Goal: Task Accomplishment & Management: Manage account settings

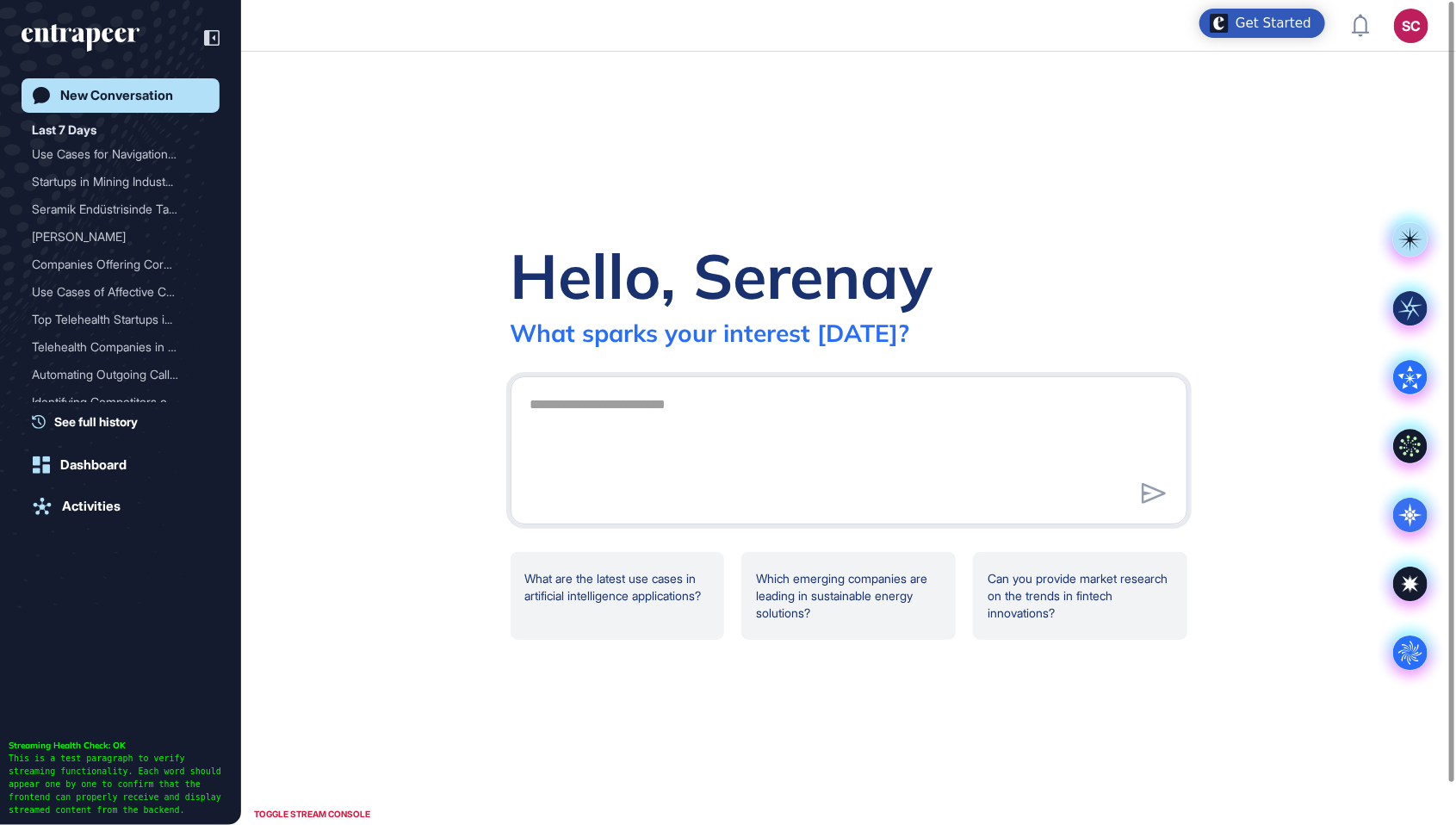
click at [1416, 43] on button "SC Admin Dashboard Dashboard Profile My Content Request More Data" at bounding box center [1411, 26] width 35 height 35
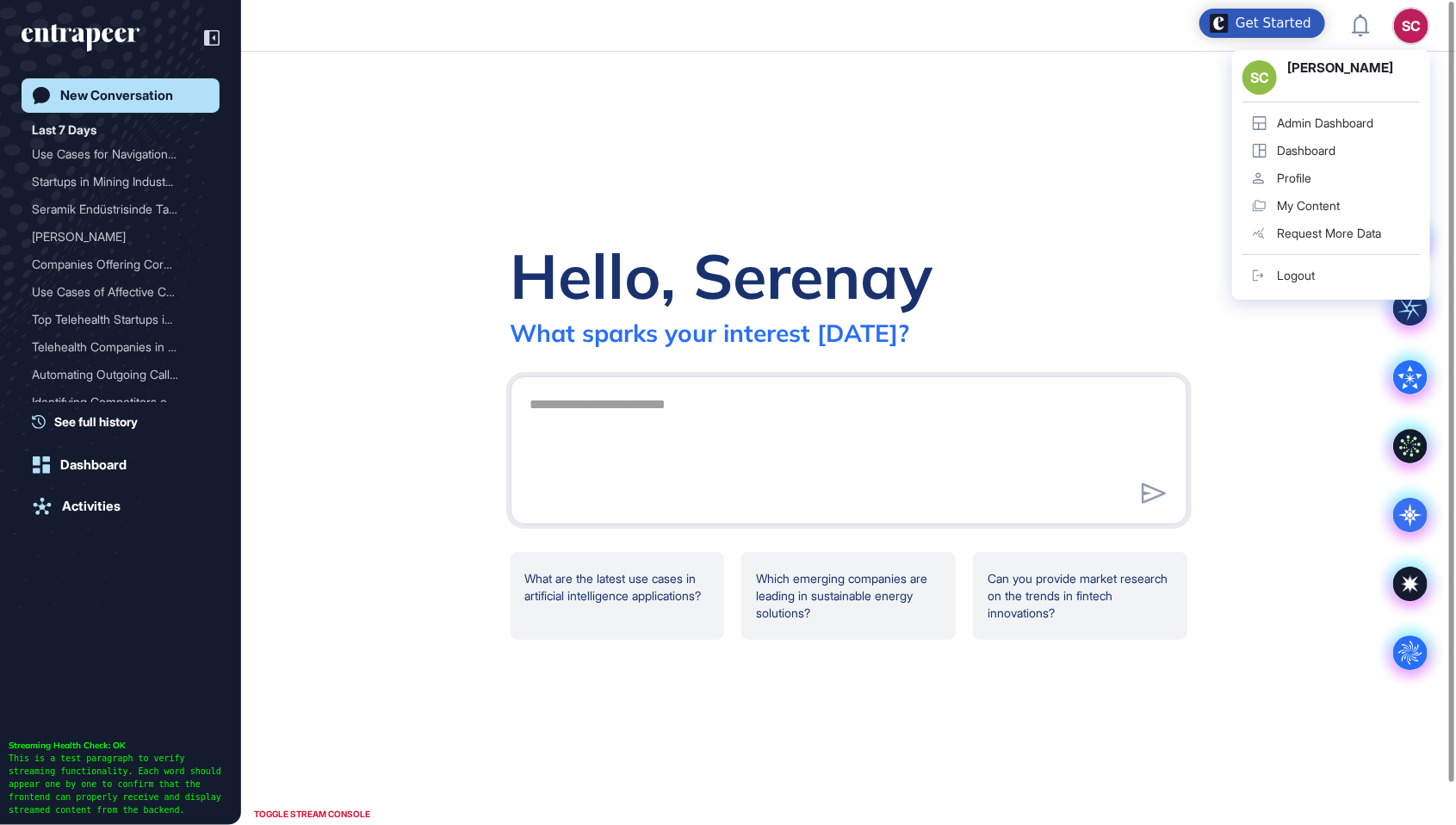
click at [1325, 158] on link "Dashboard" at bounding box center [1330, 151] width 177 height 27
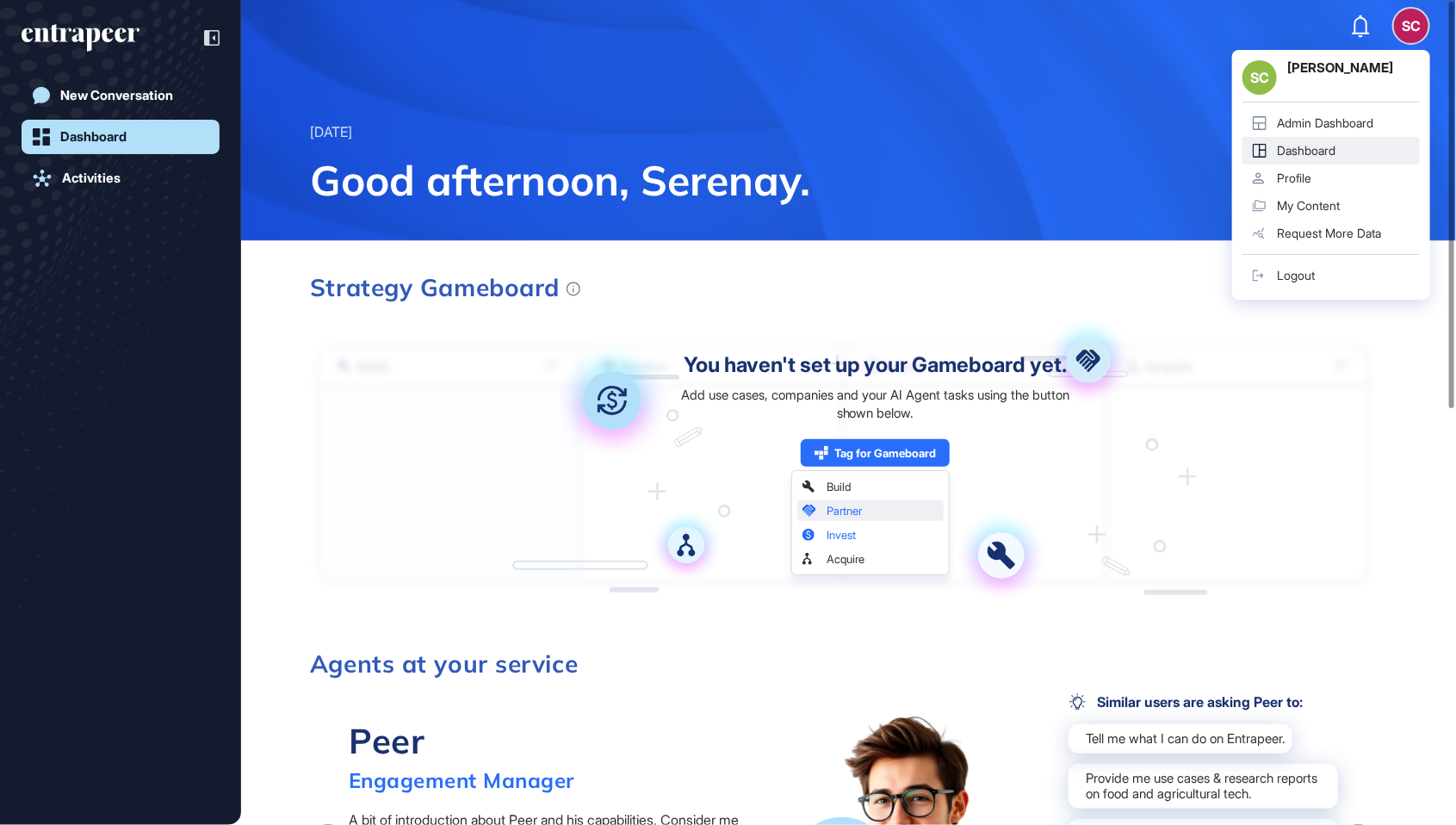
click at [1304, 128] on div "Admin Dashboard" at bounding box center [1325, 123] width 97 height 14
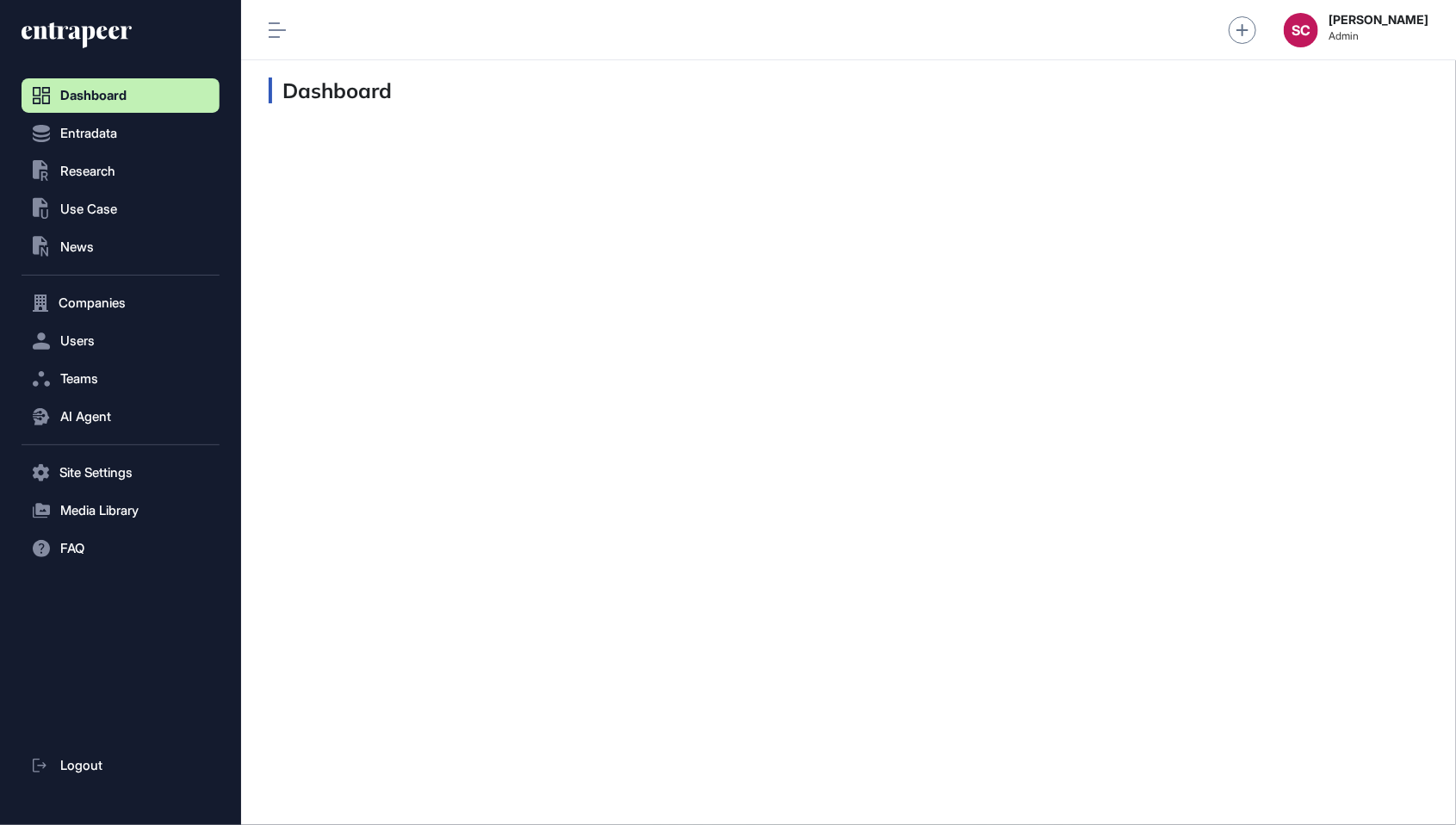
scroll to position [1, 1]
click at [96, 137] on span "Entradata" at bounding box center [88, 133] width 57 height 14
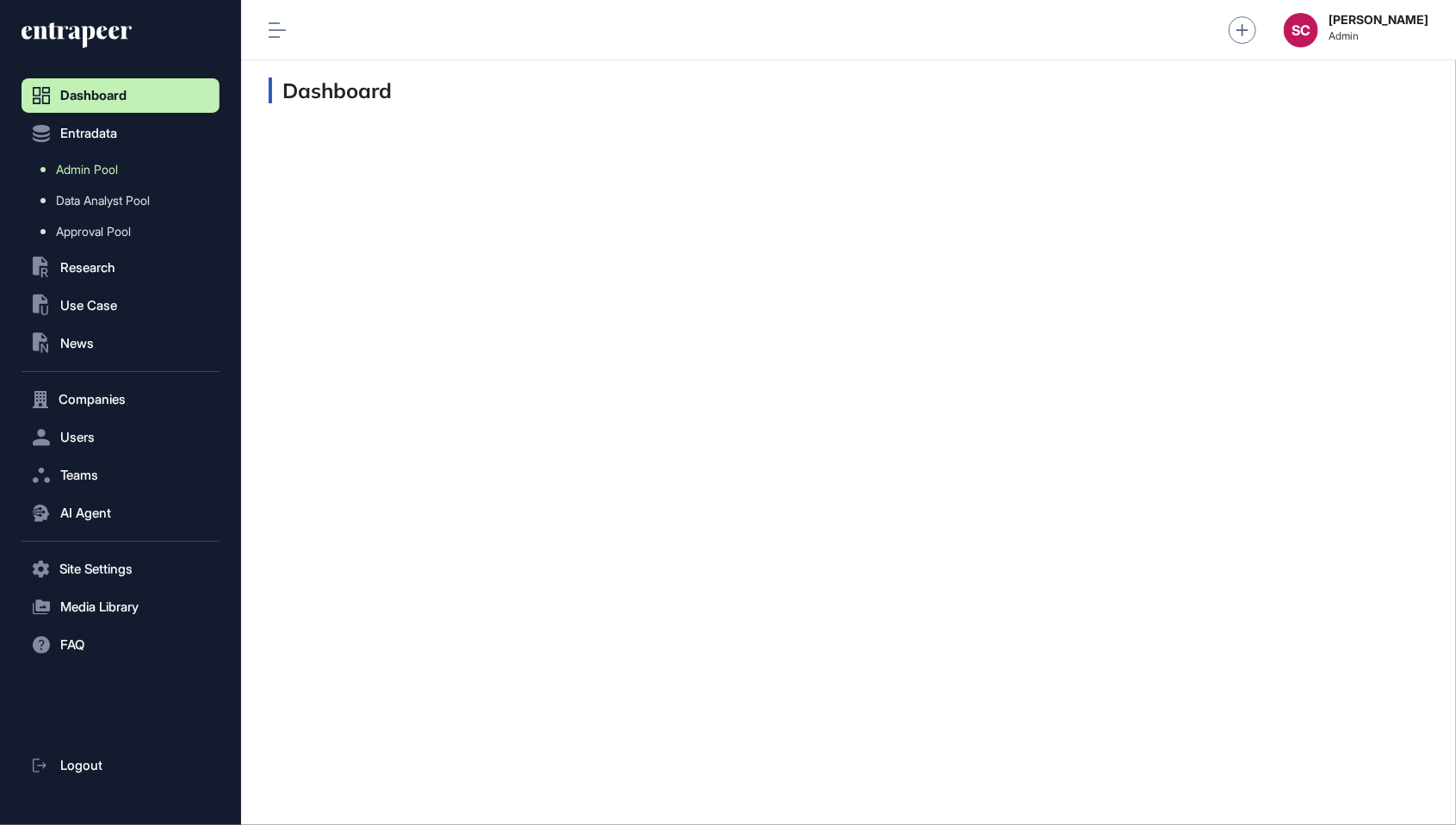
click at [123, 167] on link "Admin Pool" at bounding box center [125, 169] width 190 height 31
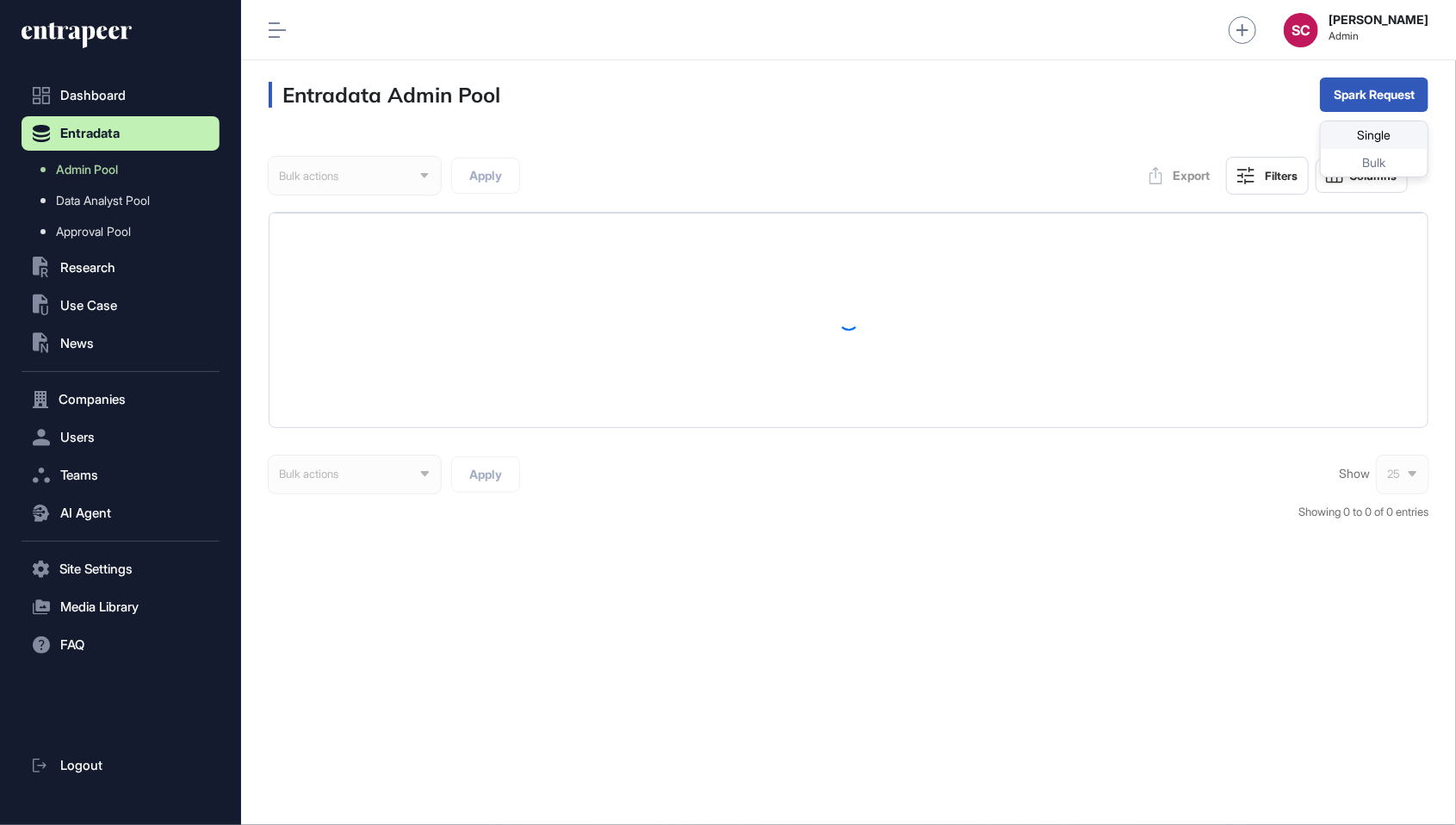
click at [1366, 132] on div "Single" at bounding box center [1374, 134] width 106 height 27
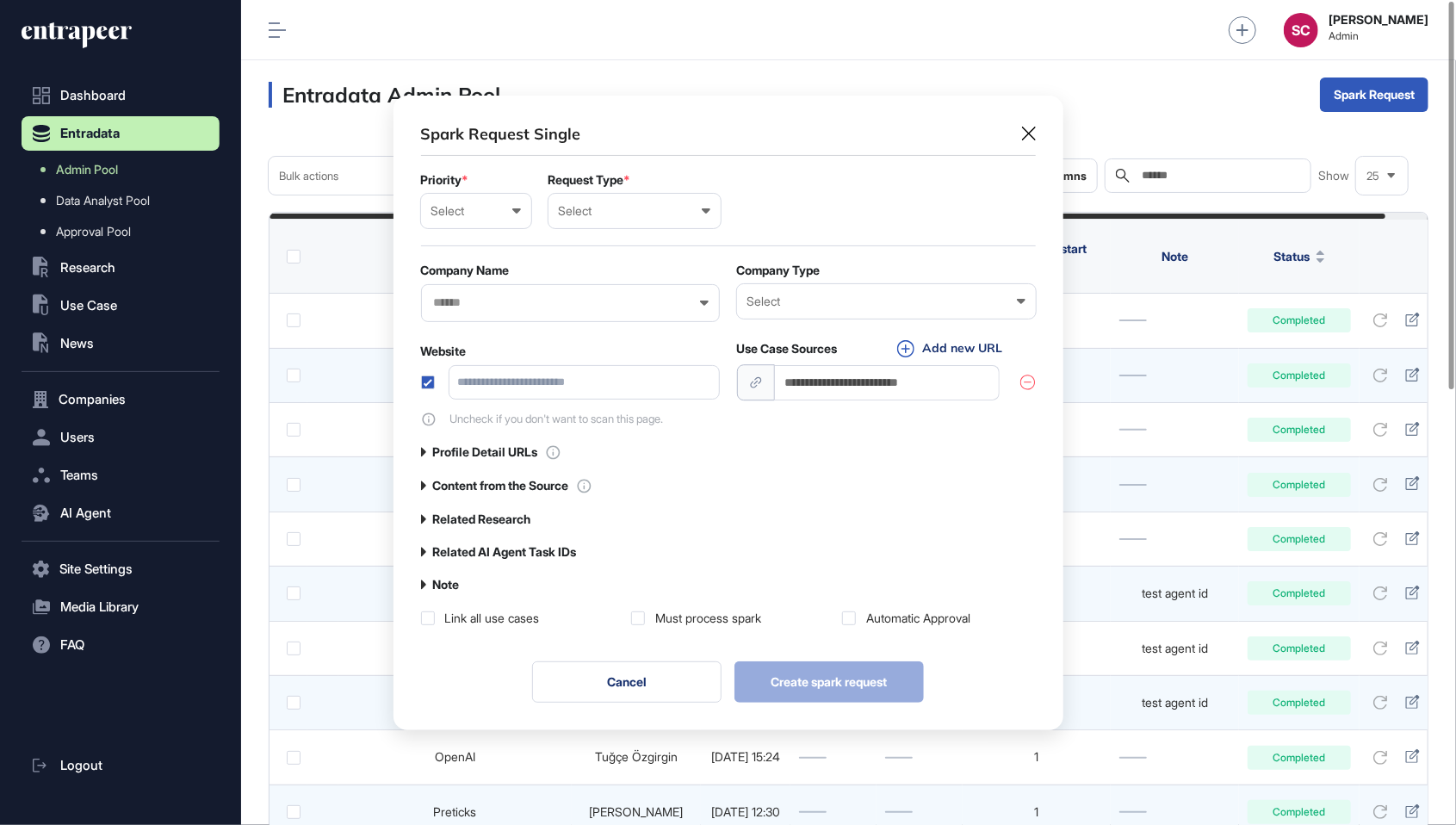
scroll to position [1, 8]
click at [461, 214] on div "Select" at bounding box center [476, 211] width 90 height 14
click at [0, 0] on div "High" at bounding box center [0, 0] width 0 height 0
click at [466, 223] on div "High Low Normal High Urgent" at bounding box center [476, 211] width 110 height 35
click at [0, 0] on div "Normal" at bounding box center [0, 0] width 0 height 0
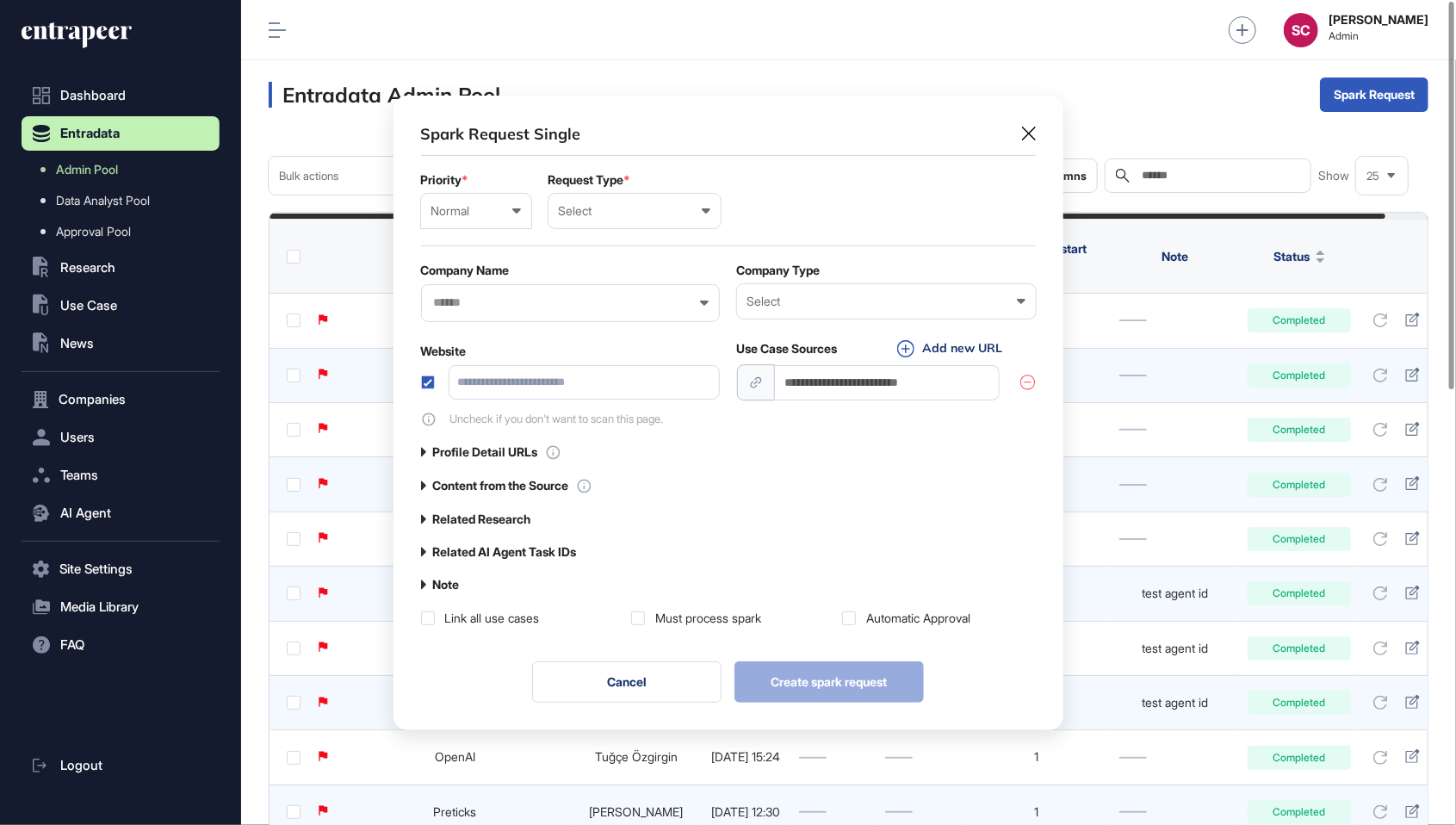
click at [487, 195] on div "Normal Low Normal High Urgent" at bounding box center [476, 211] width 110 height 35
click at [0, 0] on div "High" at bounding box center [0, 0] width 0 height 0
click at [653, 211] on div "Select" at bounding box center [635, 211] width 152 height 14
click at [0, 0] on div "User" at bounding box center [0, 0] width 0 height 0
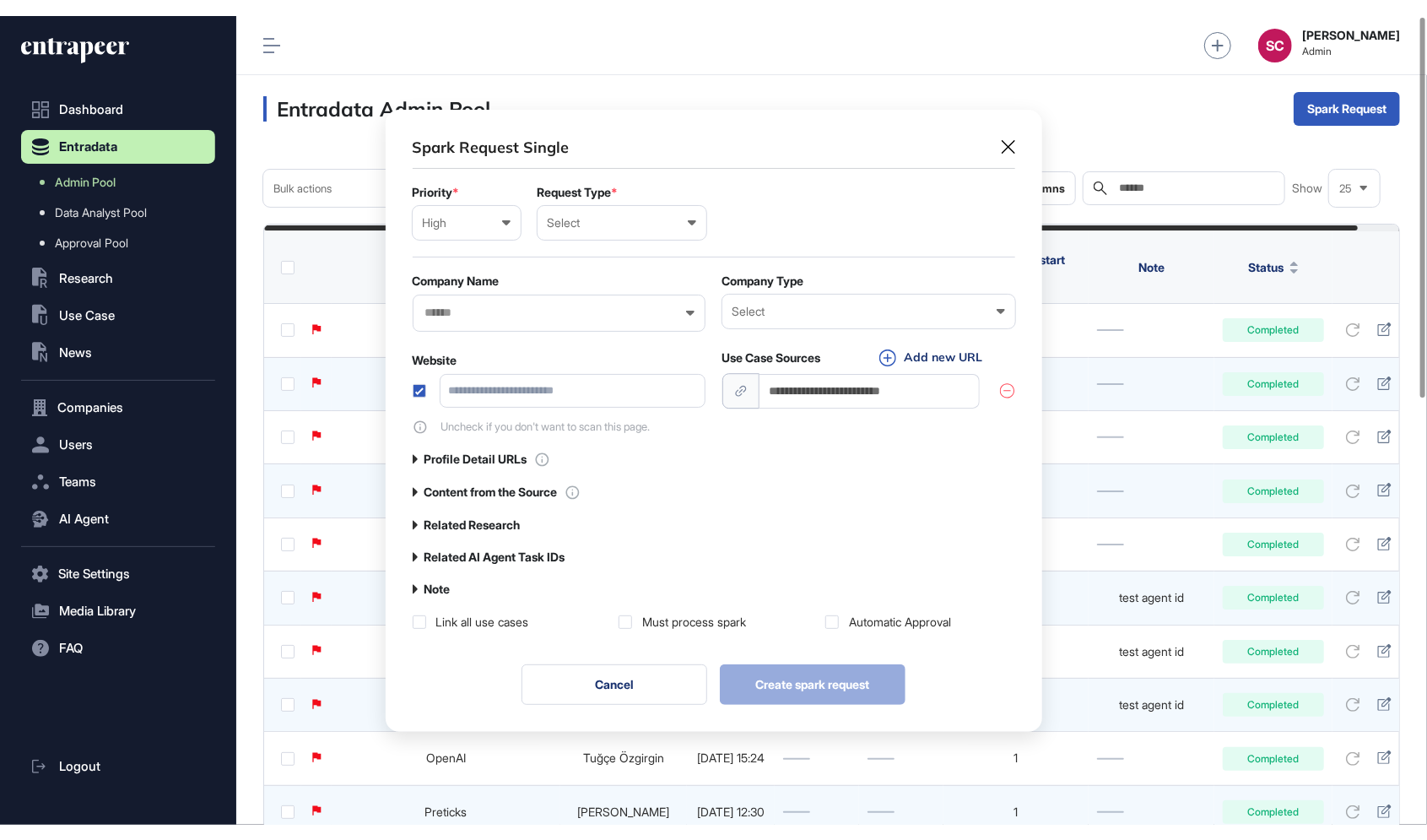
scroll to position [626, 656]
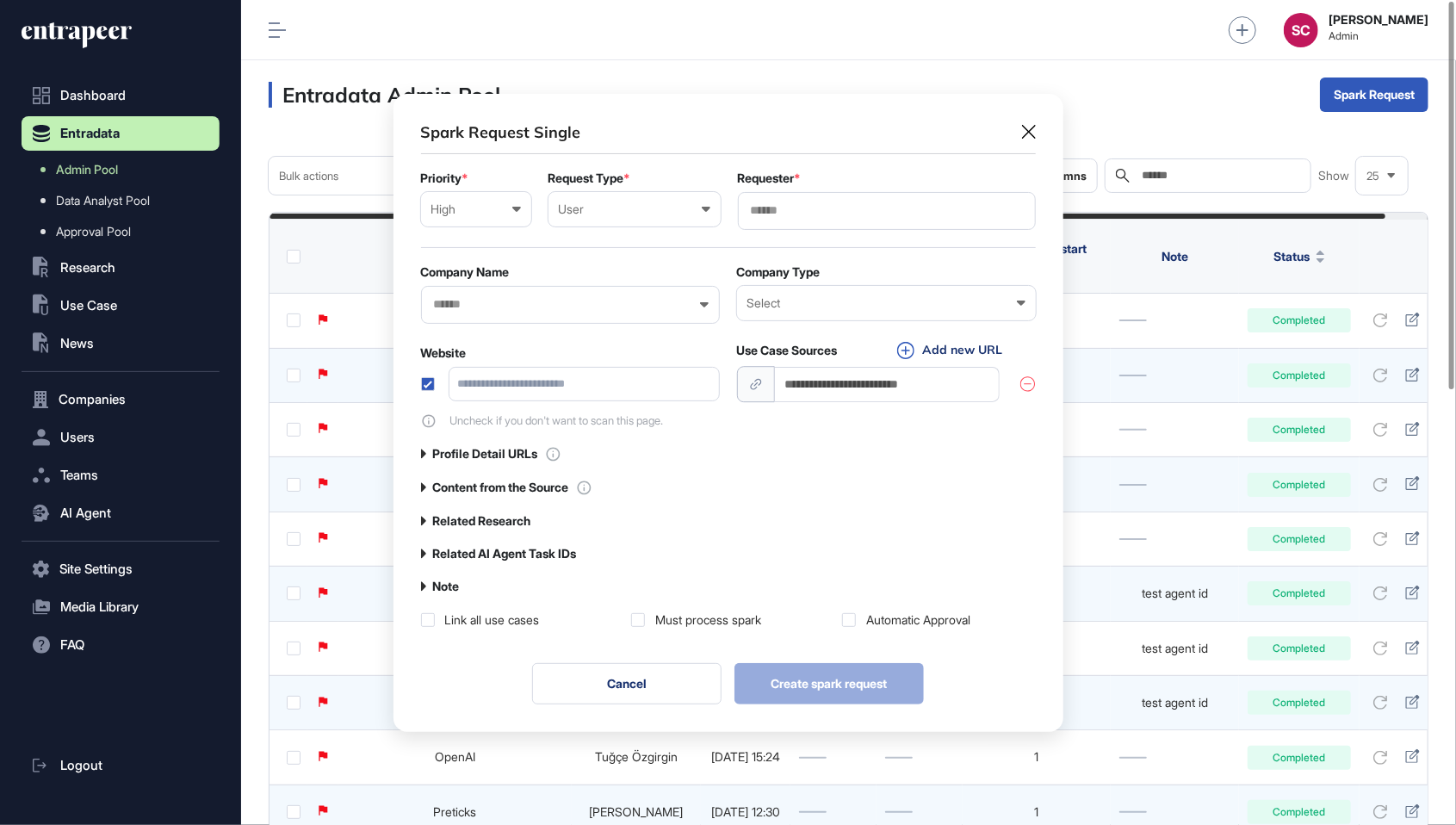
click at [819, 225] on div at bounding box center [887, 210] width 298 height 38
click at [811, 214] on input "text" at bounding box center [886, 210] width 276 height 15
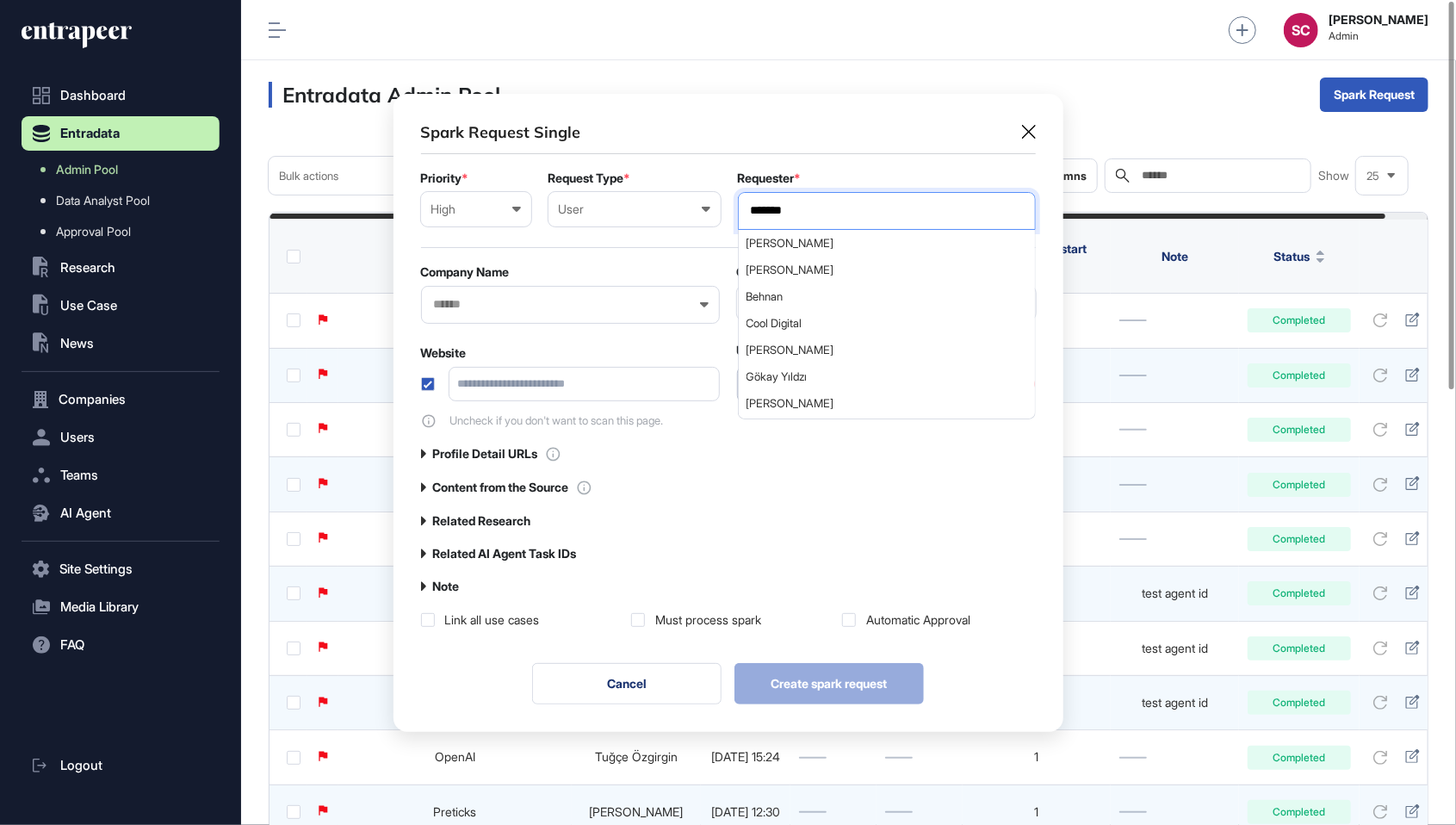
type input "*******"
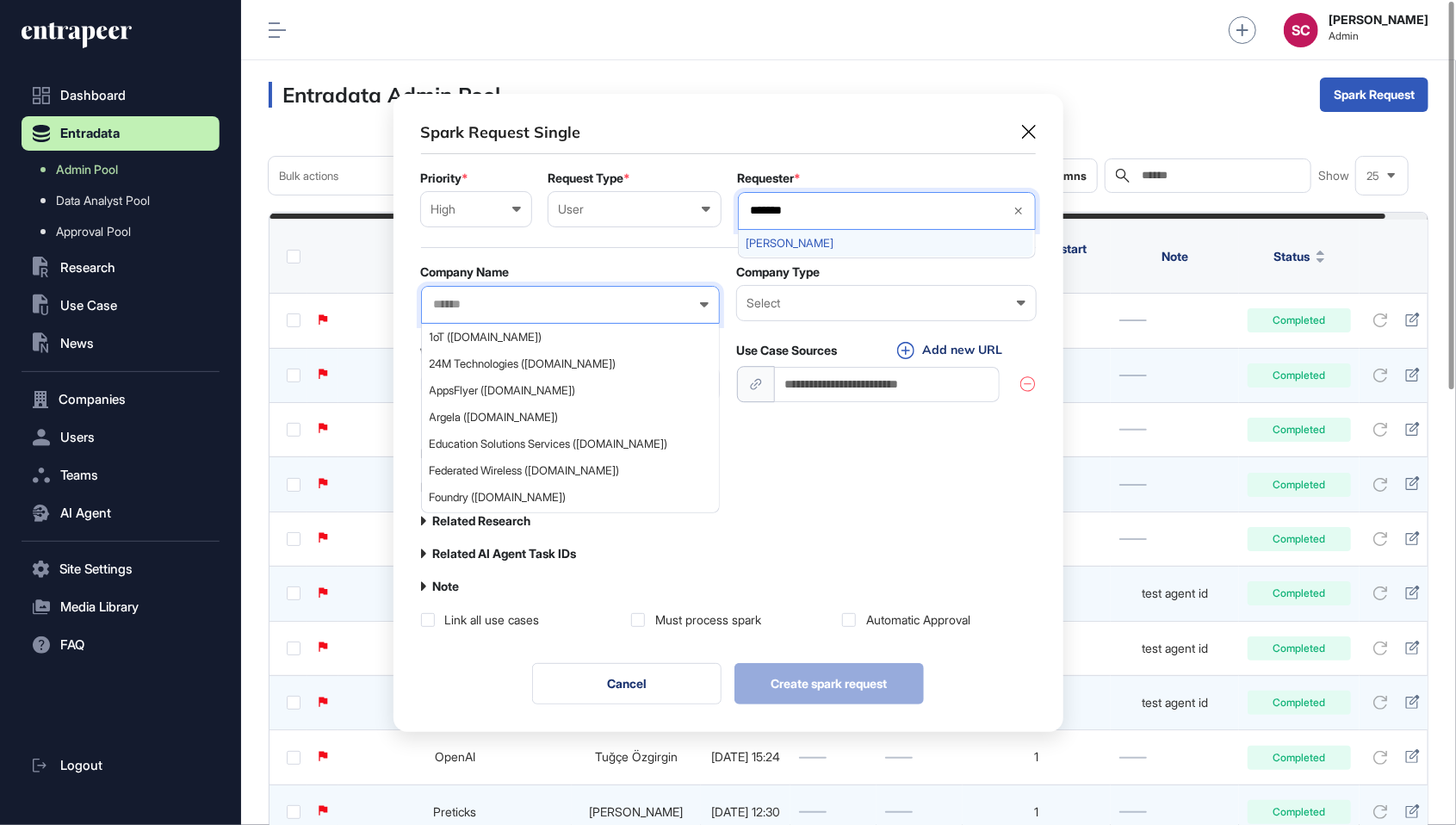
click at [895, 248] on span "Serenay Cetinkaya" at bounding box center [886, 243] width 279 height 13
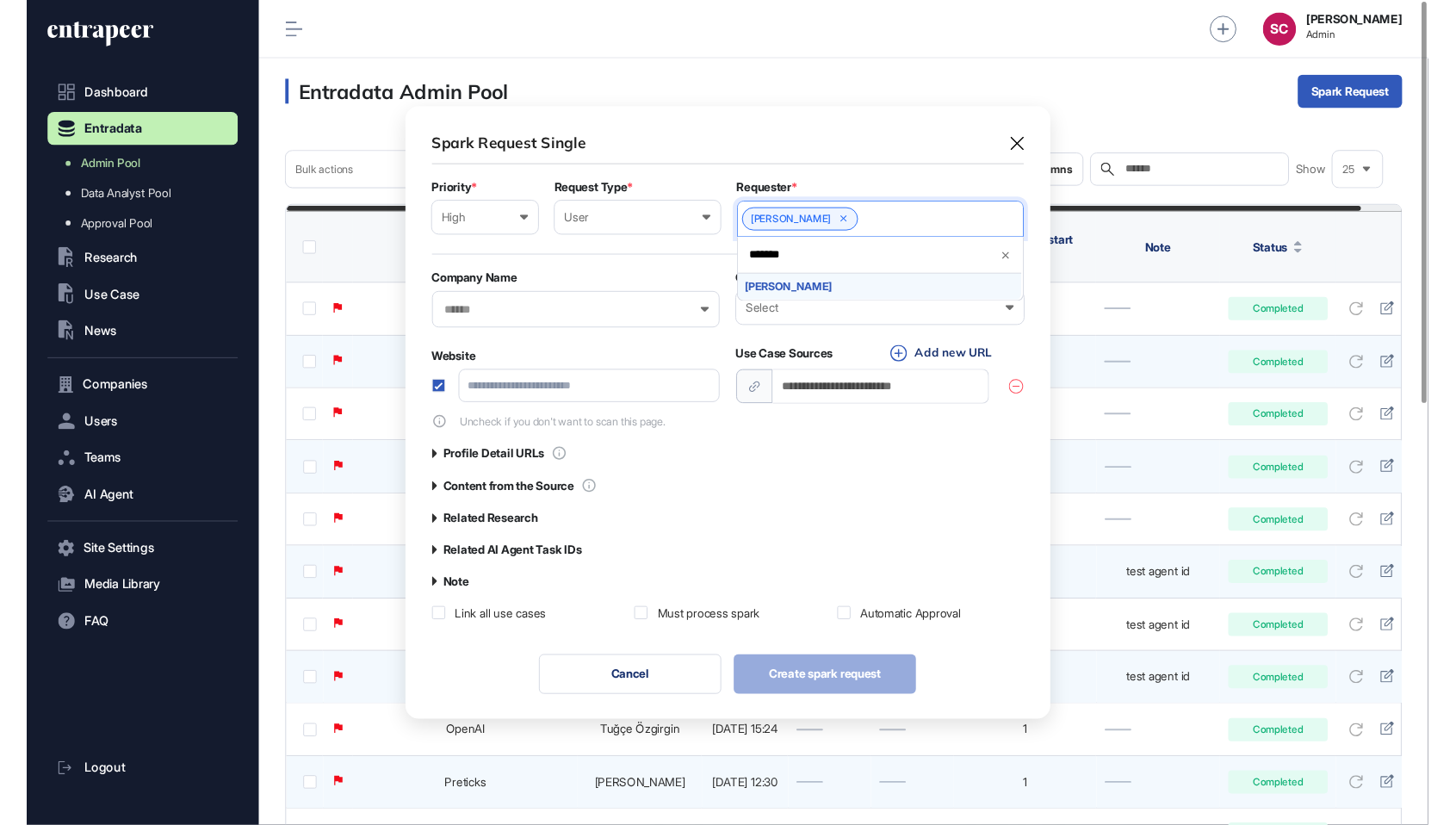
scroll to position [906, 197]
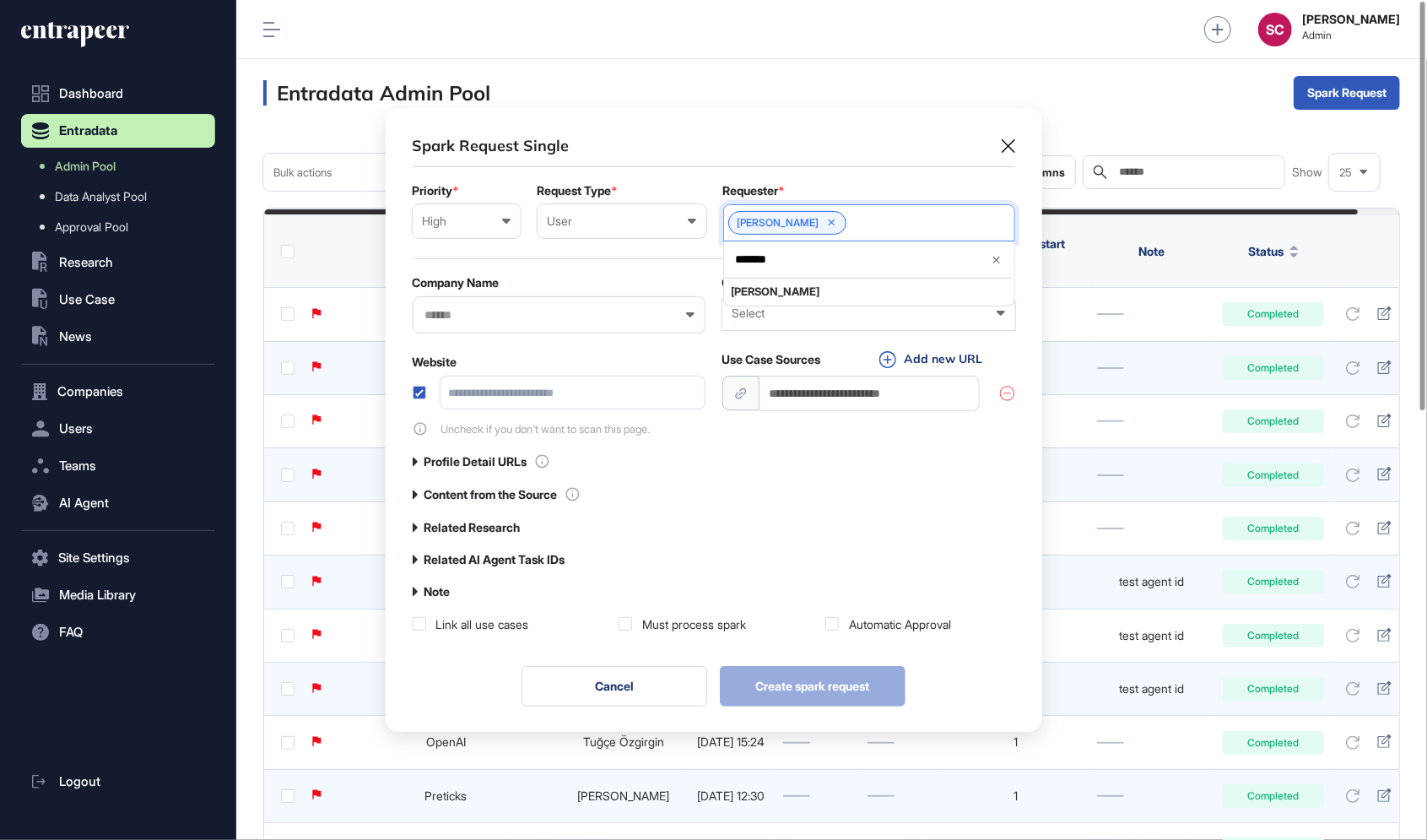
click at [790, 321] on div "Select Enterprise Startup Investor Non-Profit Organization Government Not Yet D…" at bounding box center [869, 313] width 293 height 34
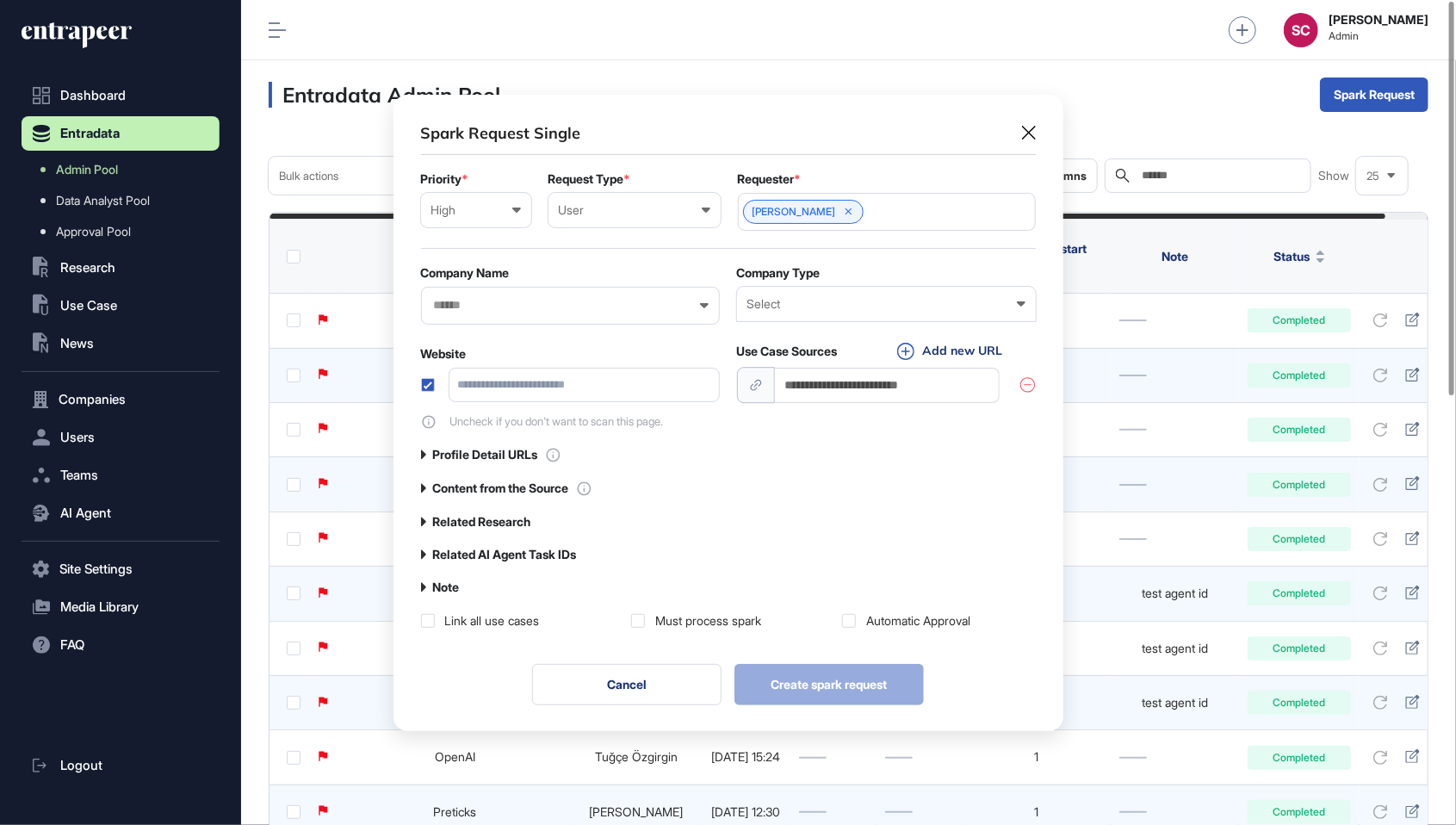
scroll to position [909, 1215]
click at [682, 464] on div "Spark Request Single Priority * High Low Normal High Urgent Request Type * User…" at bounding box center [728, 375] width 614 height 507
click at [831, 372] on input "url" at bounding box center [887, 385] width 225 height 35
paste input "**********"
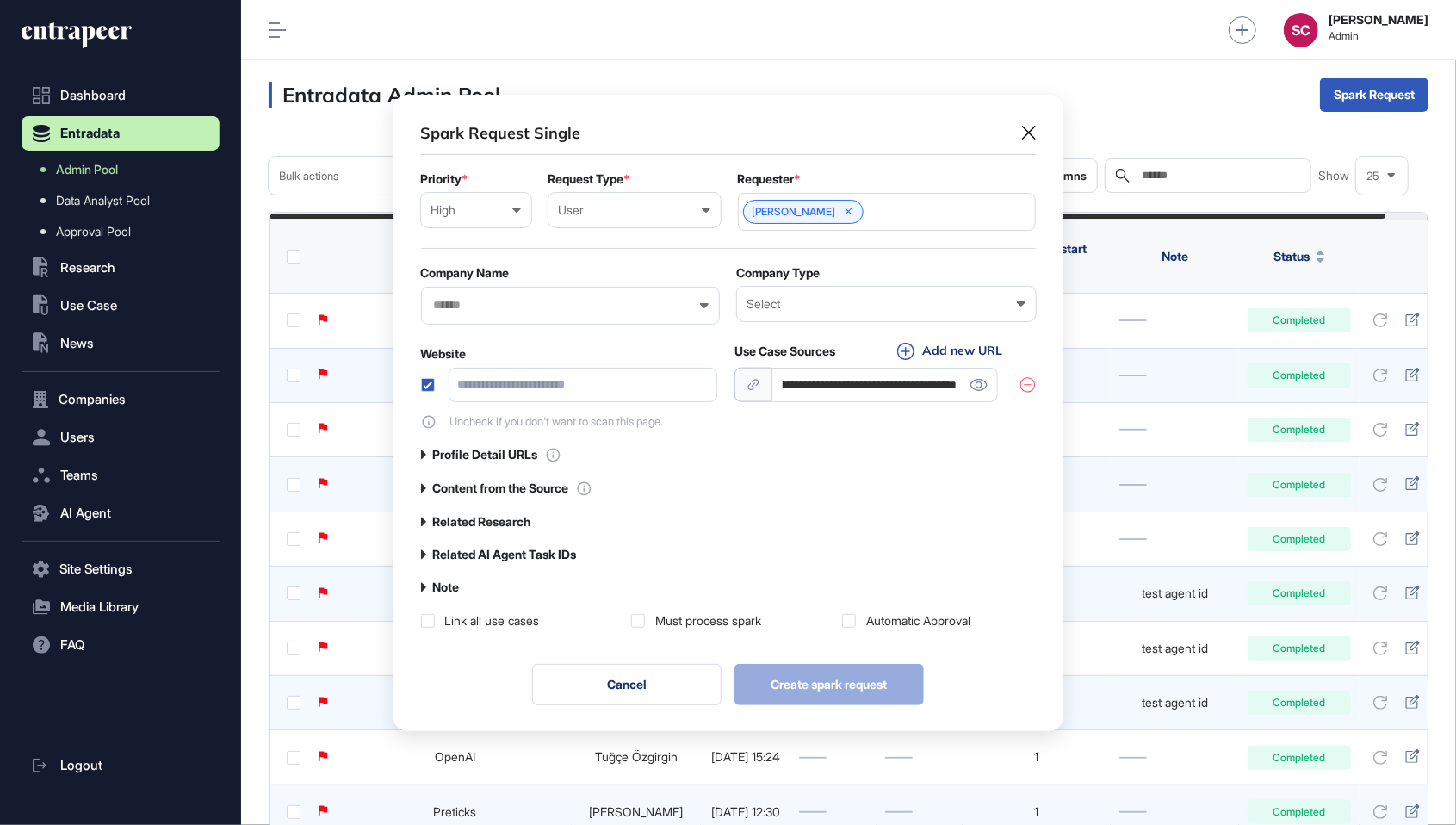
type input "**********"
click at [581, 303] on input "text" at bounding box center [559, 305] width 254 height 15
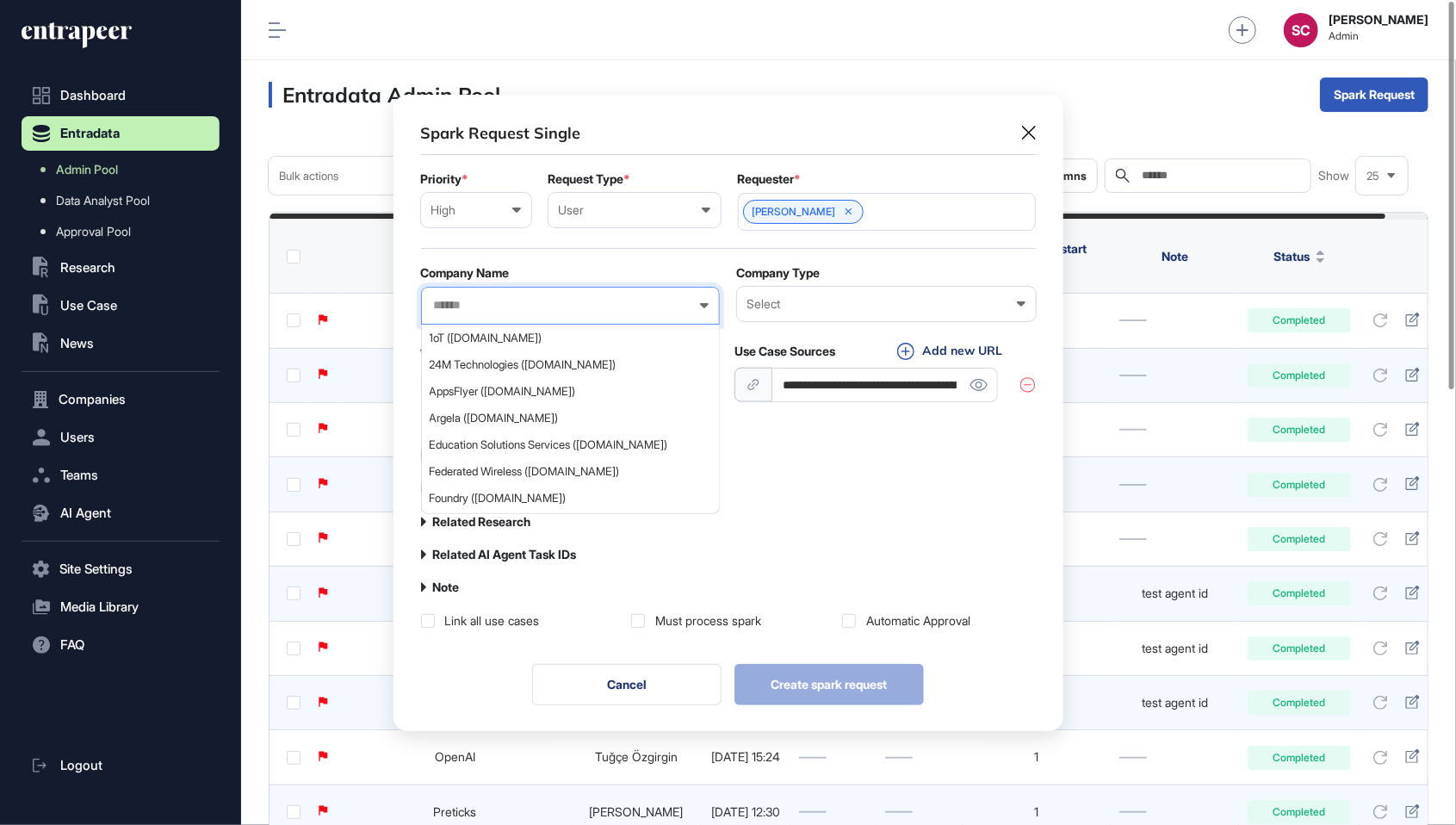
paste input "**********"
type input "**********"
click at [578, 332] on span "SymphonyAI (symphonyai.com)" at bounding box center [569, 338] width 280 height 13
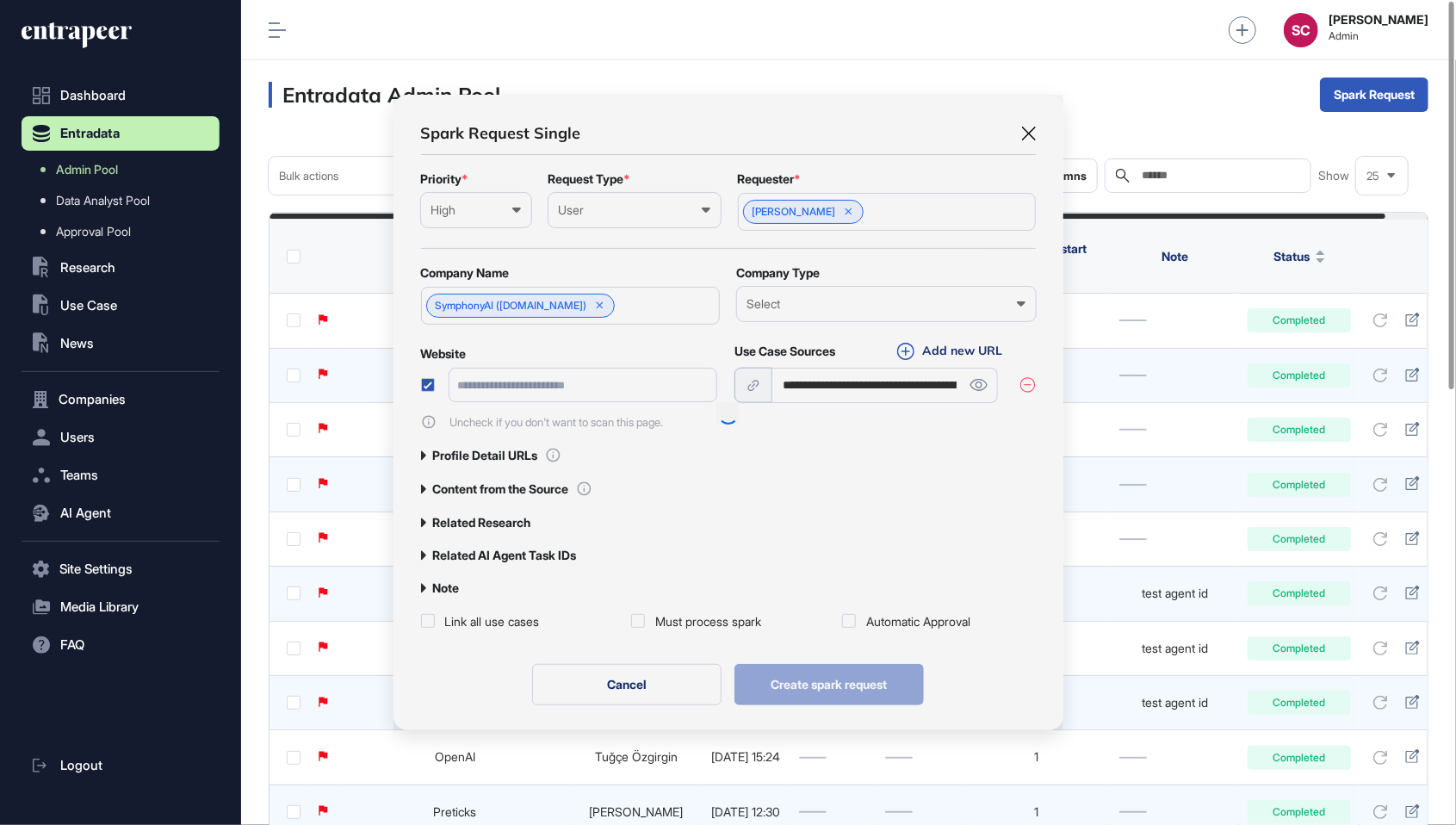
type input "**********"
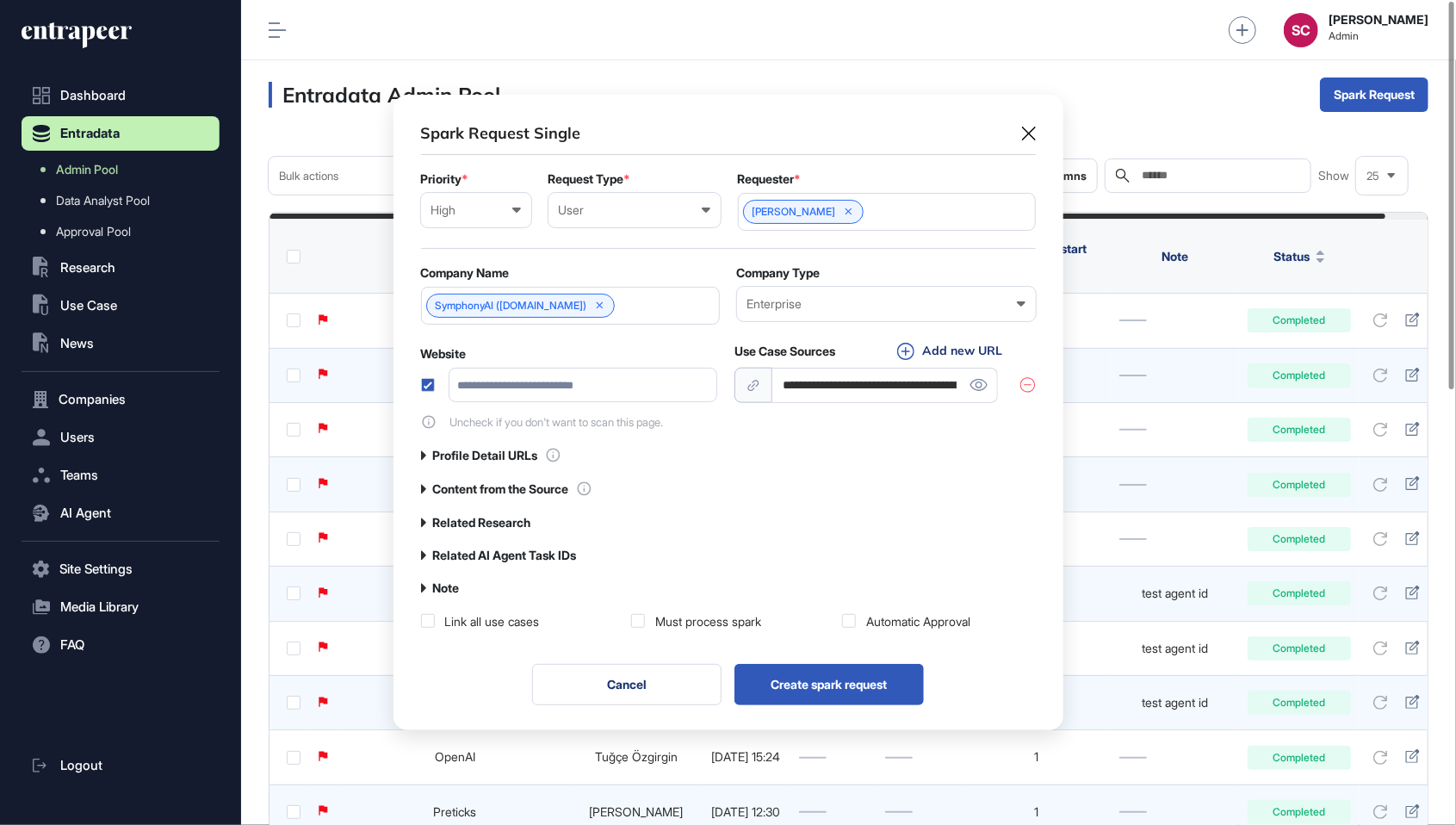
click at [419, 388] on div "**********" at bounding box center [728, 375] width 669 height 562
click at [428, 386] on label at bounding box center [428, 385] width 14 height 14
click at [506, 520] on label "Related Research" at bounding box center [482, 522] width 98 height 14
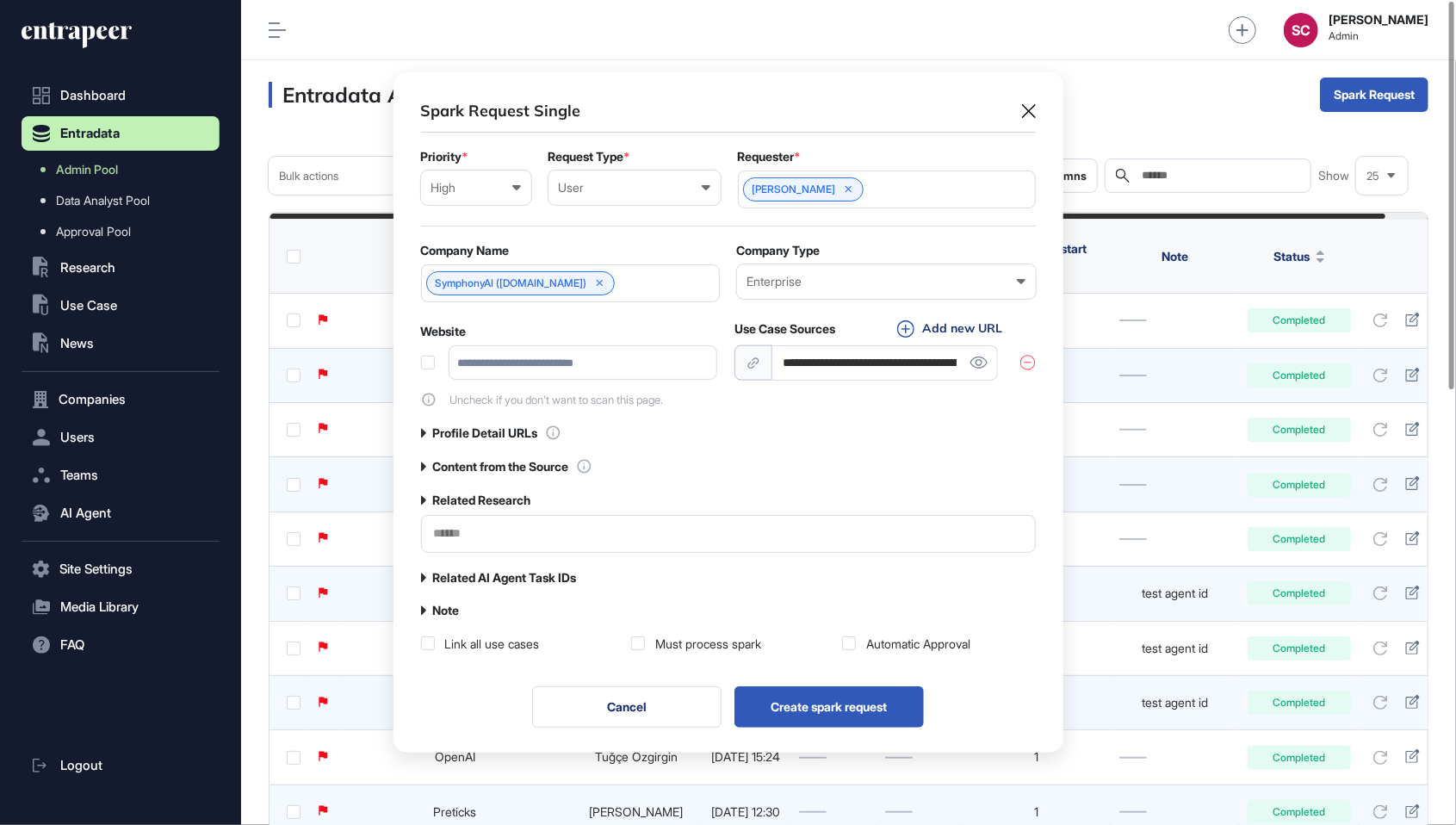
scroll to position [679, 669]
click at [509, 526] on input "text" at bounding box center [728, 533] width 592 height 15
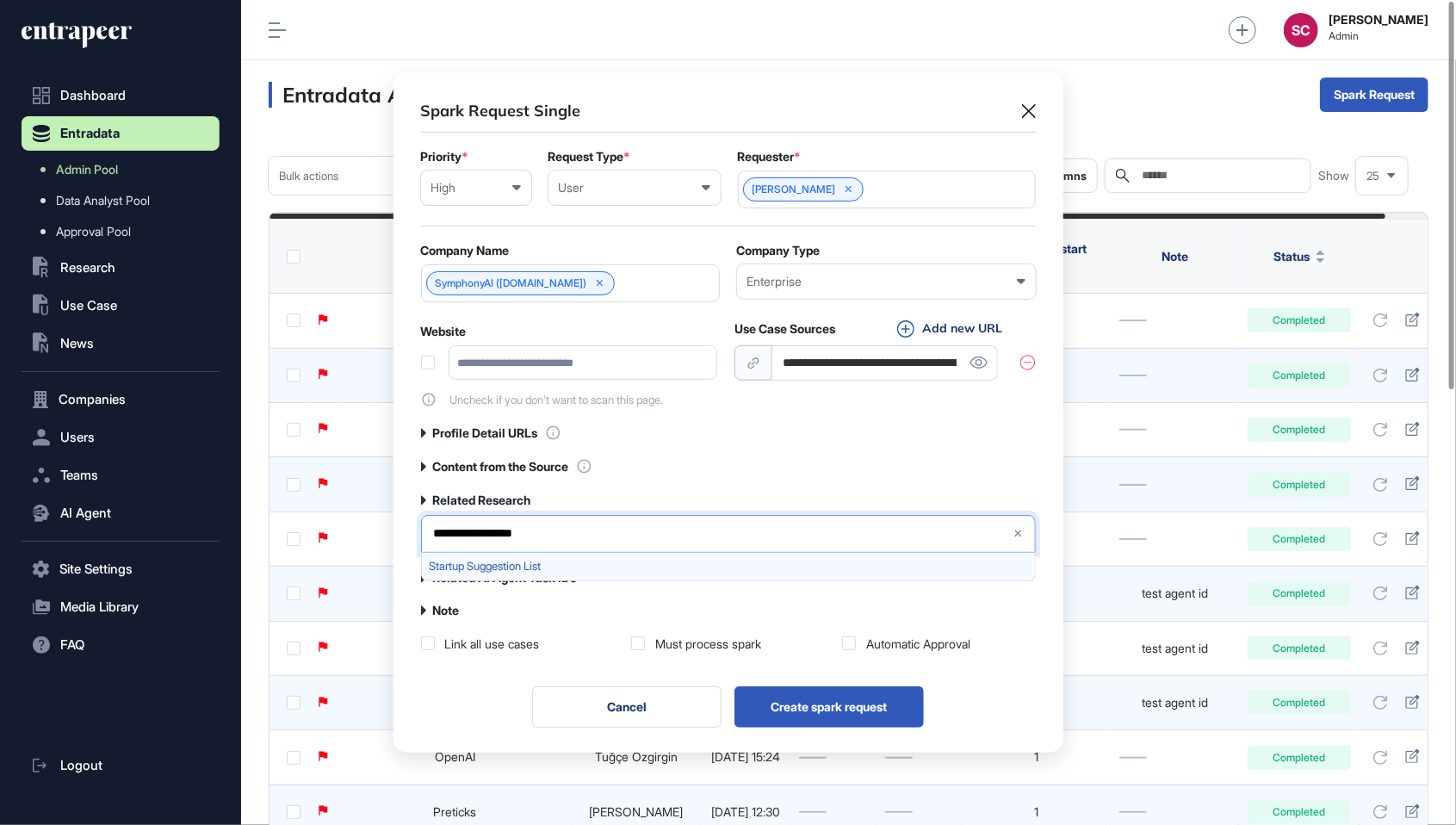
type input "**********"
click at [462, 565] on span "Startup Suggestion List" at bounding box center [728, 566] width 596 height 13
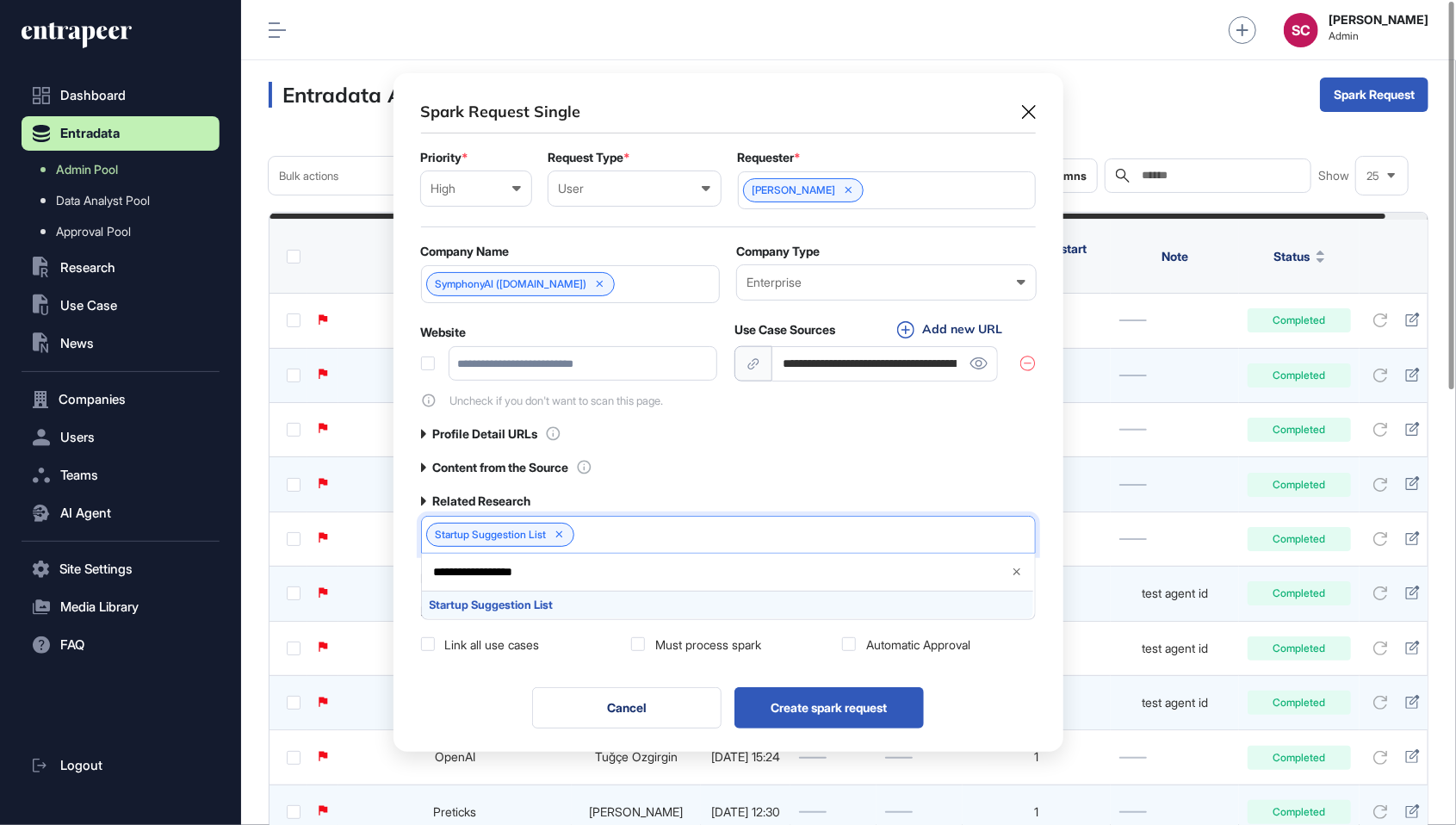
scroll to position [678, 669]
click at [539, 665] on div "**********" at bounding box center [728, 376] width 669 height 606
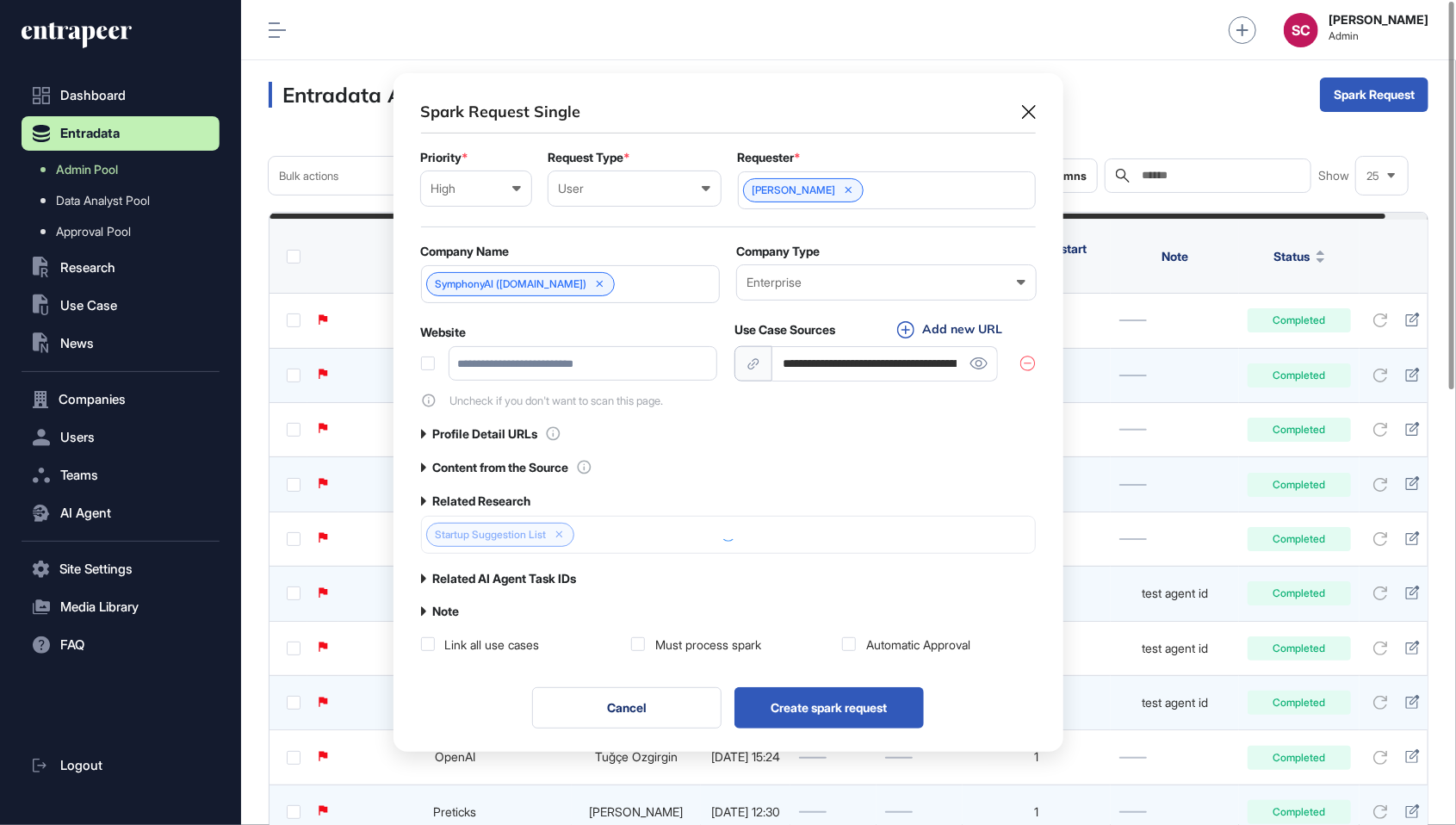
click at [691, 640] on div "Must process spark" at bounding box center [707, 645] width 105 height 17
click at [902, 642] on div "Automatic Approval" at bounding box center [918, 645] width 104 height 17
click at [448, 604] on label "Note" at bounding box center [447, 611] width 27 height 14
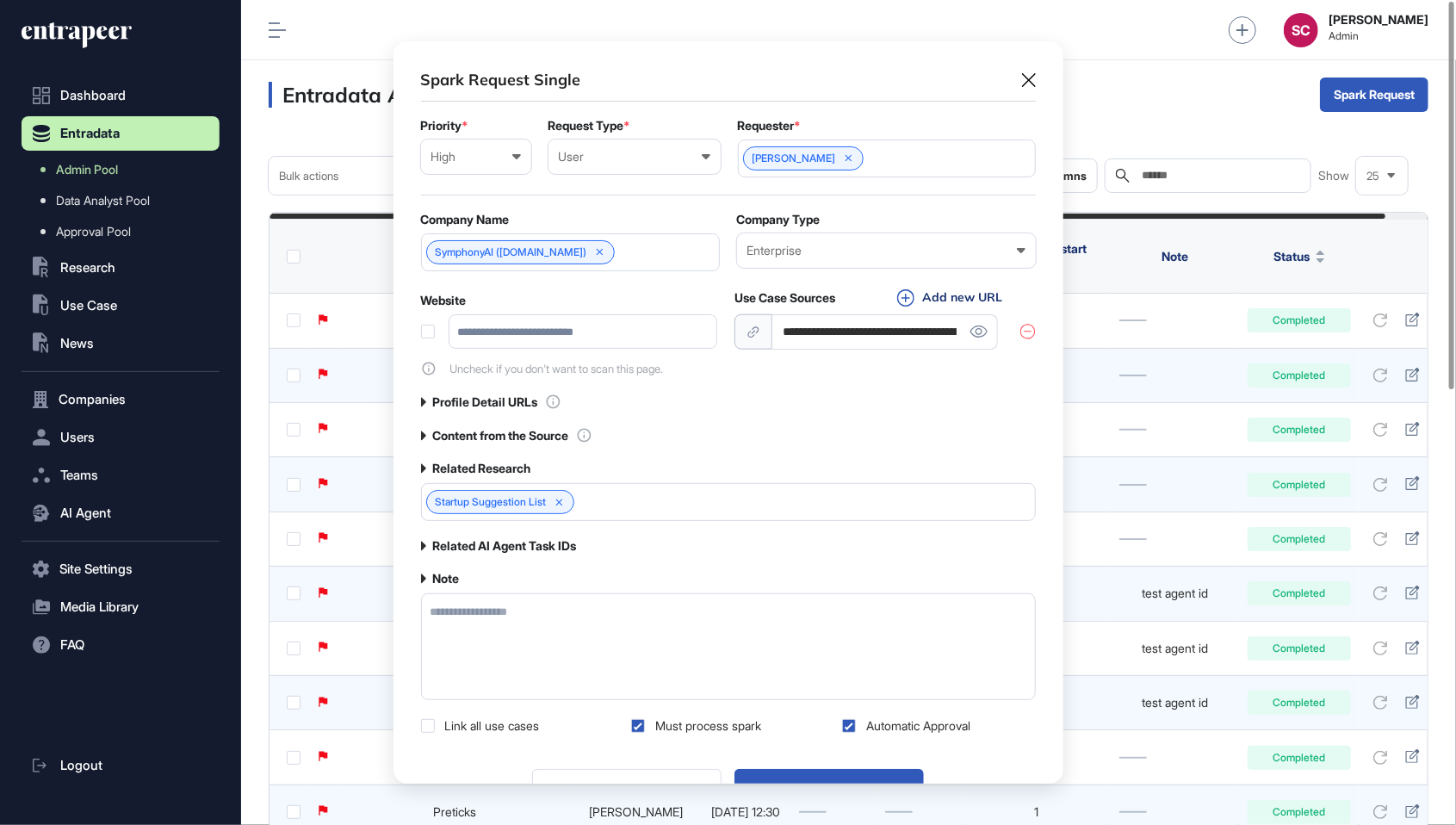
scroll to position [791, 669]
click at [448, 539] on label "Related AI Agent Task IDs" at bounding box center [505, 545] width 144 height 14
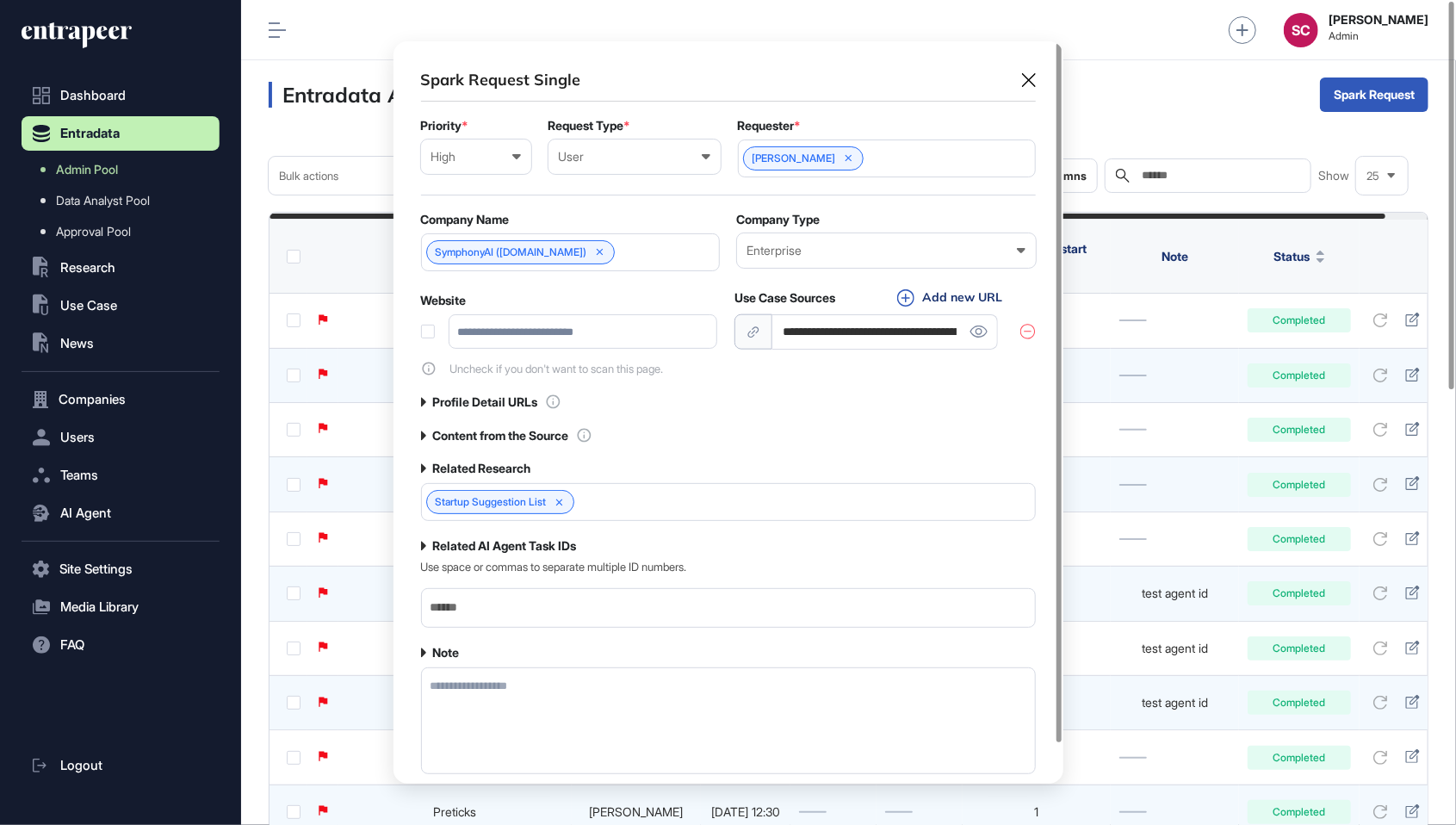
click at [609, 404] on div "**********" at bounding box center [728, 438] width 614 height 739
click at [566, 428] on label "Content from the Source" at bounding box center [501, 435] width 136 height 14
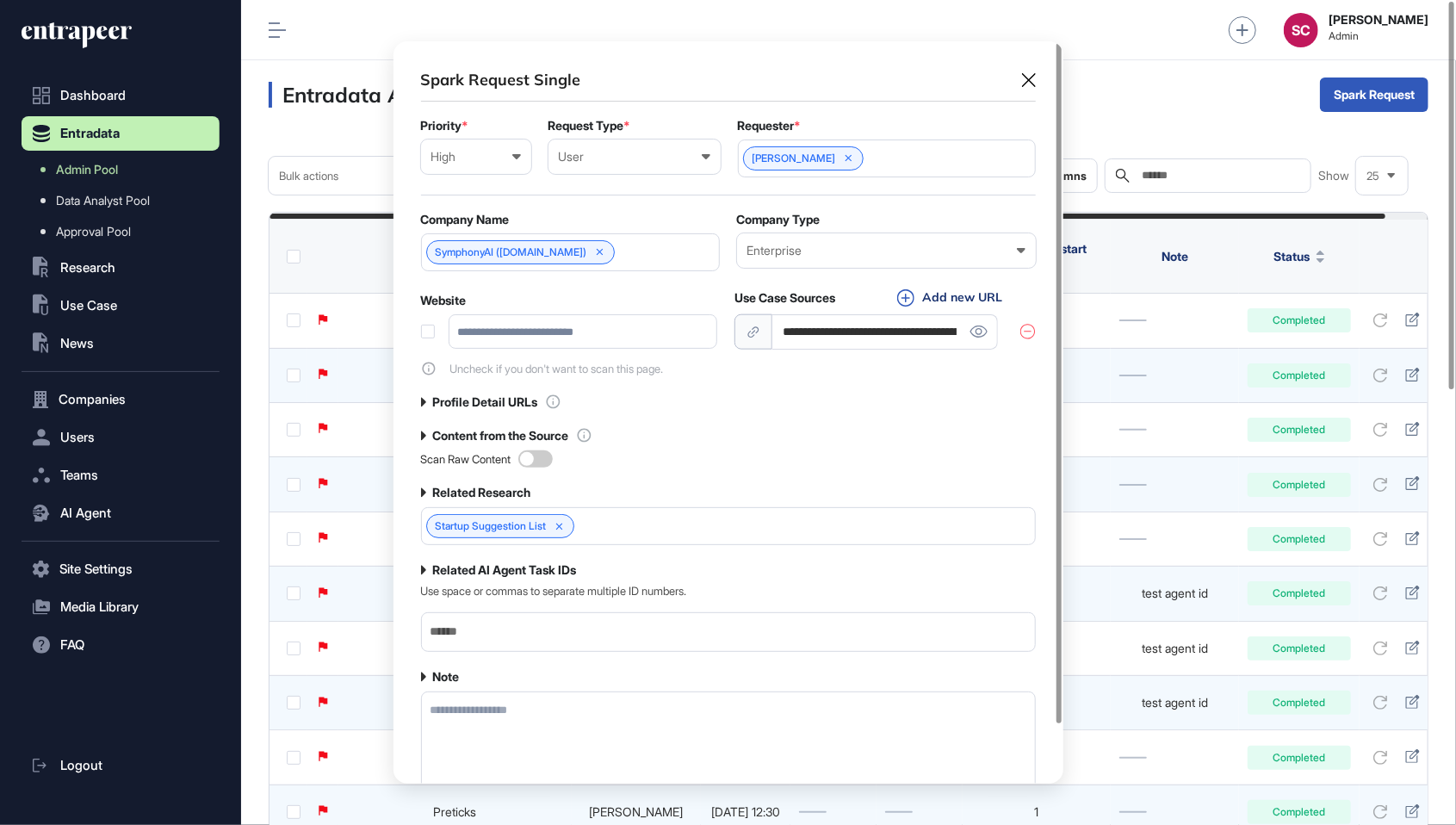
click at [534, 396] on label "Profile Detail URLs" at bounding box center [486, 402] width 105 height 14
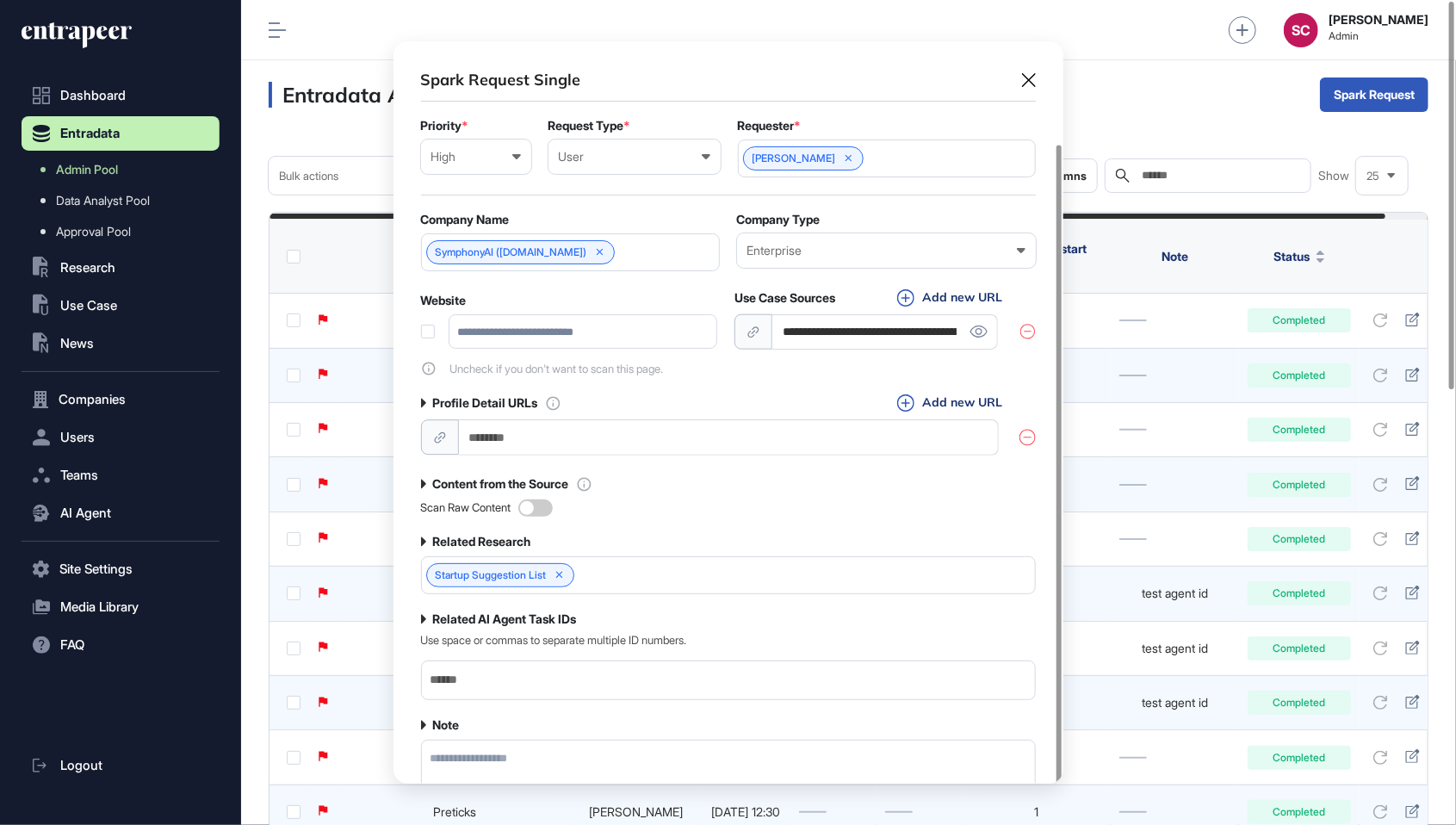
scroll to position [117, 0]
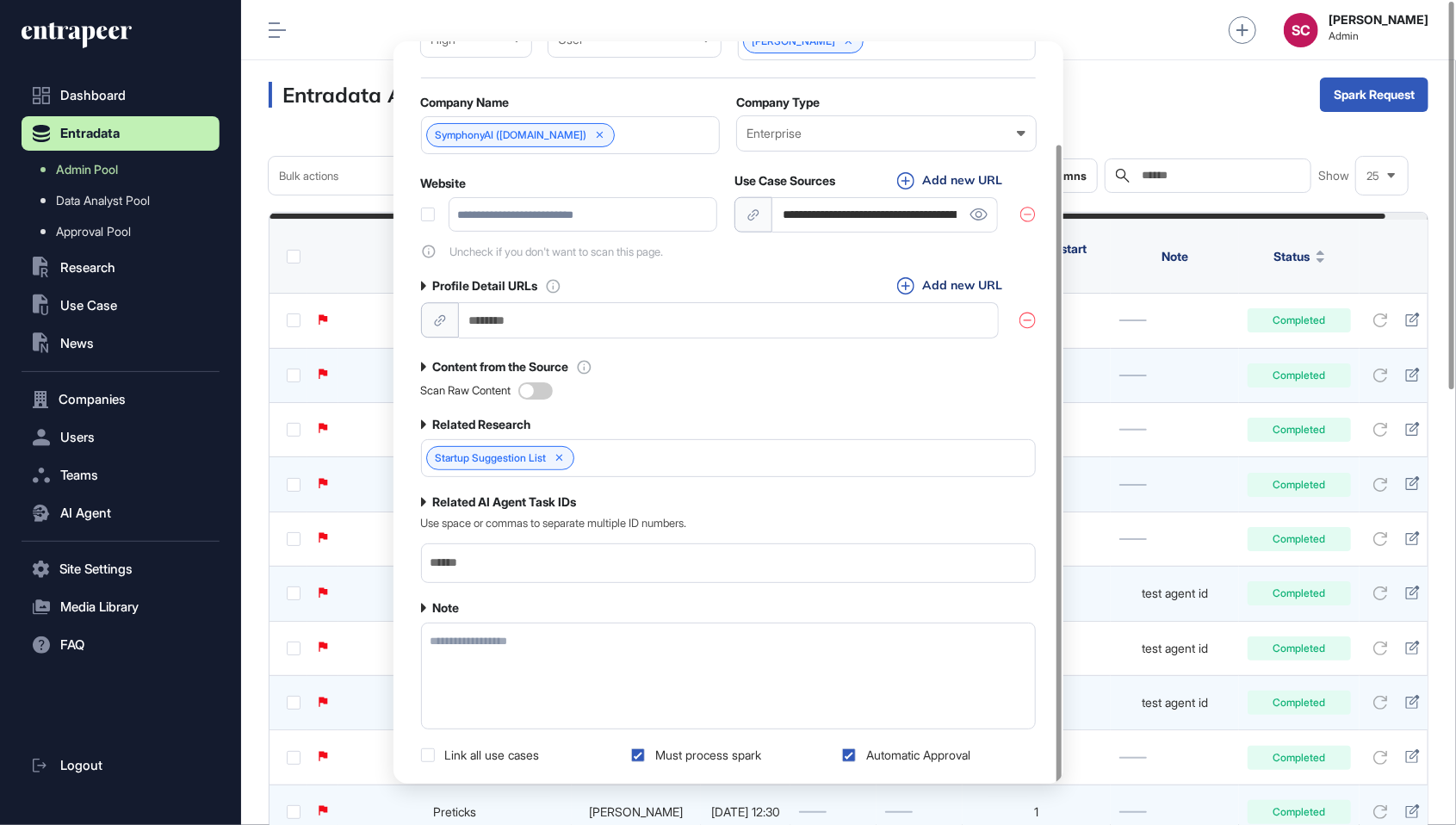
click at [878, 798] on button "Create spark request" at bounding box center [829, 818] width 190 height 42
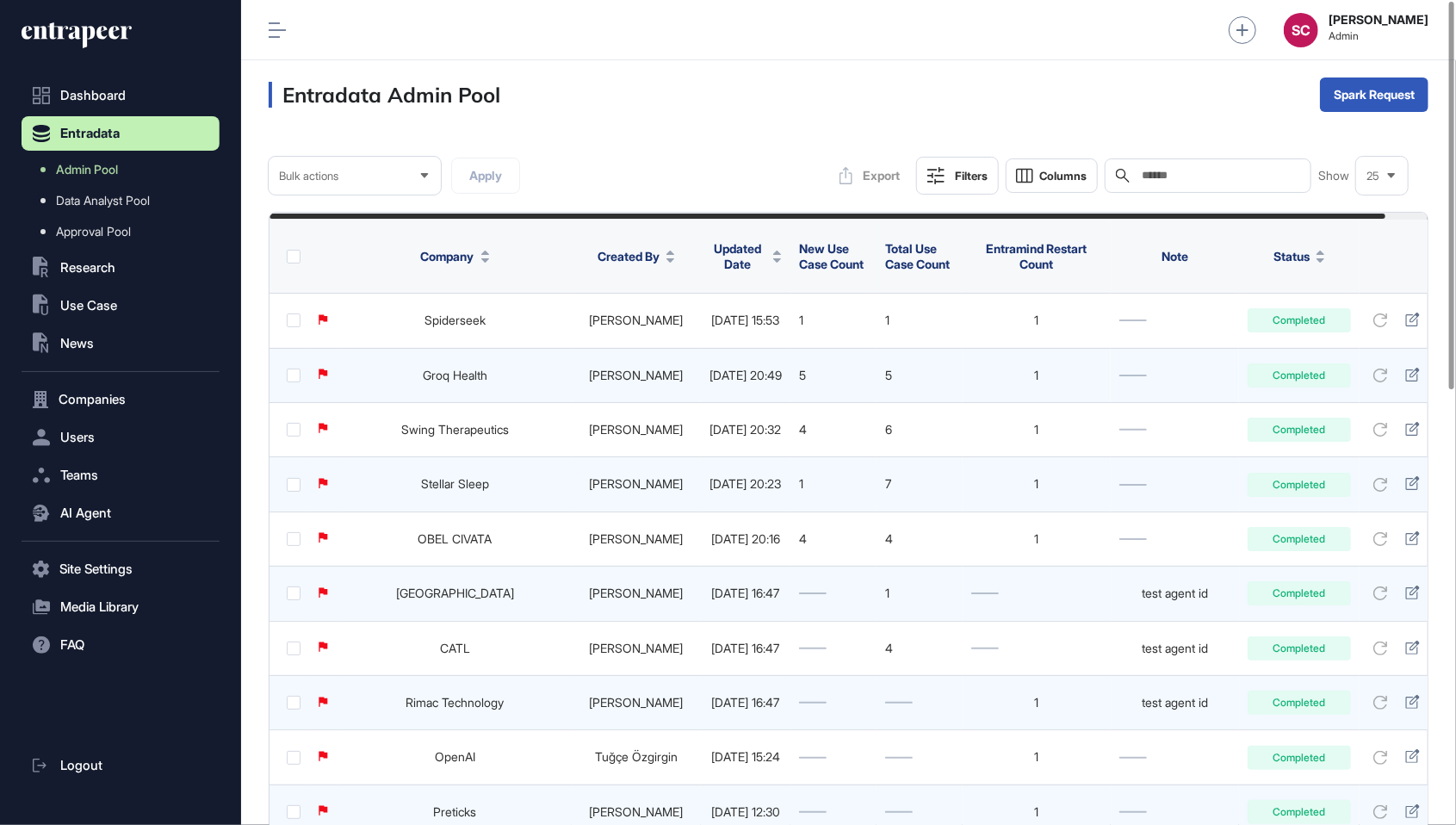
click at [716, 249] on span "Updated Date" at bounding box center [737, 255] width 57 height 30
click at [755, 331] on span "Sort Descending" at bounding box center [746, 326] width 69 height 15
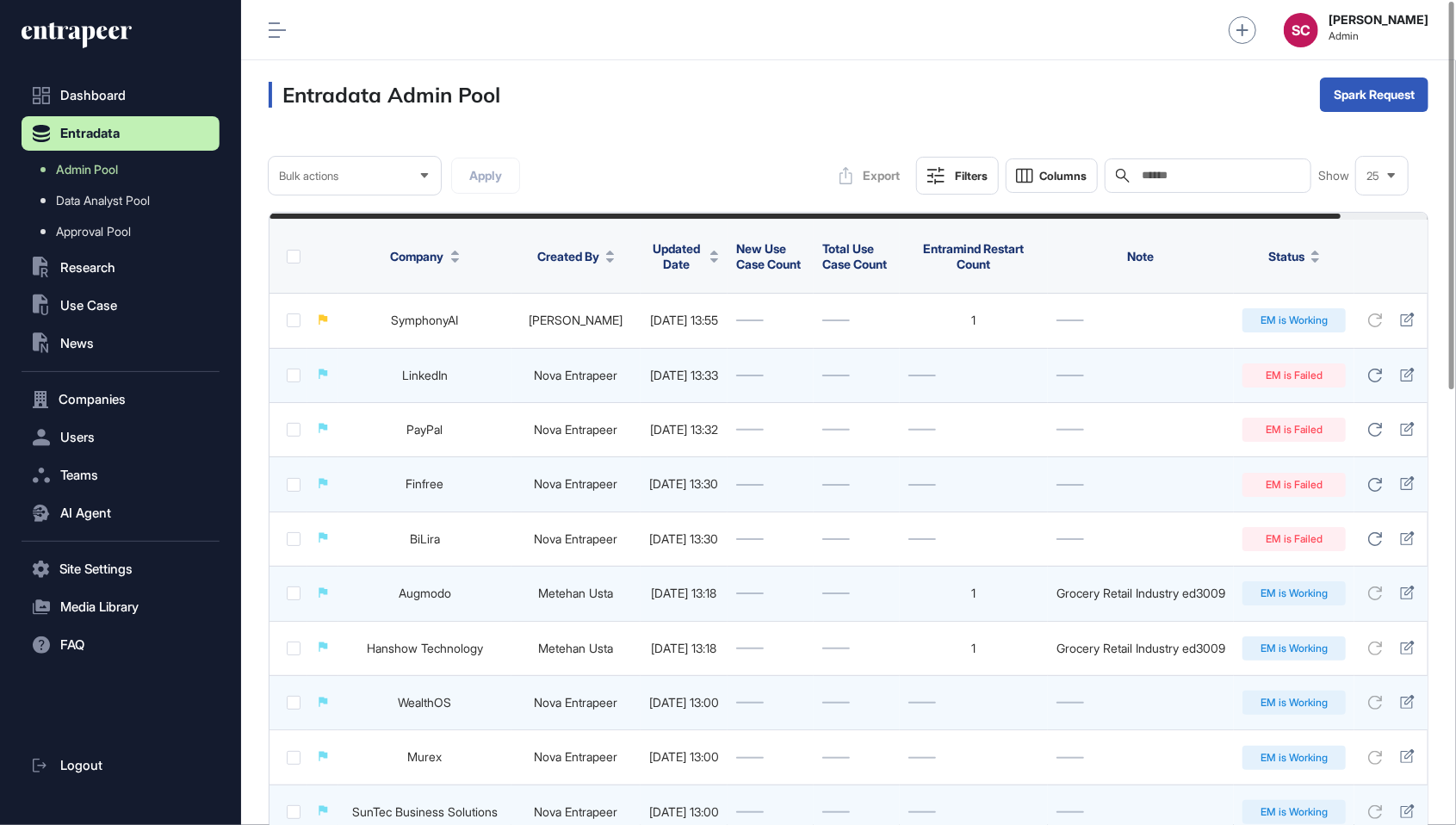
scroll to position [0, 94]
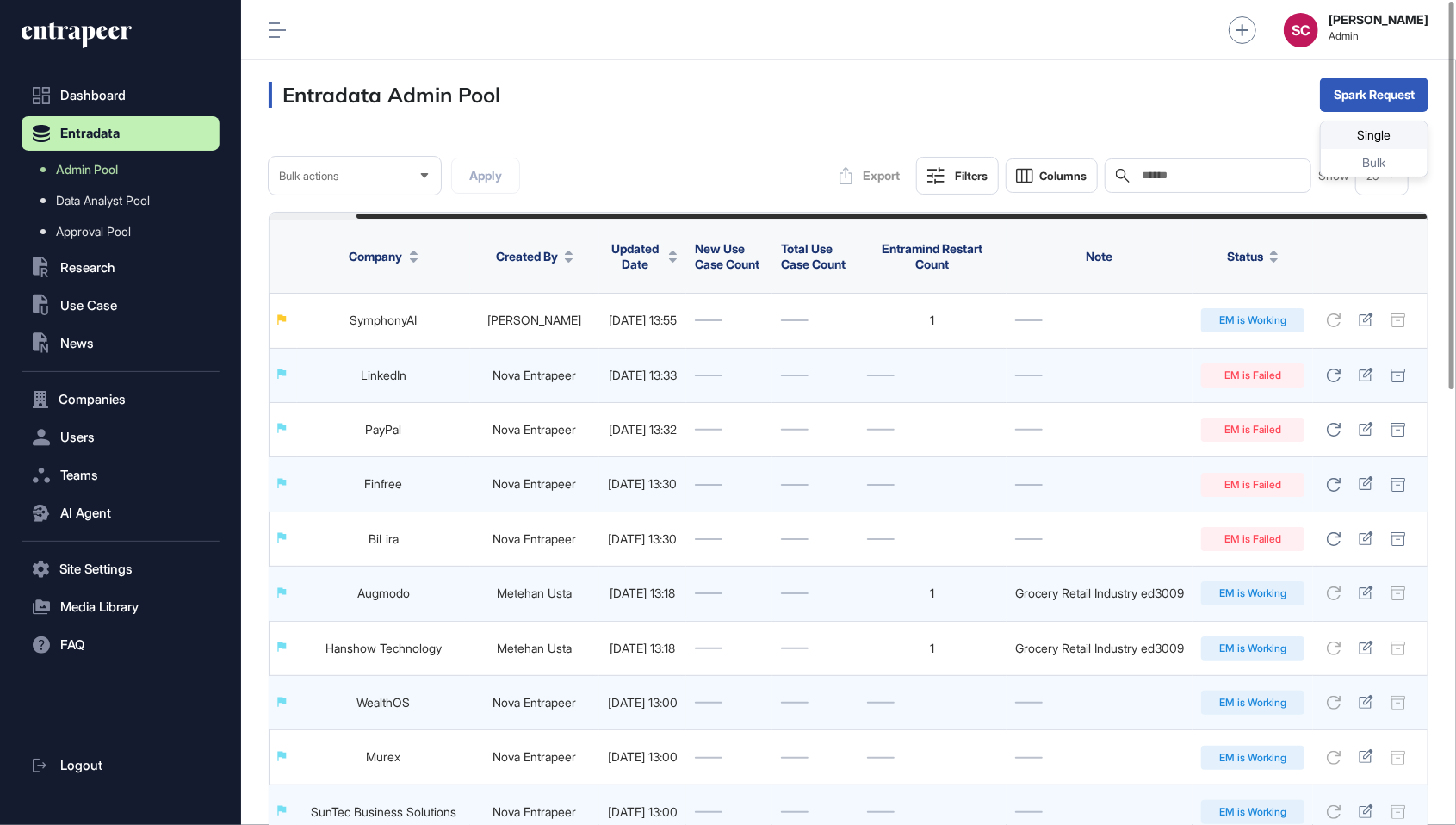
click at [1348, 145] on div "Single" at bounding box center [1374, 134] width 106 height 27
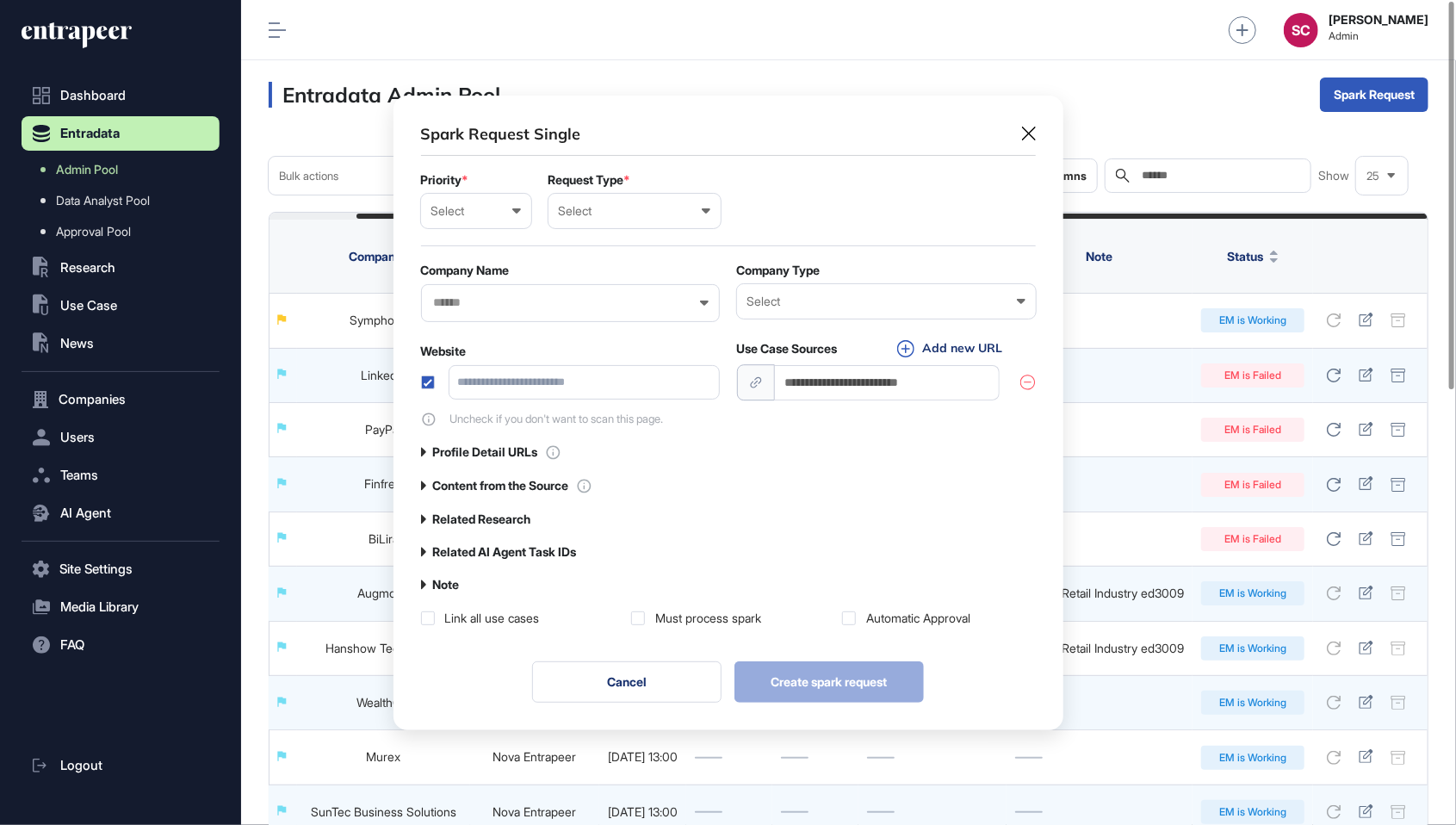
scroll to position [1, 8]
click at [849, 294] on div "Select" at bounding box center [886, 301] width 278 height 14
click at [577, 392] on input "url" at bounding box center [584, 382] width 271 height 35
click at [794, 388] on input "url" at bounding box center [887, 382] width 225 height 35
paste input "**********"
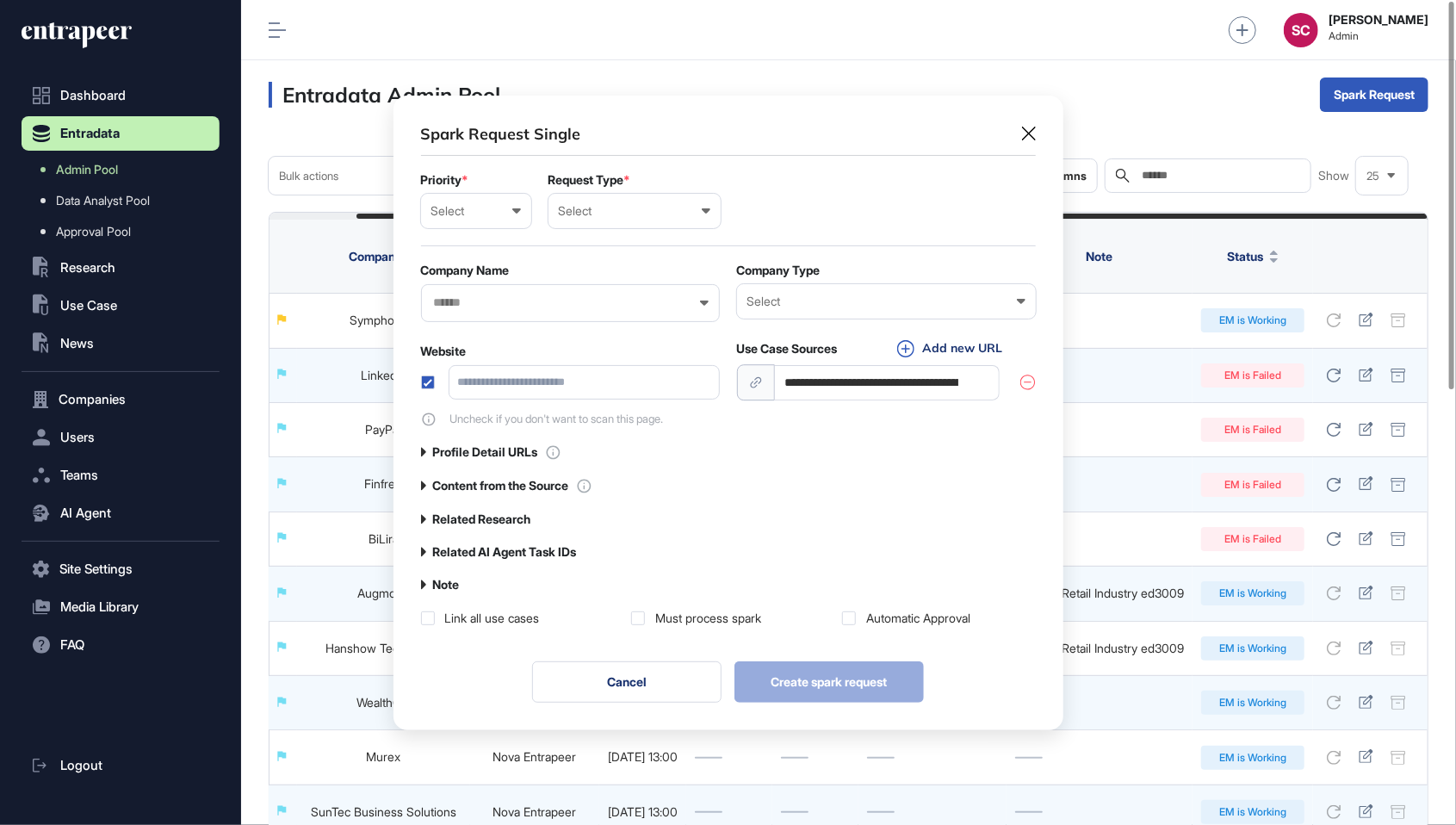
scroll to position [0, 360]
type input "**********"
click at [488, 205] on div "Select" at bounding box center [476, 211] width 90 height 14
click at [0, 0] on div "Normal" at bounding box center [0, 0] width 0 height 0
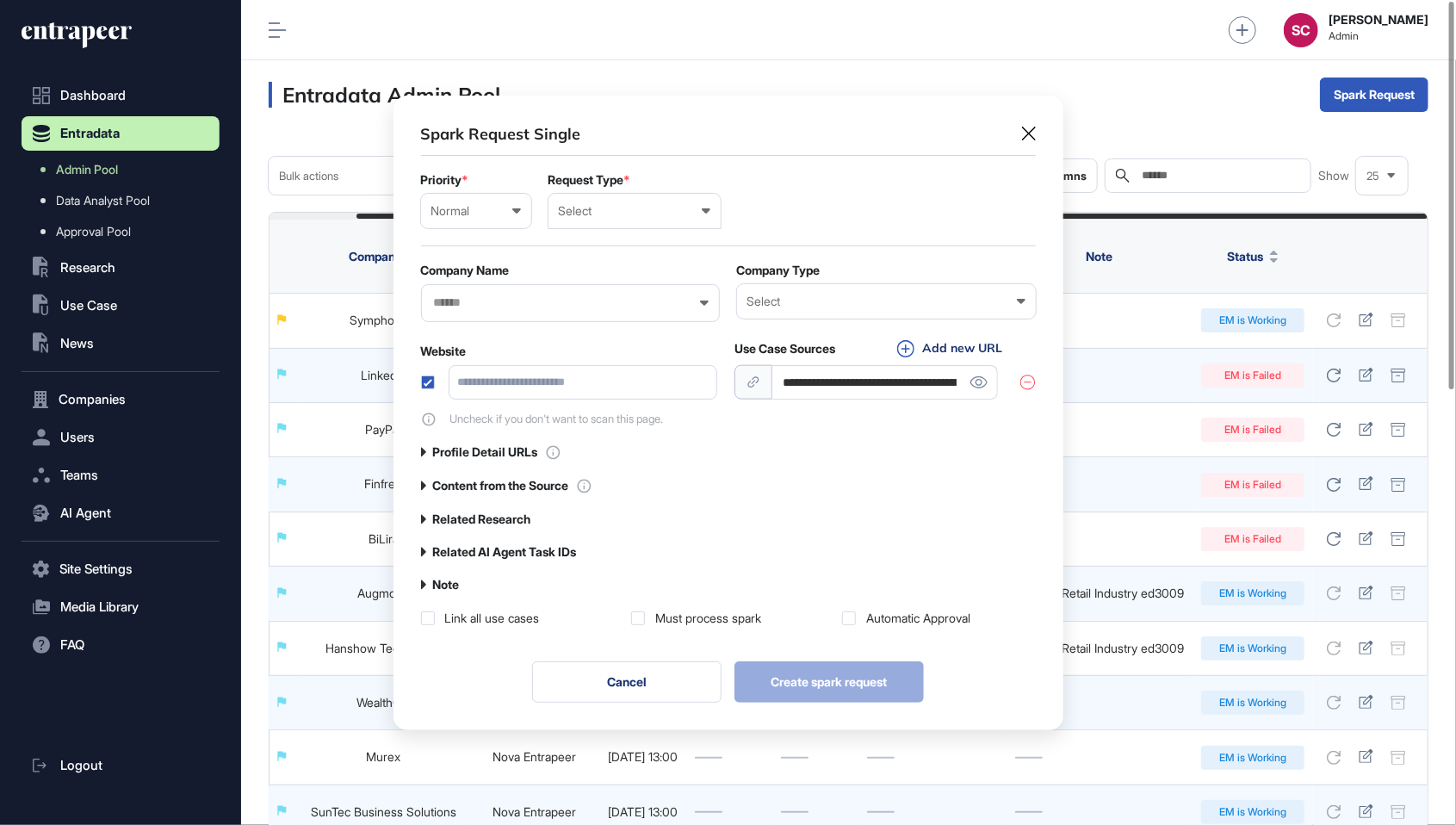
click at [583, 214] on div "Select" at bounding box center [635, 211] width 152 height 14
click at [0, 0] on div "User" at bounding box center [0, 0] width 0 height 0
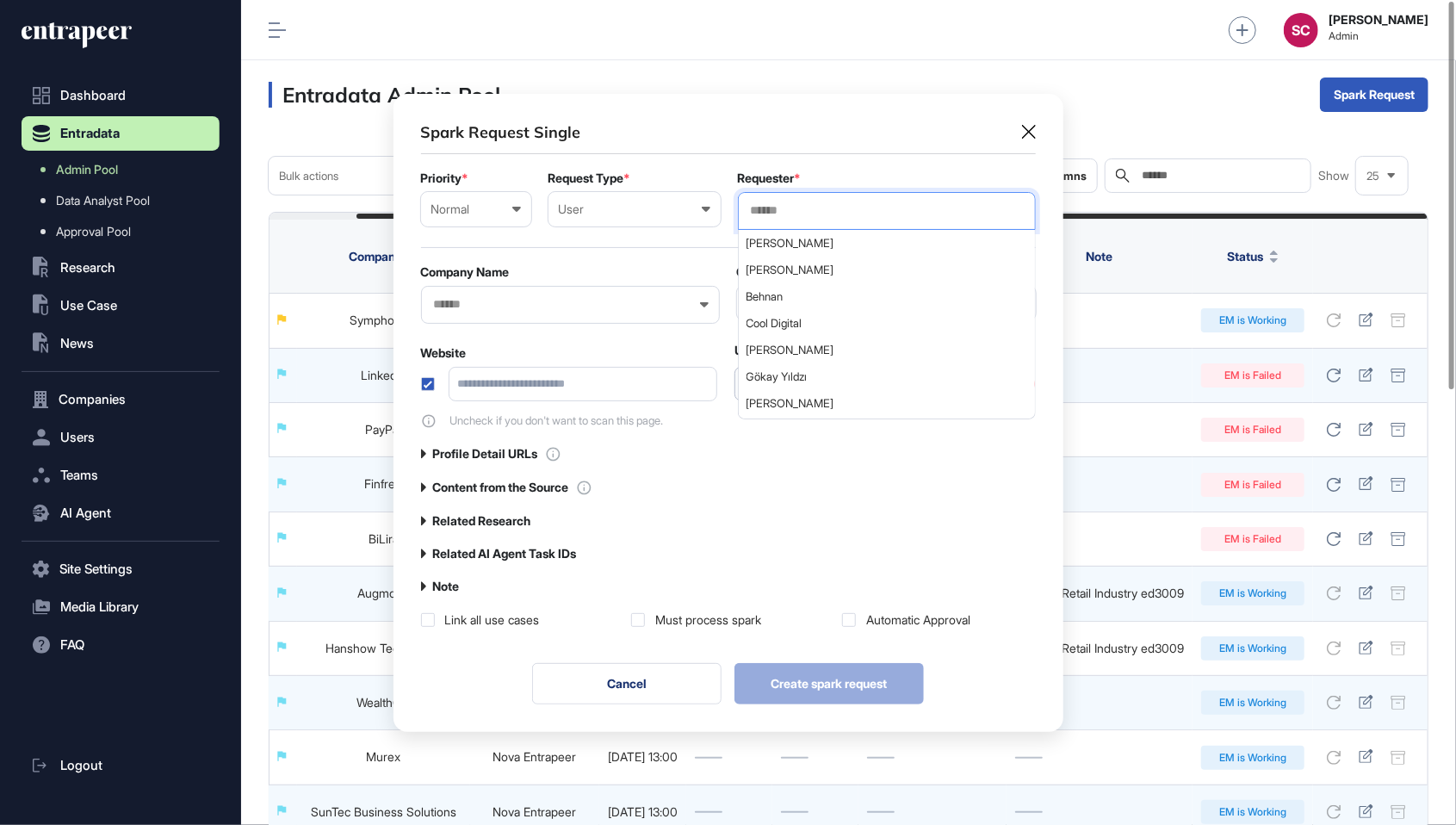
click at [780, 216] on input "text" at bounding box center [886, 210] width 276 height 15
type input "*******"
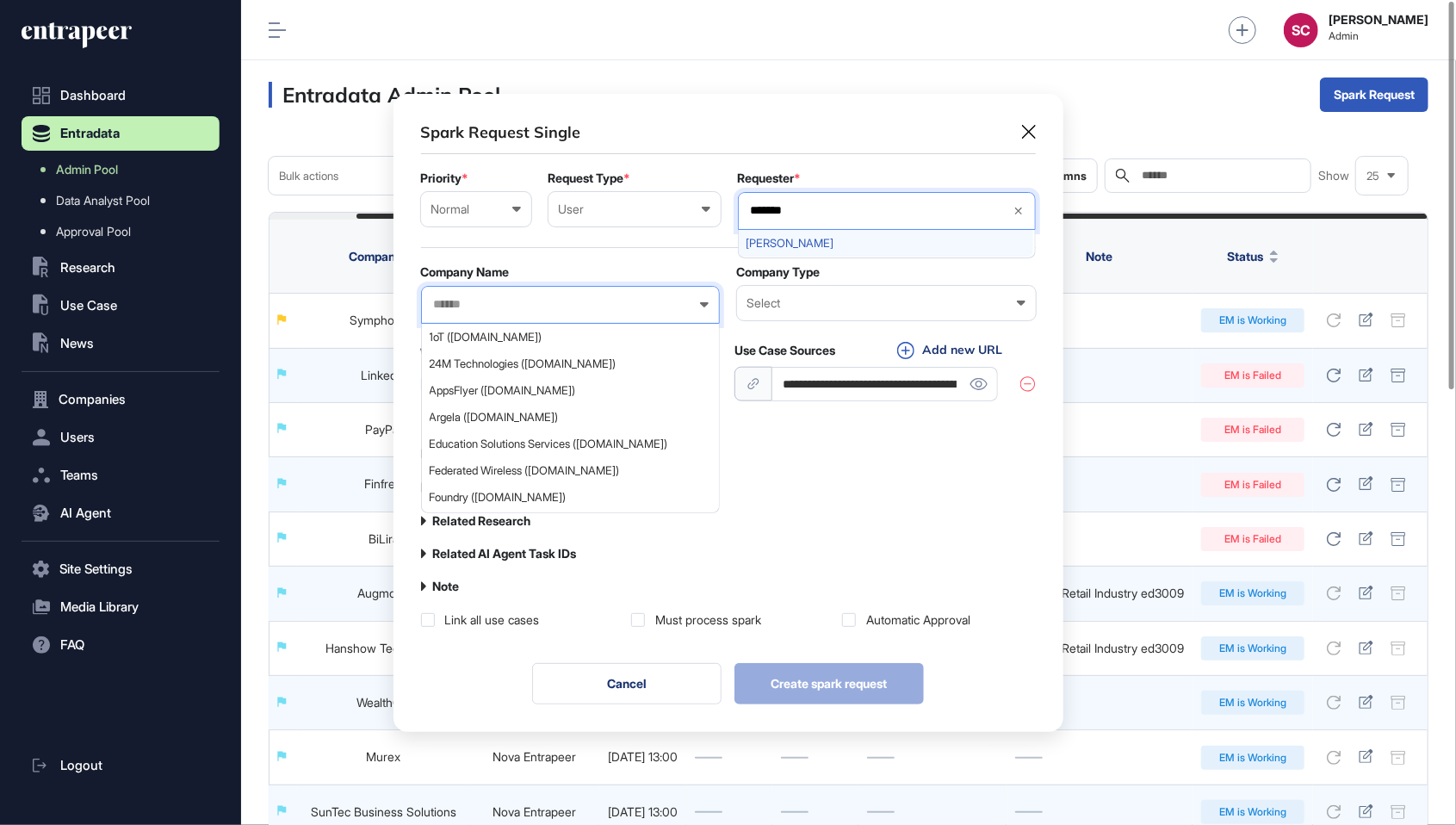
click at [826, 254] on div "Serenay Cetinkaya" at bounding box center [886, 244] width 294 height 27
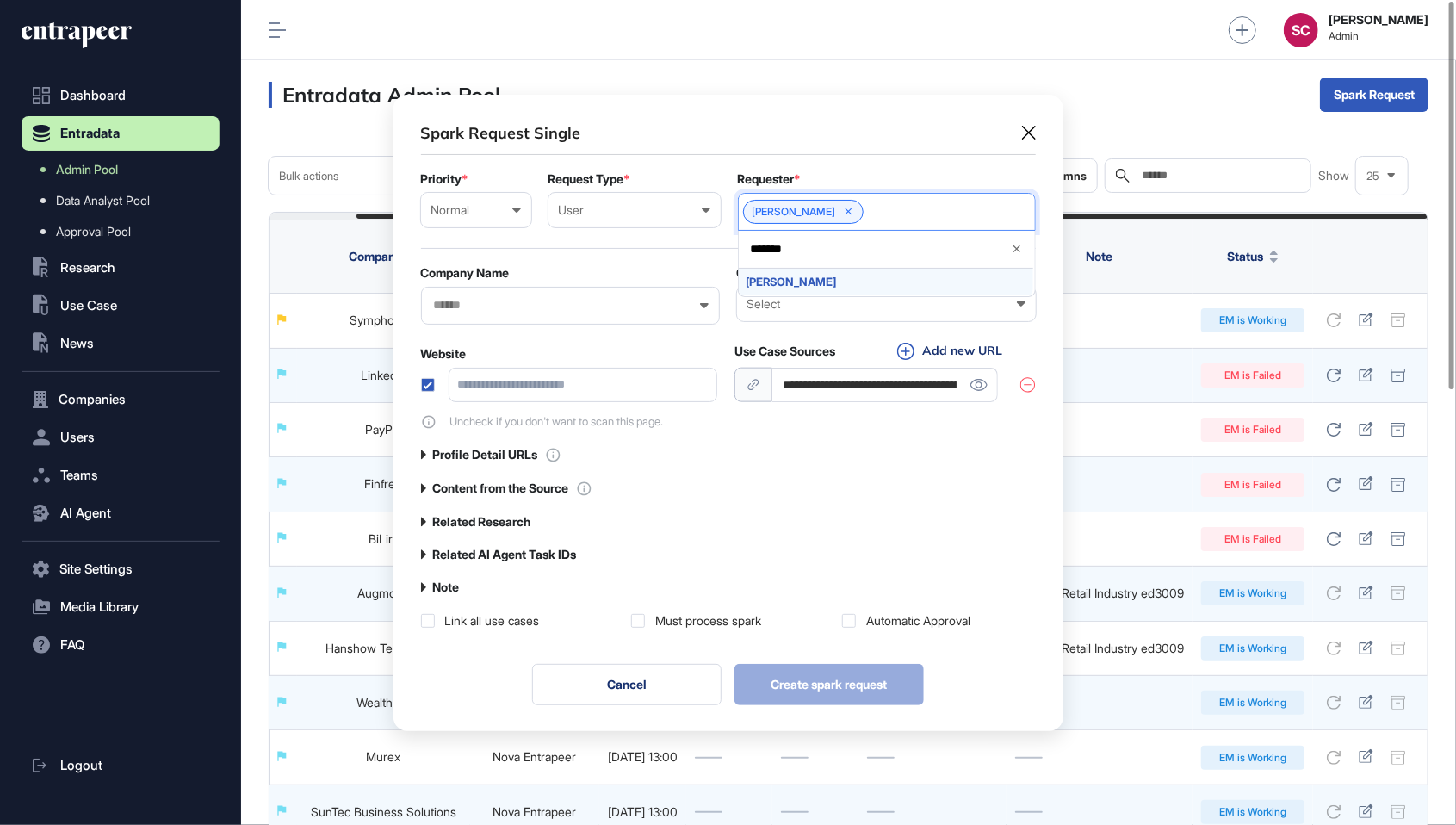
scroll to position [636, 669]
click at [662, 351] on div "Website" at bounding box center [569, 354] width 296 height 14
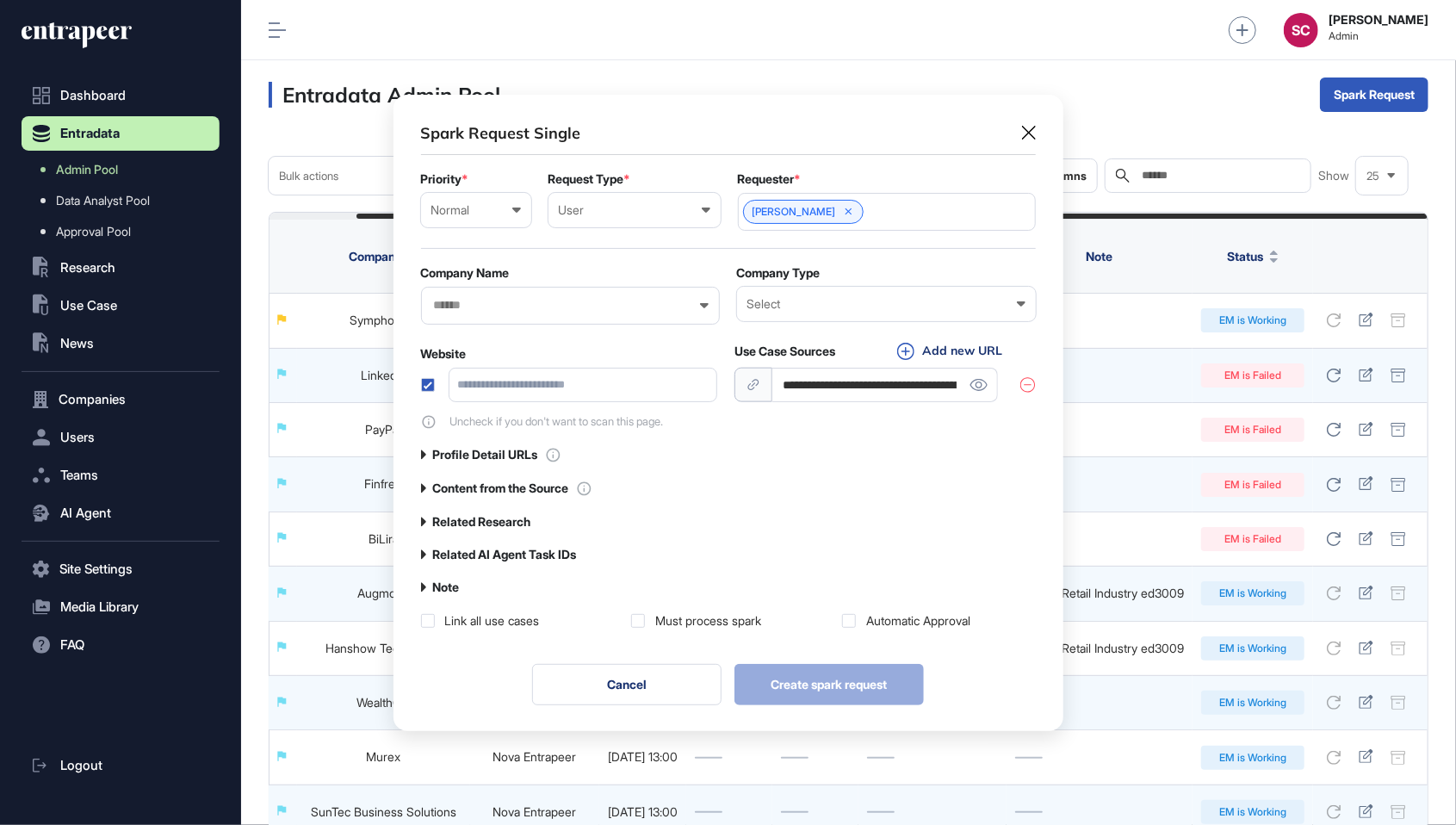
click at [464, 311] on div at bounding box center [570, 305] width 299 height 38
click at [460, 302] on input "text" at bounding box center [559, 305] width 254 height 15
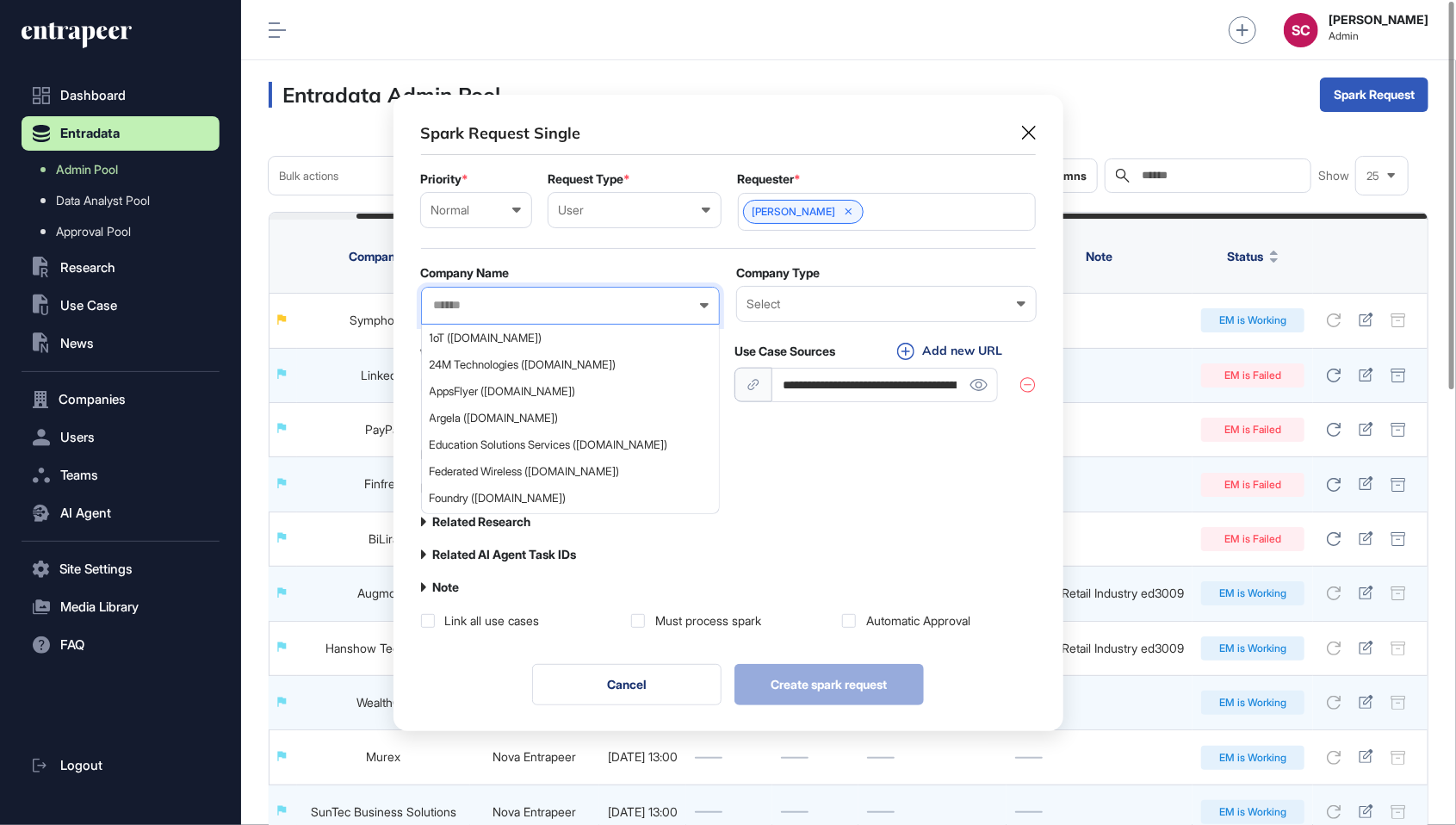
paste input "****"
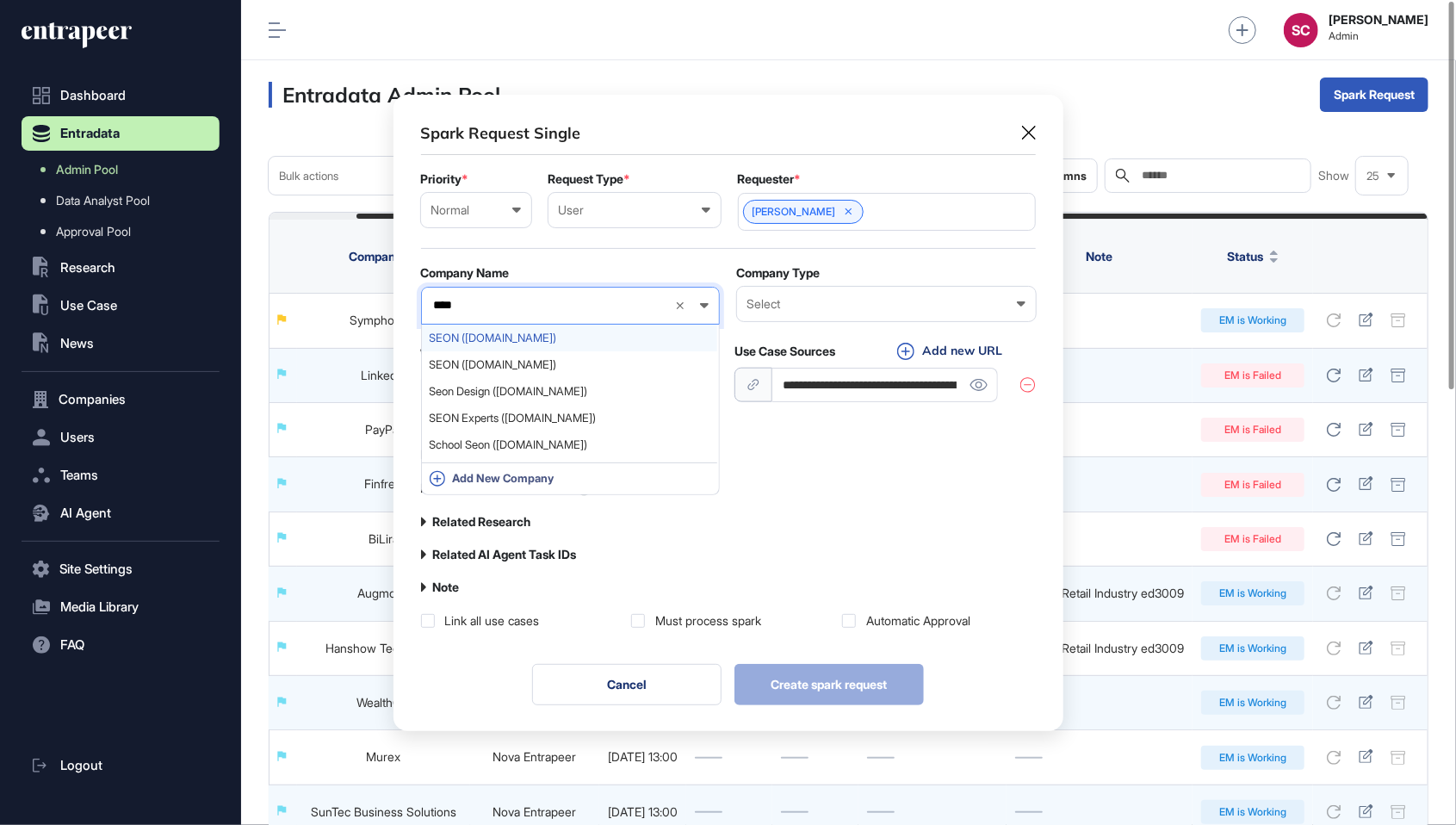
type input "****"
click at [474, 340] on span "SEON (seon.io)" at bounding box center [569, 338] width 280 height 13
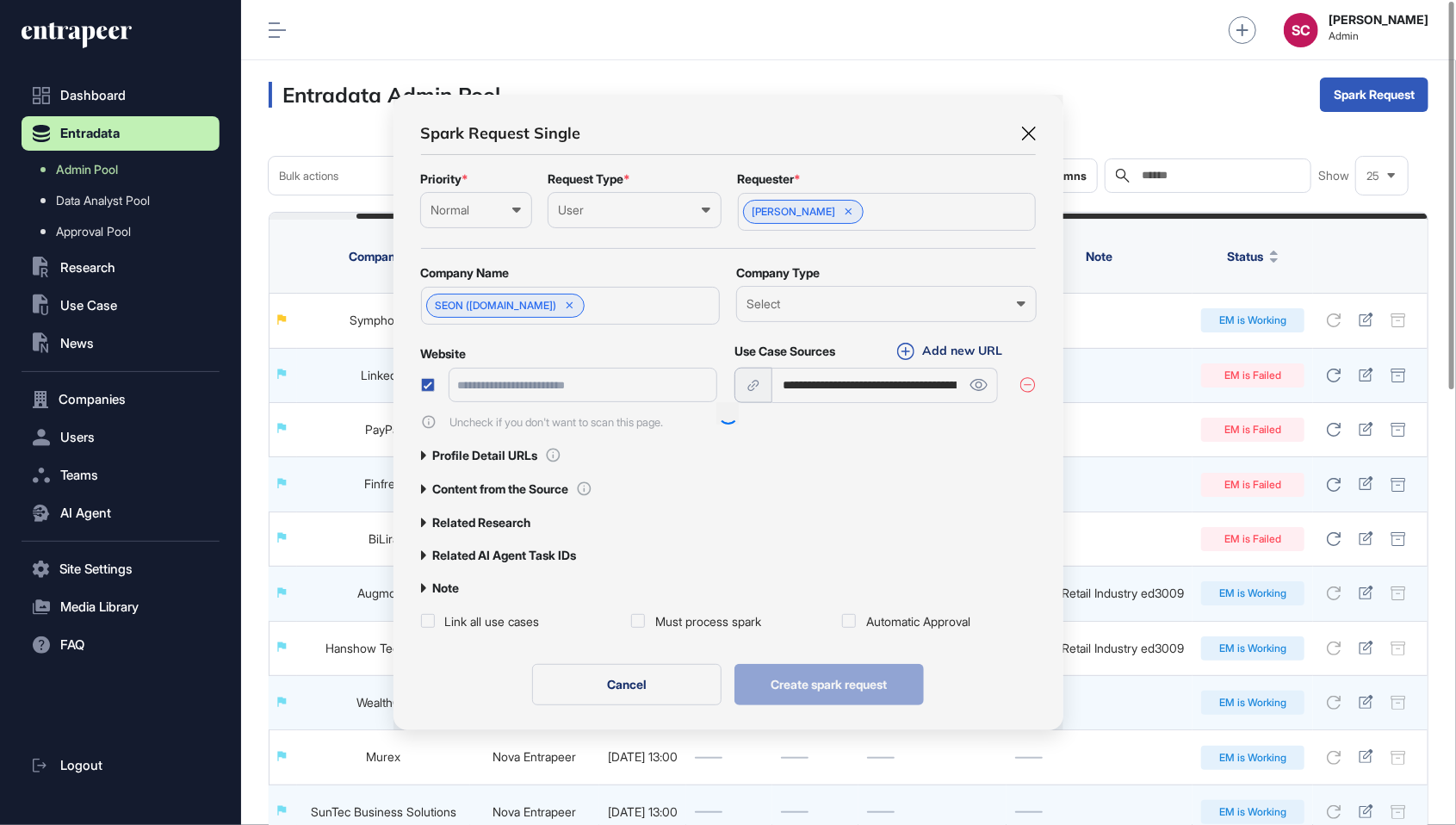
type input "**********"
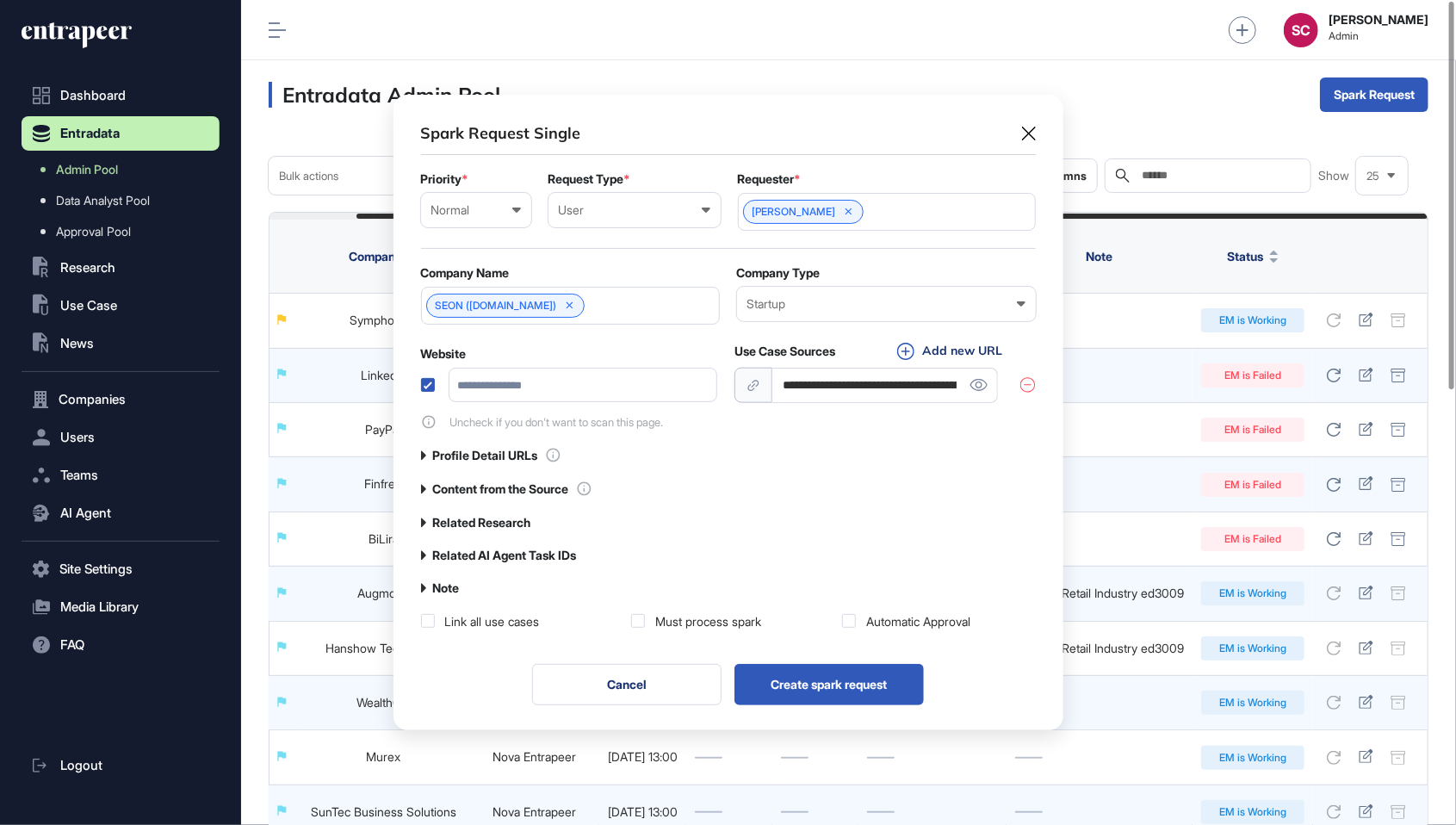
click at [427, 384] on label at bounding box center [428, 385] width 14 height 14
click at [507, 554] on label "Related AI Agent Task IDs" at bounding box center [505, 555] width 144 height 14
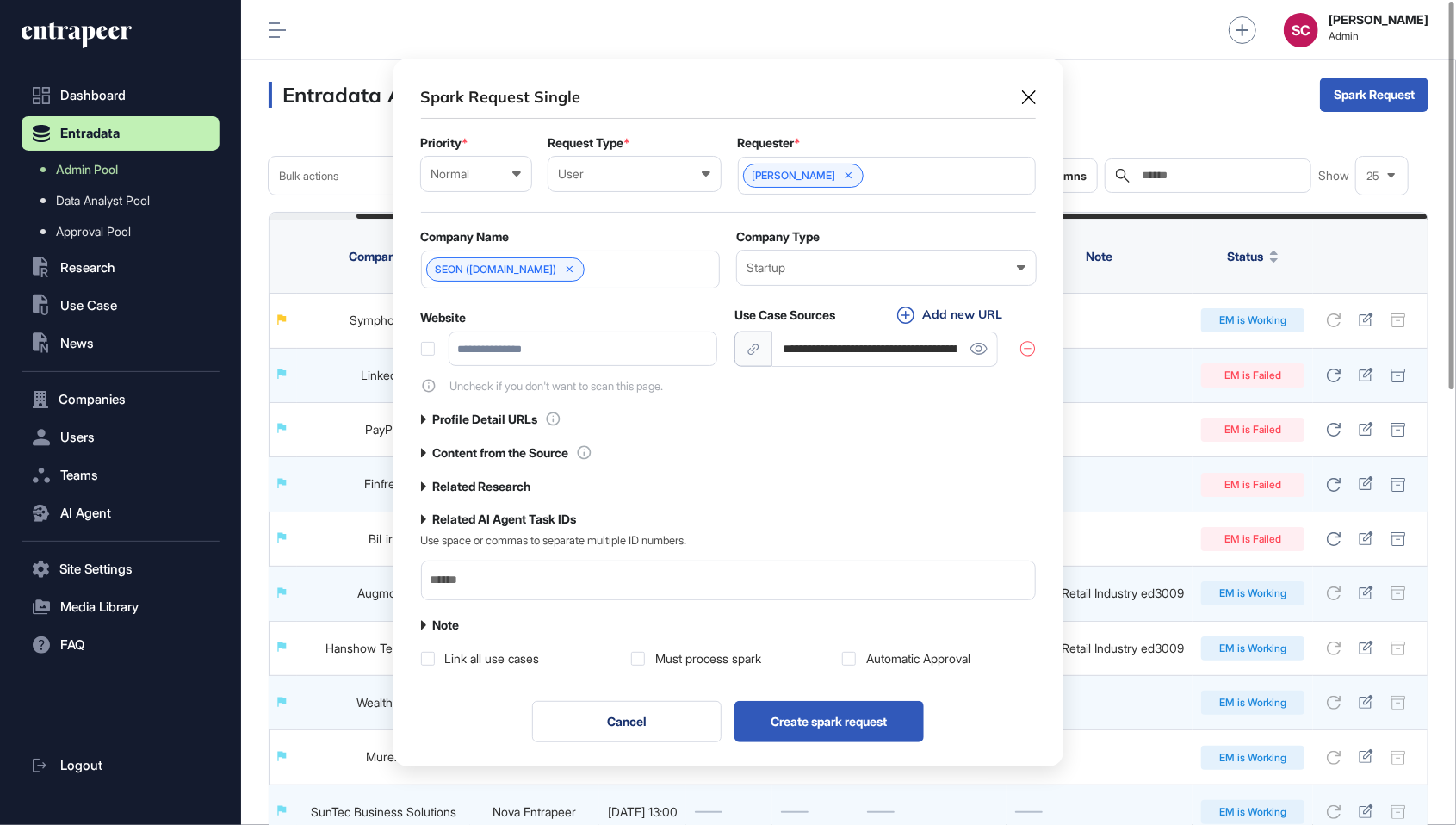
click at [479, 482] on label "Related Research" at bounding box center [482, 486] width 98 height 14
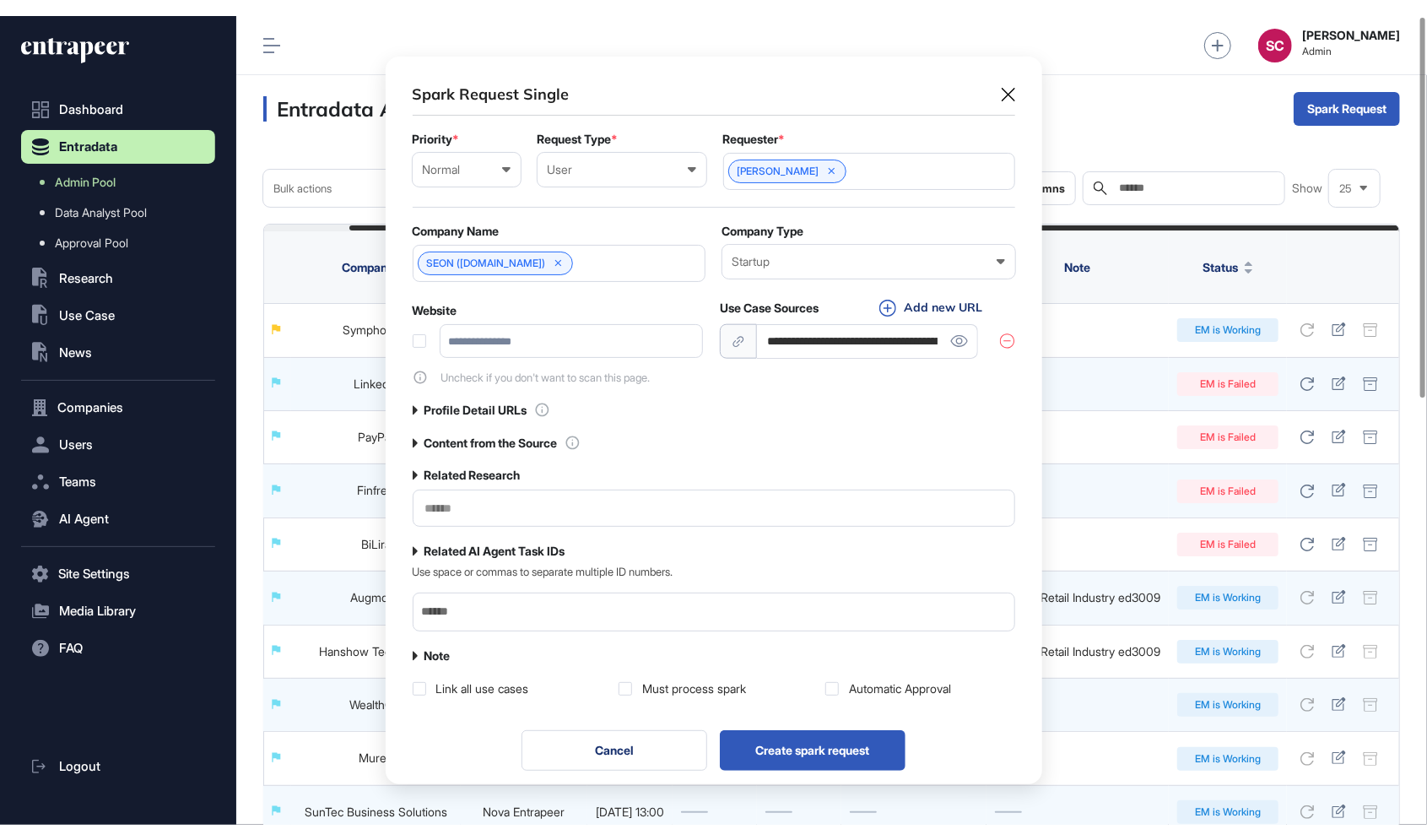
scroll to position [737, 656]
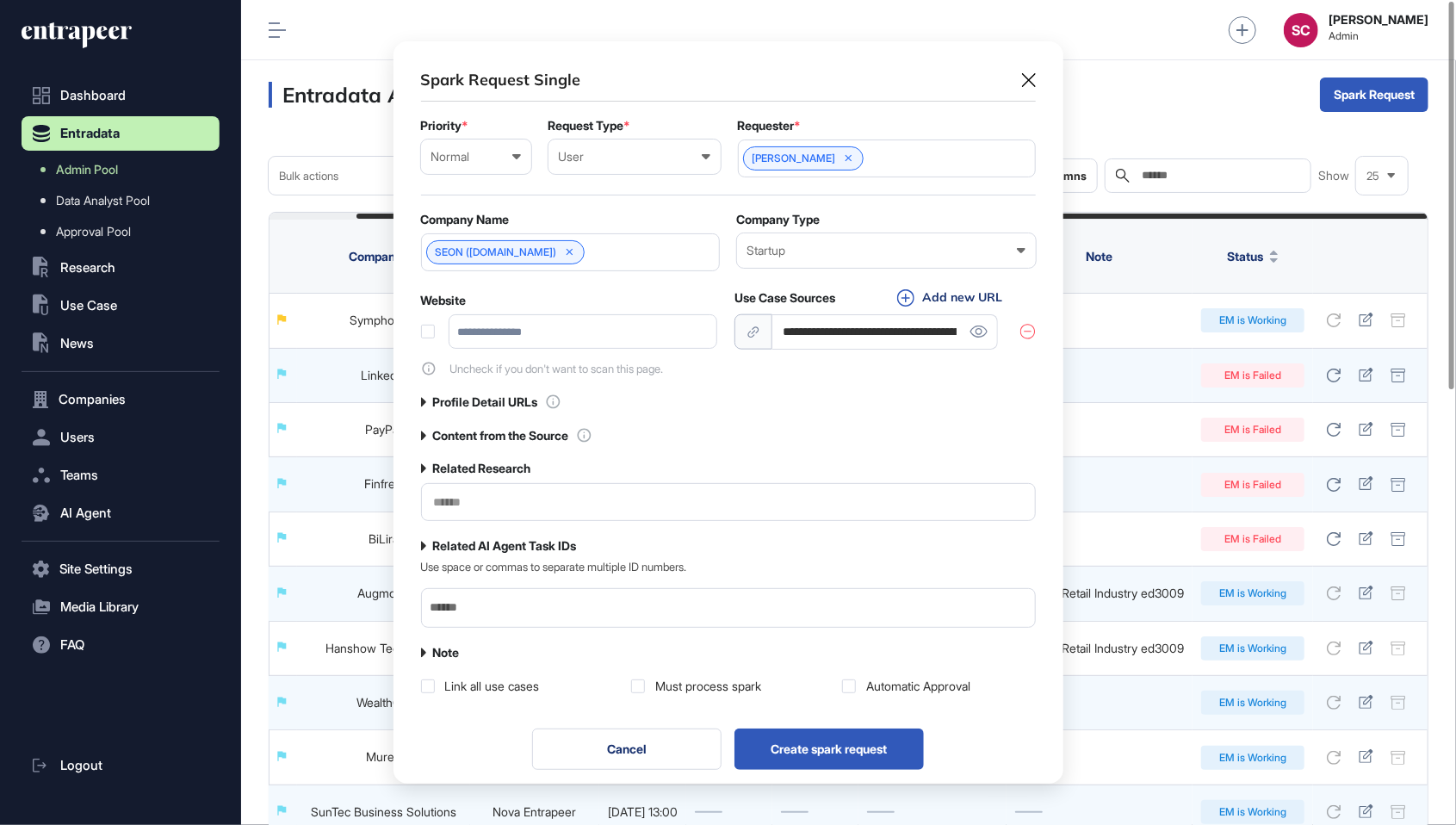
click at [490, 496] on input "text" at bounding box center [728, 502] width 592 height 15
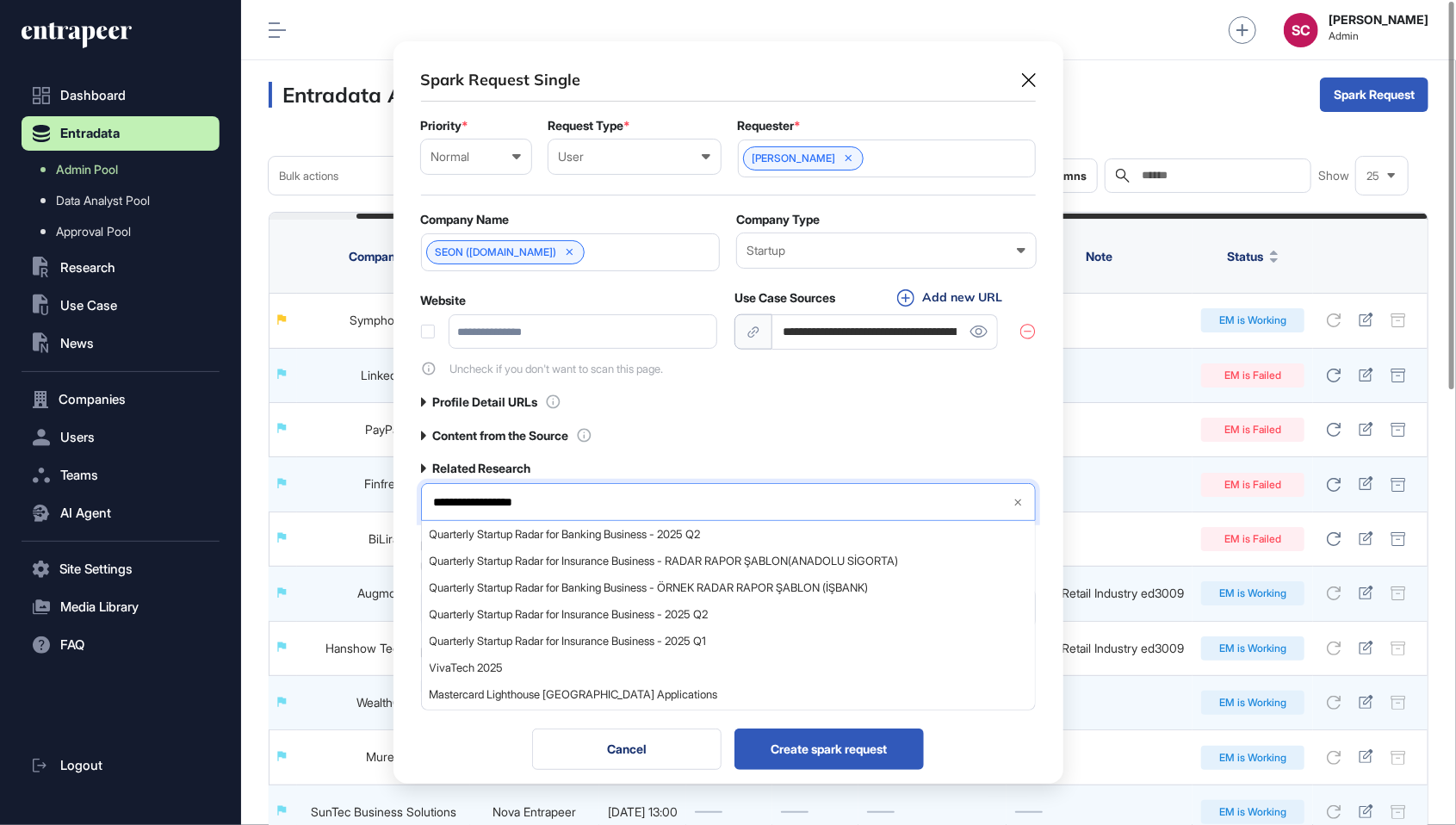
type input "**********"
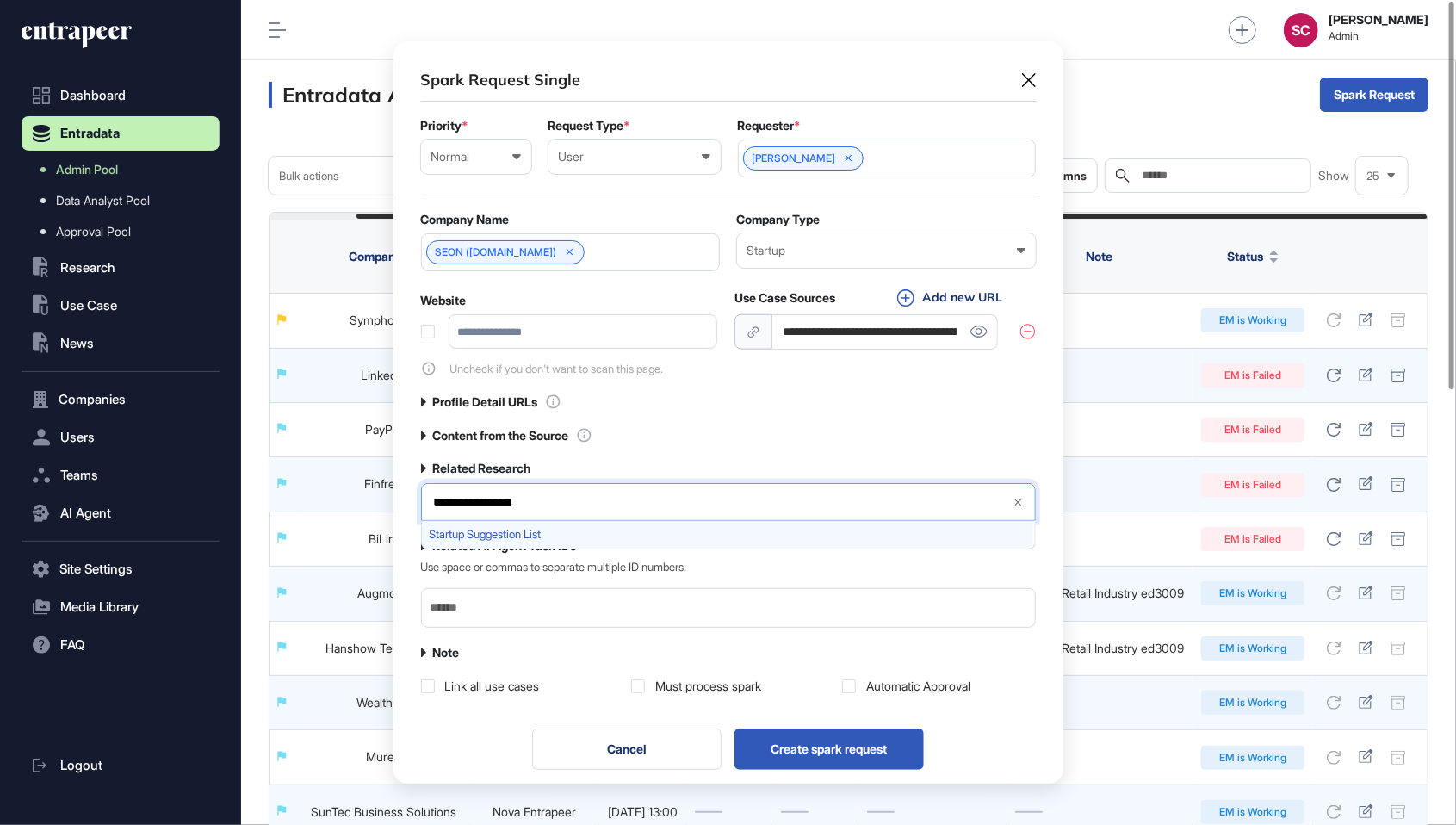
click at [561, 531] on span "Startup Suggestion List" at bounding box center [728, 534] width 596 height 13
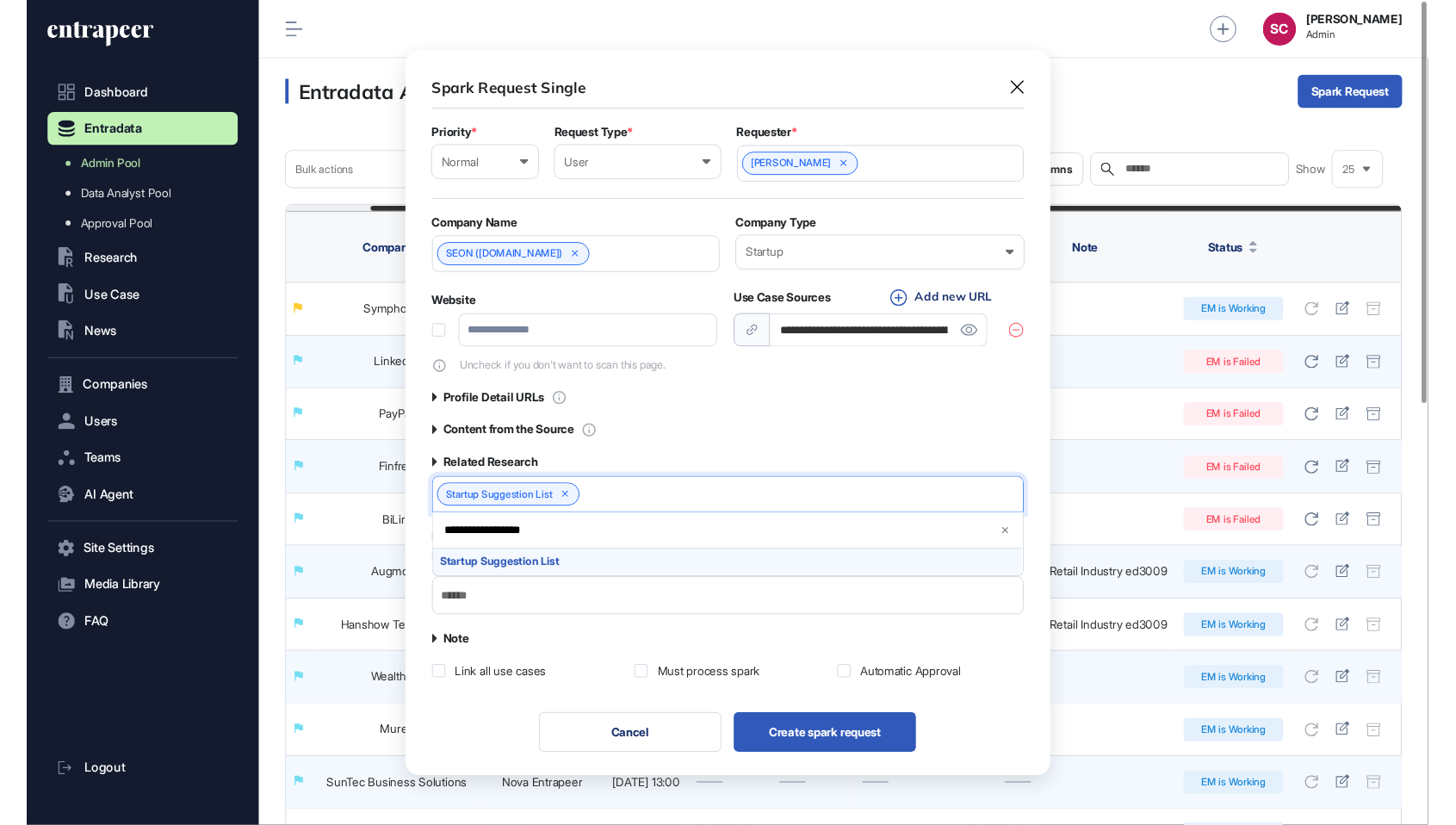
scroll to position [906, 197]
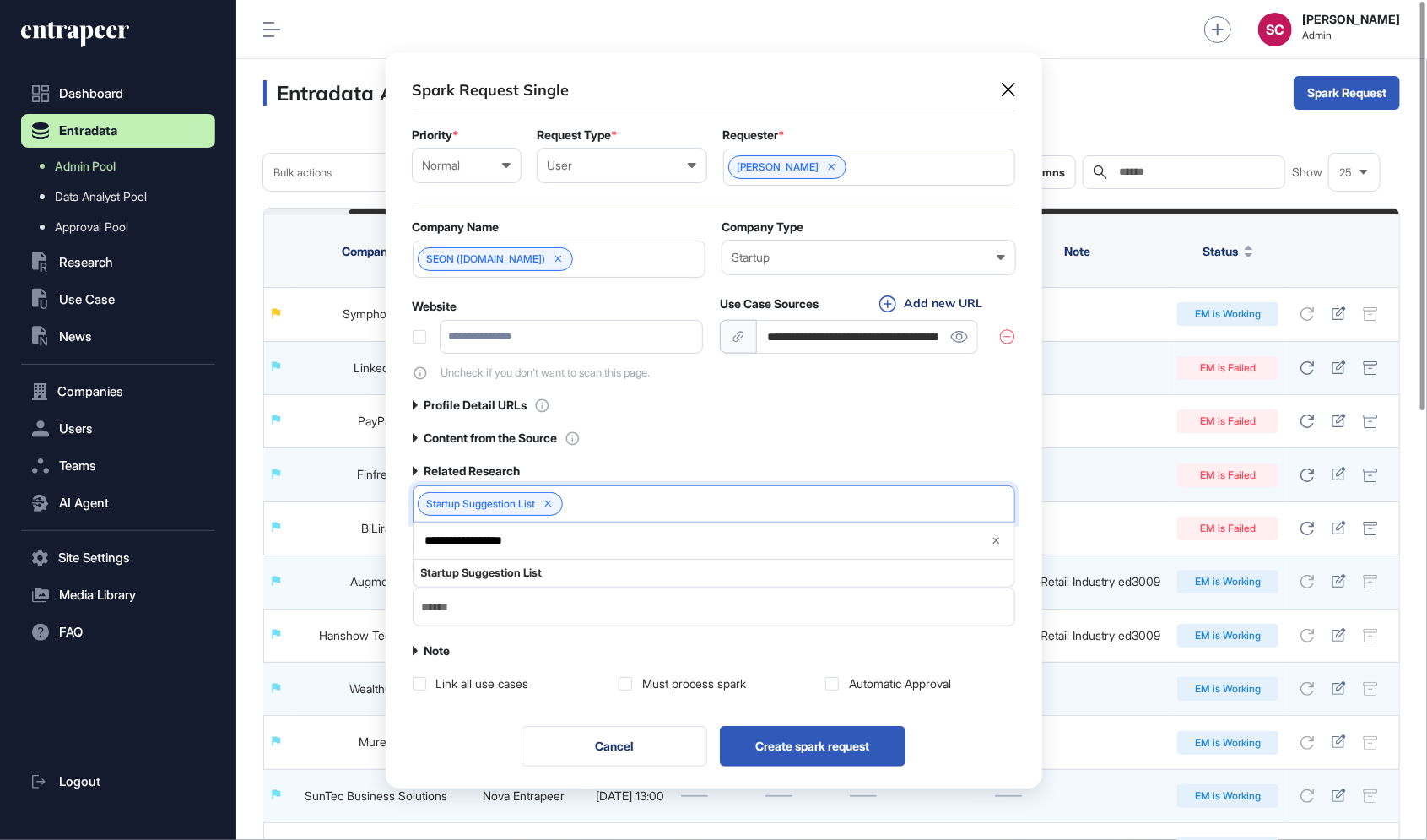
click at [715, 685] on div "Must process spark" at bounding box center [693, 684] width 103 height 17
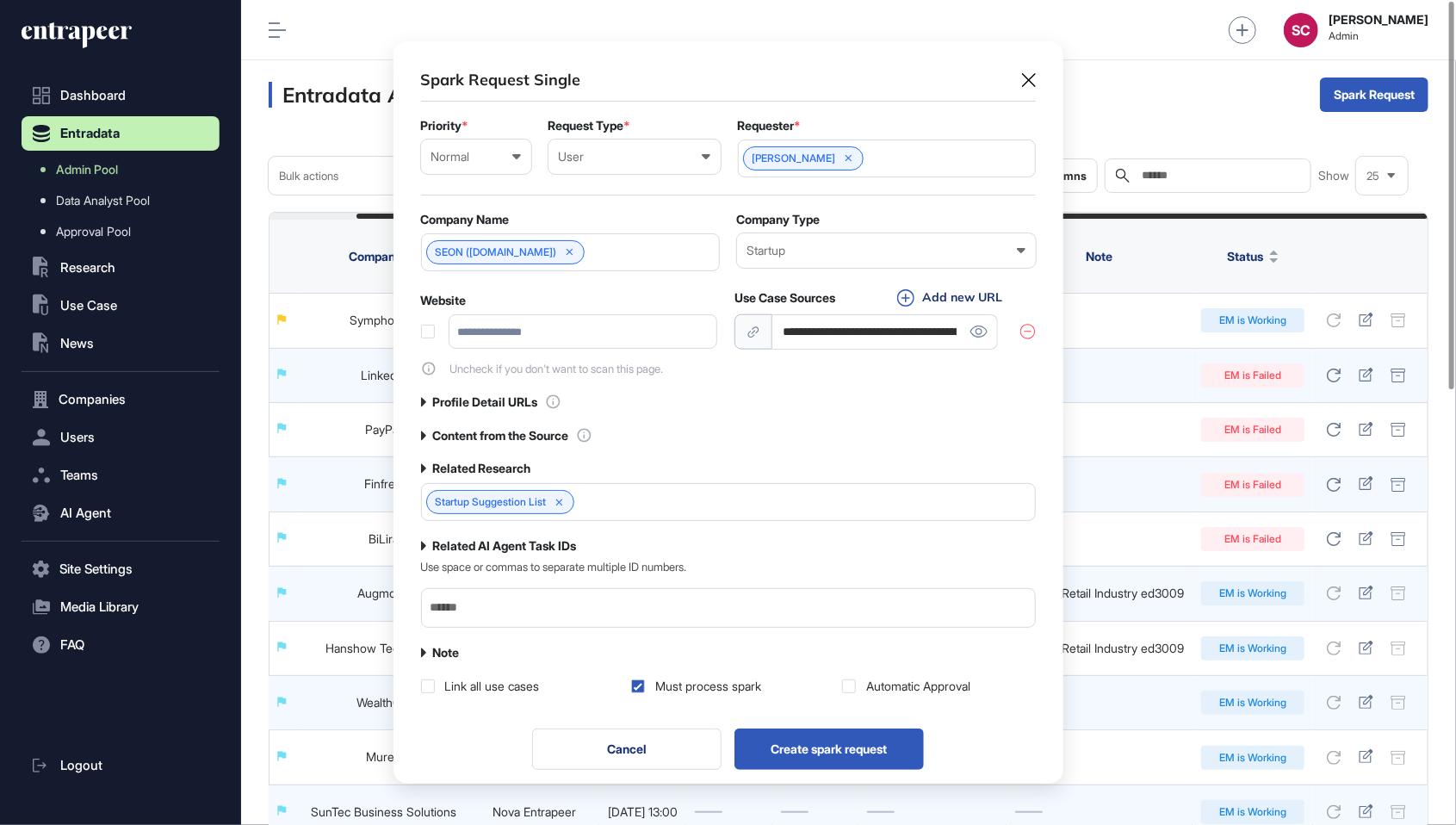
scroll to position [909, 1215]
click at [884, 677] on div "Automatic Approval" at bounding box center [918, 686] width 104 height 17
click at [857, 743] on button "Create spark request" at bounding box center [829, 749] width 190 height 42
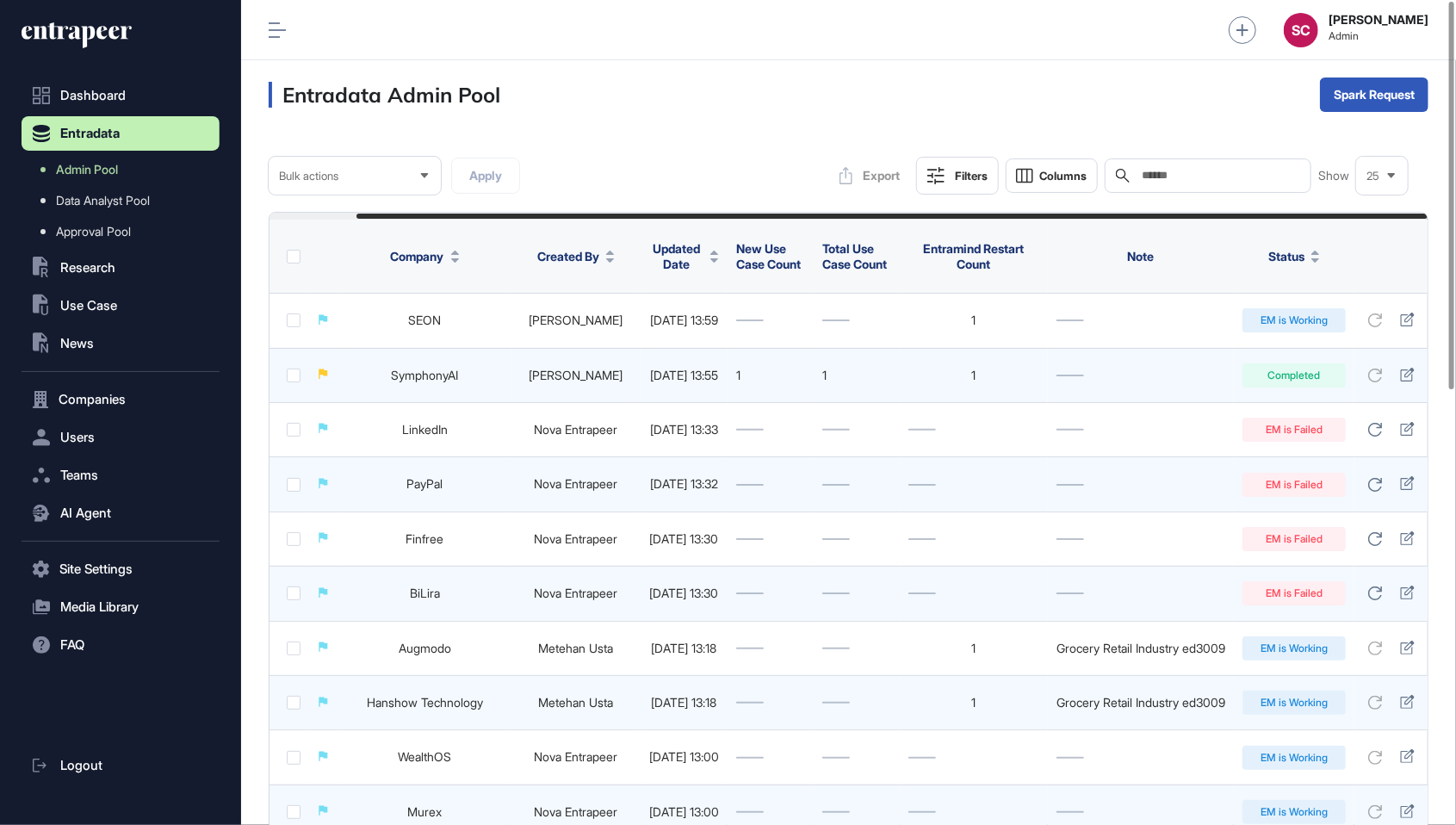
scroll to position [0, 94]
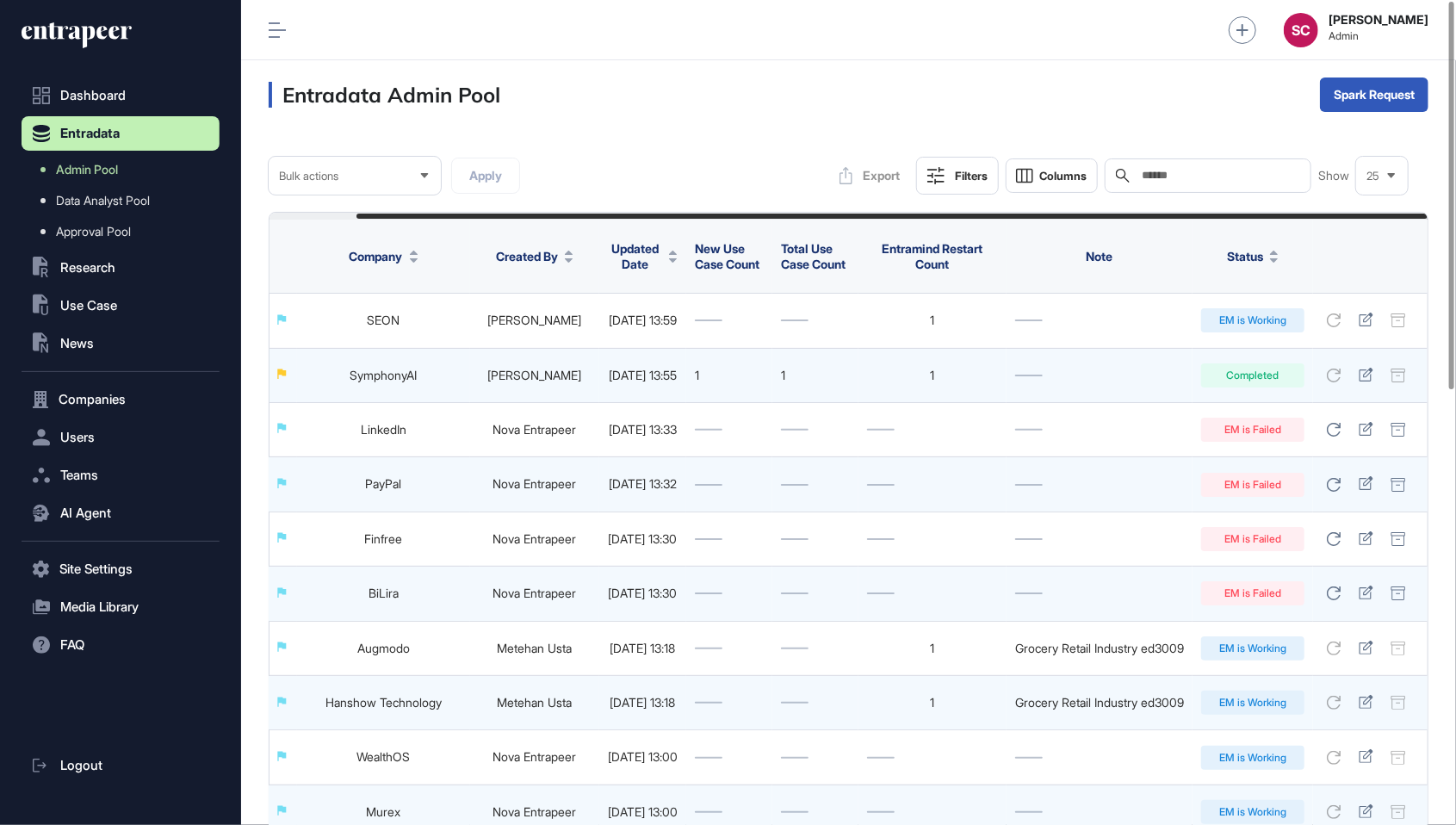
click at [362, 378] on link "SymphonyAI" at bounding box center [383, 374] width 67 height 15
click at [350, 375] on link "SymphonyAI" at bounding box center [383, 374] width 67 height 15
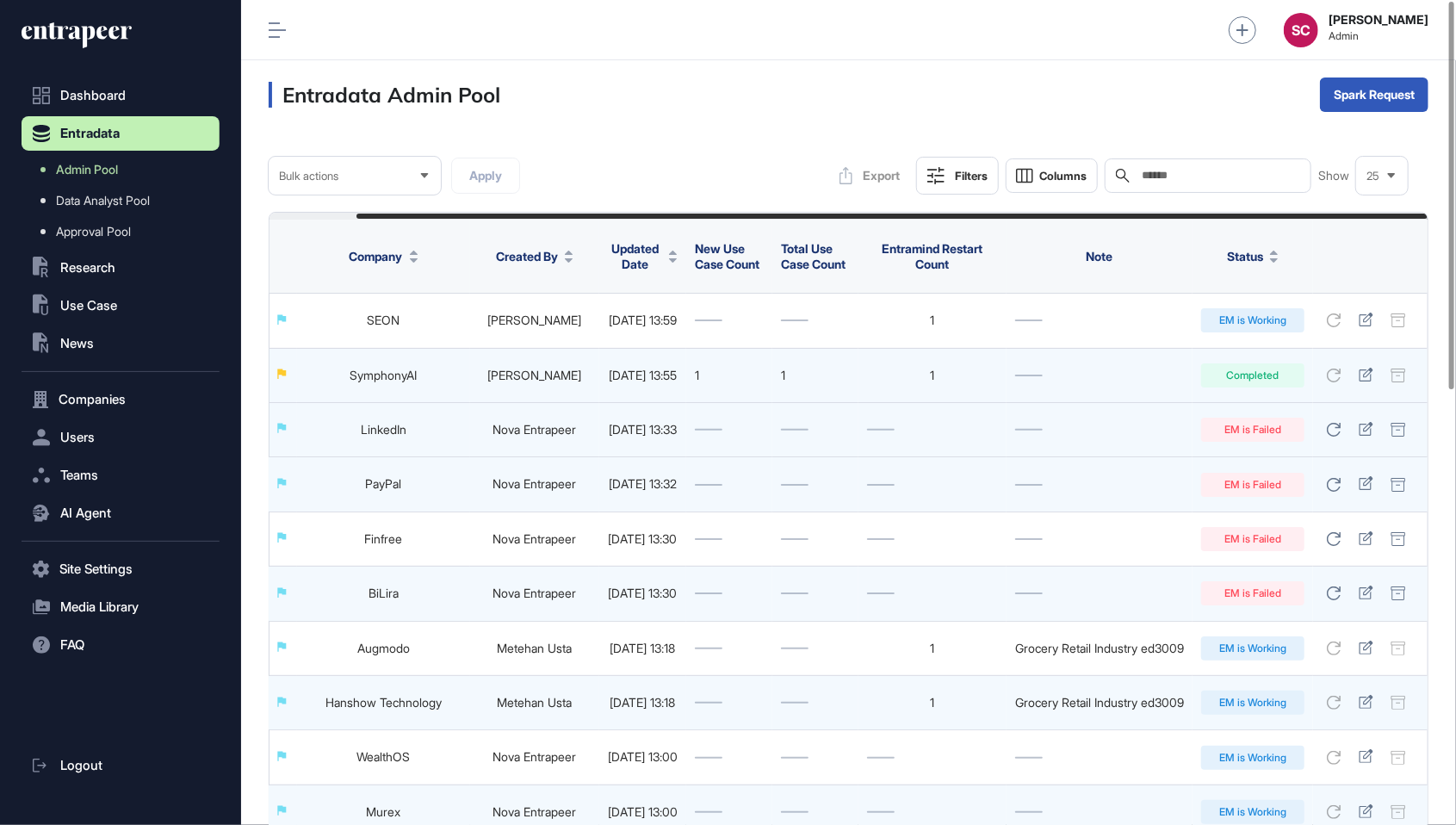
scroll to position [0, 0]
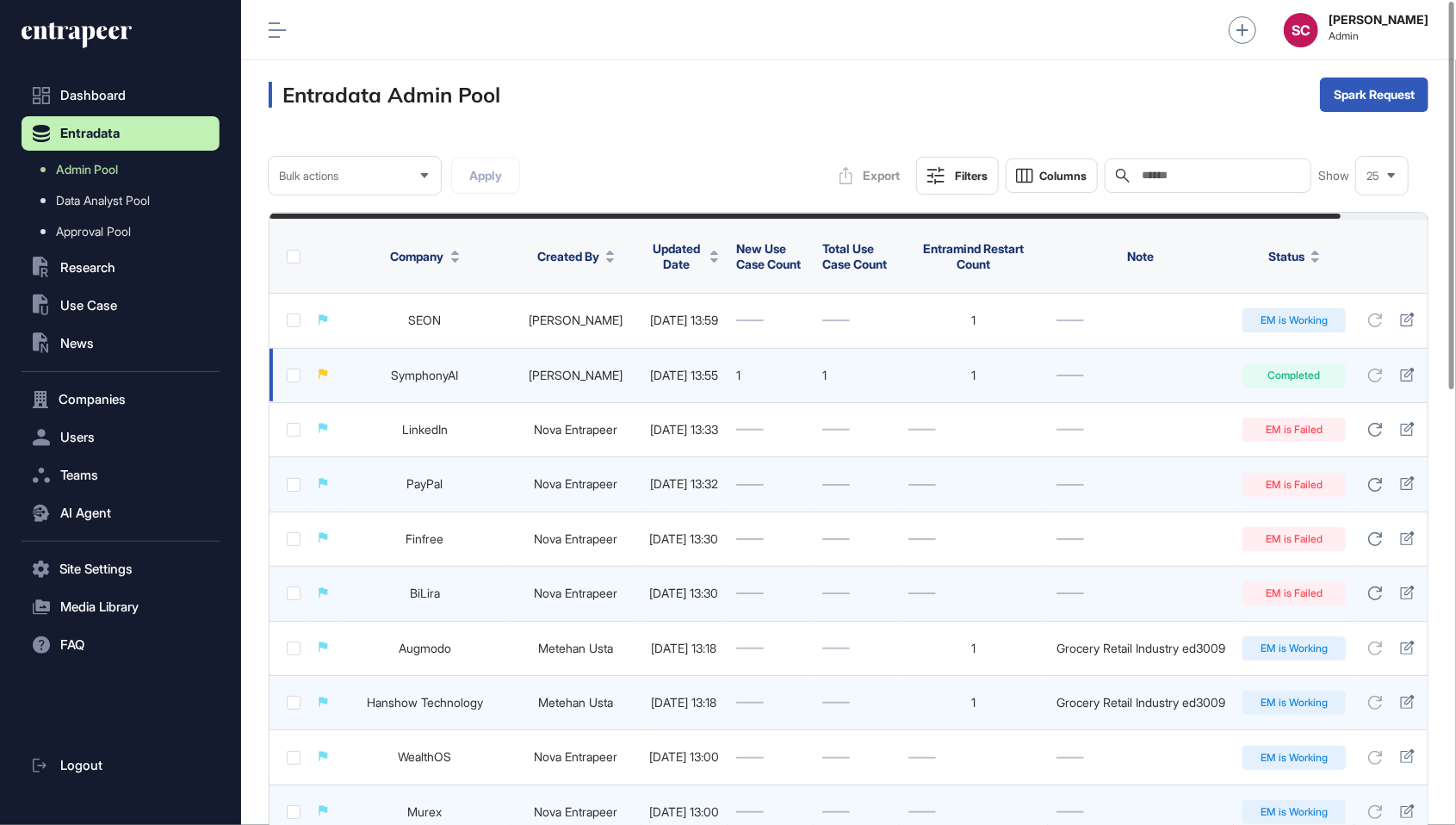
click at [436, 372] on link "SymphonyAI" at bounding box center [425, 374] width 67 height 15
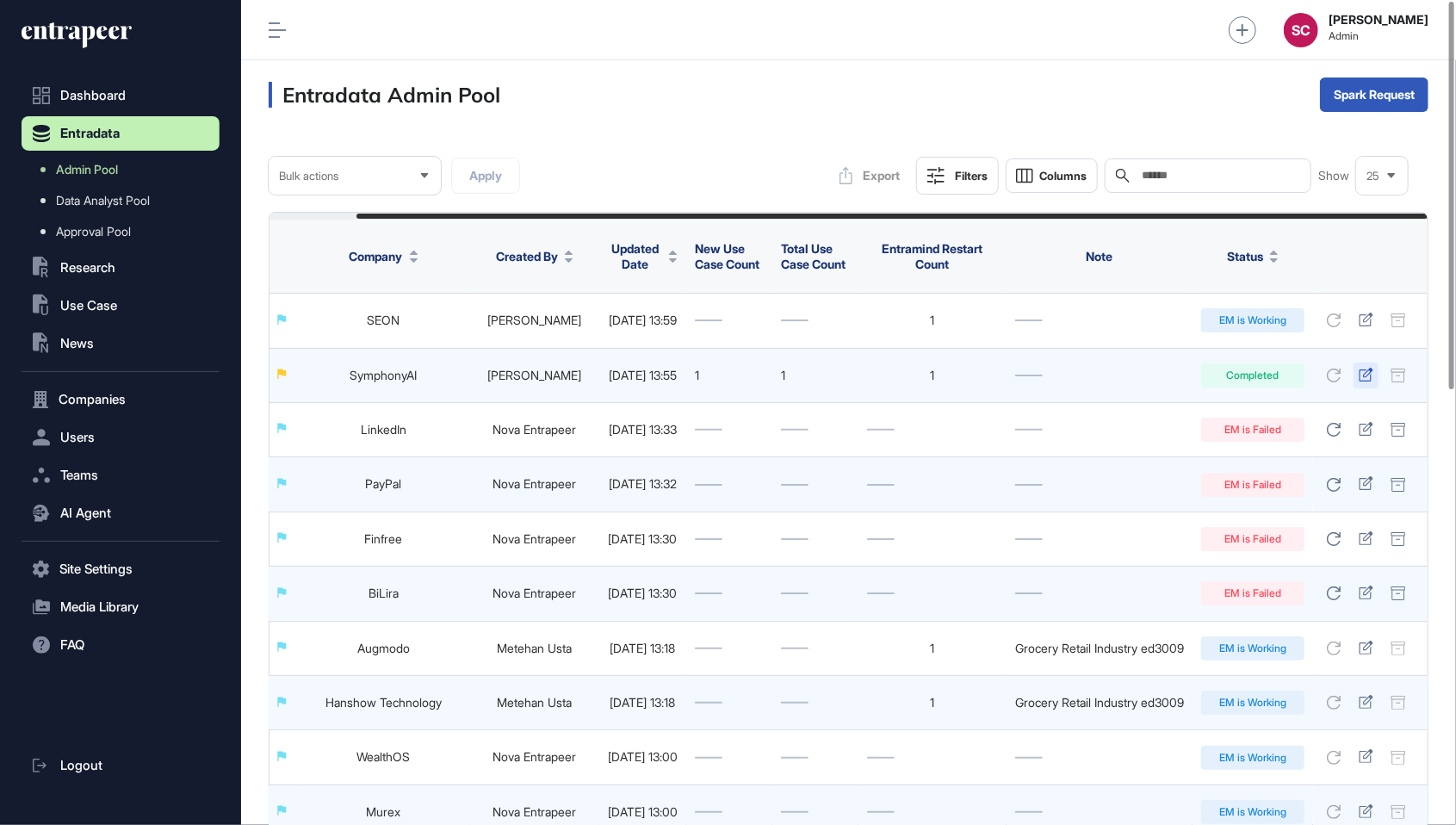
click at [1368, 374] on icon at bounding box center [1365, 374] width 15 height 14
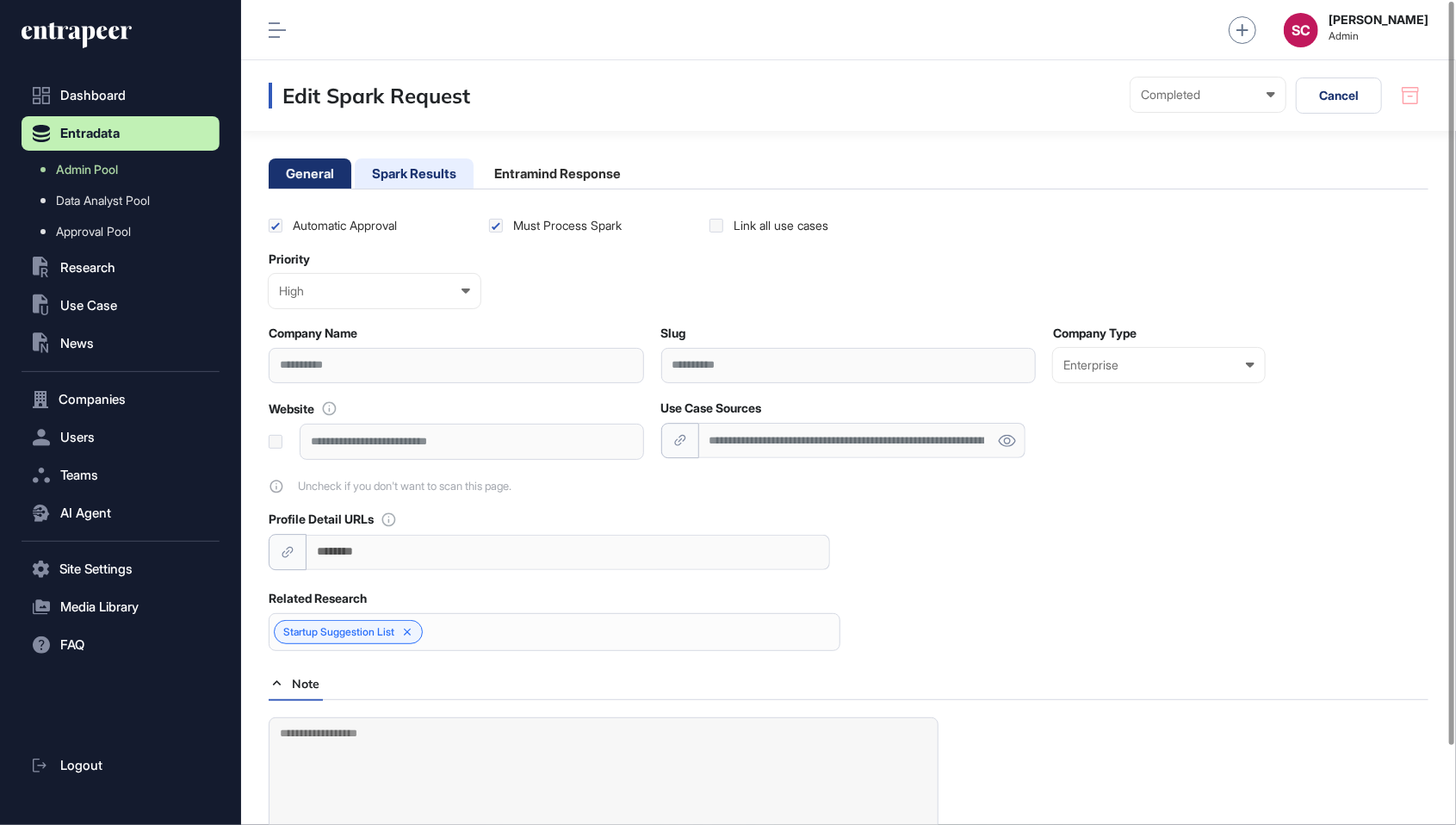
click at [416, 182] on li "Spark Results" at bounding box center [414, 173] width 119 height 30
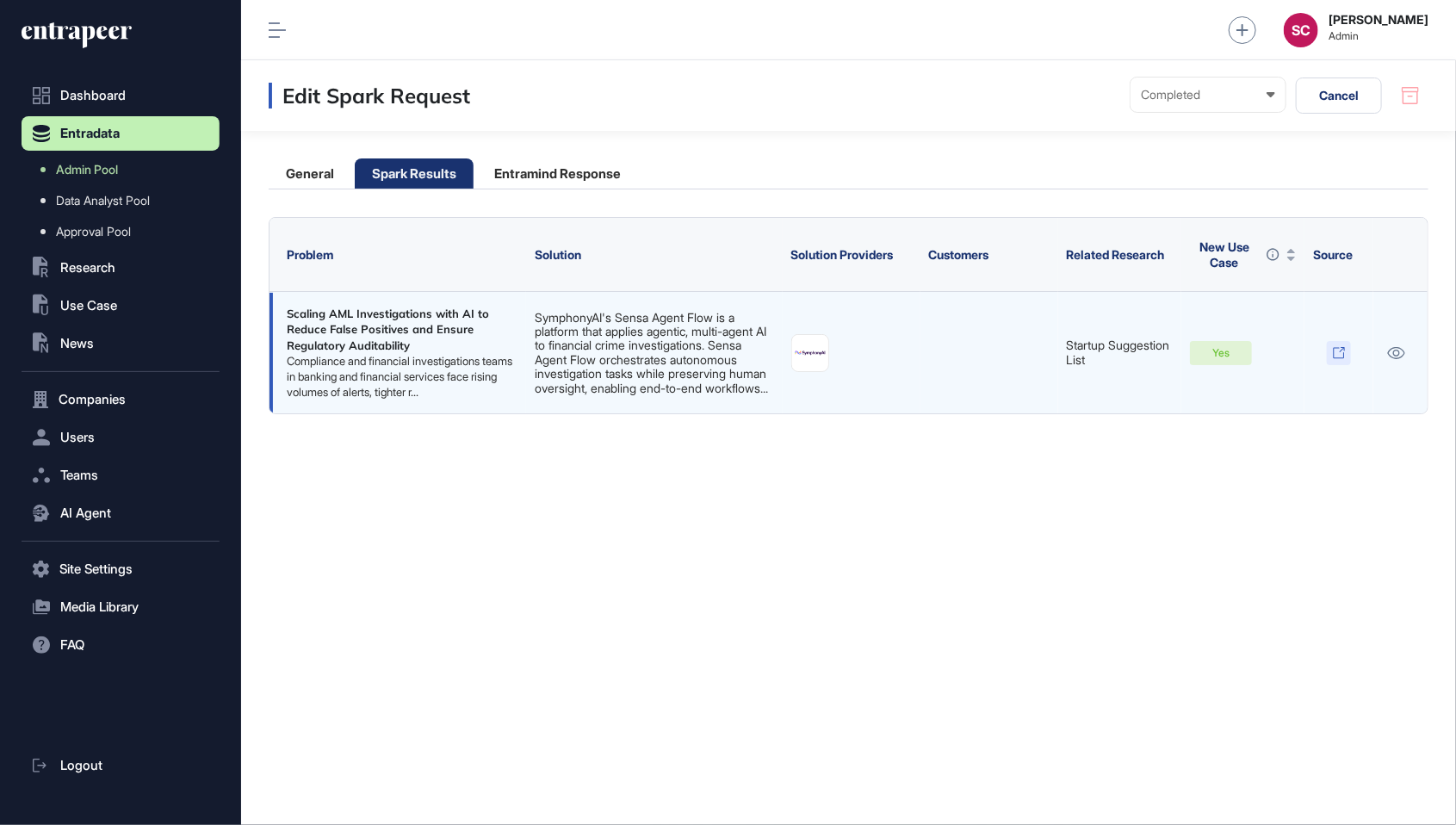
click at [1336, 350] on icon at bounding box center [1339, 353] width 14 height 14
click at [1393, 347] on icon at bounding box center [1396, 353] width 18 height 12
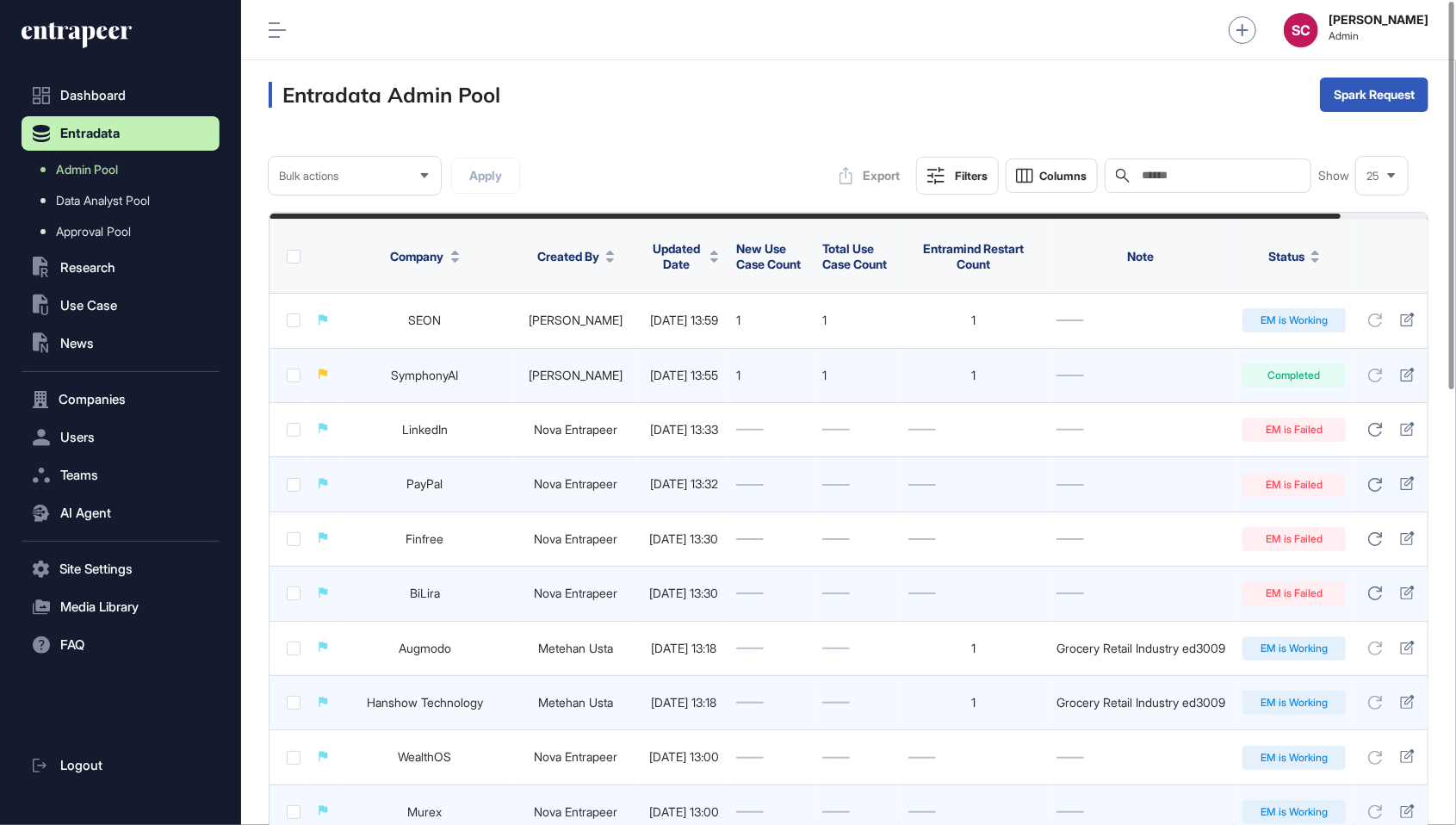
scroll to position [0, 94]
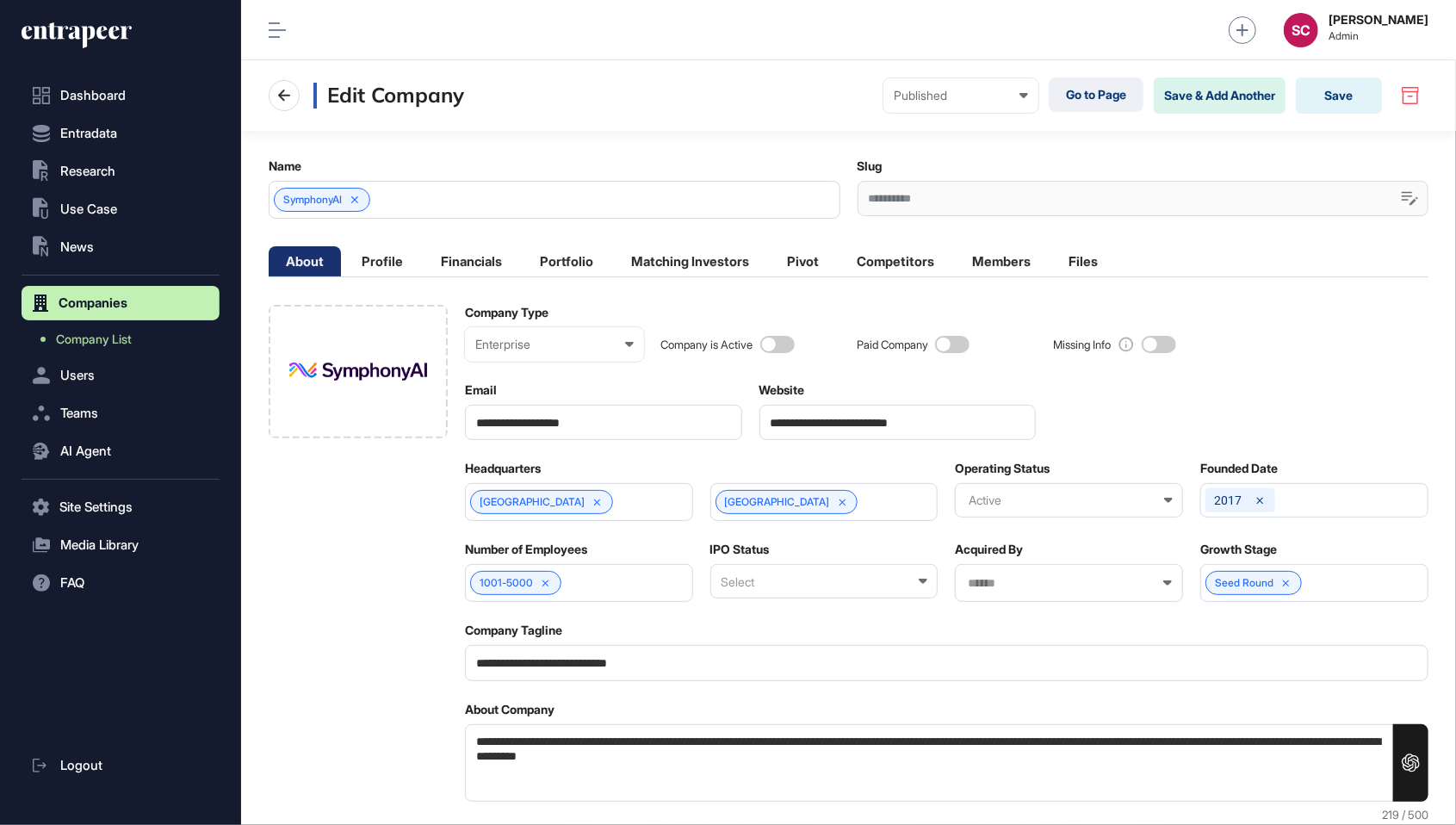
scroll to position [1, 8]
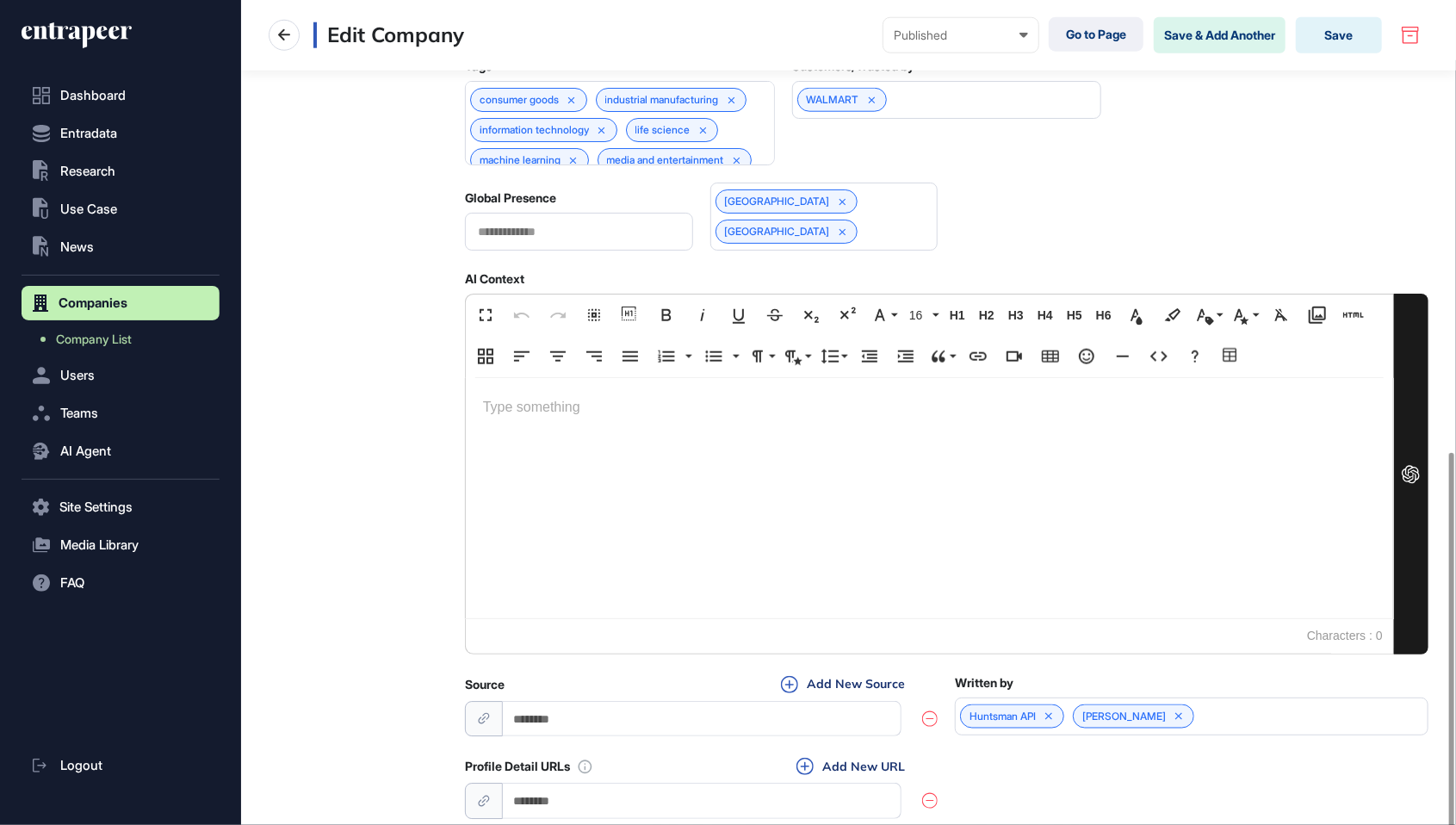
scroll to position [927, 0]
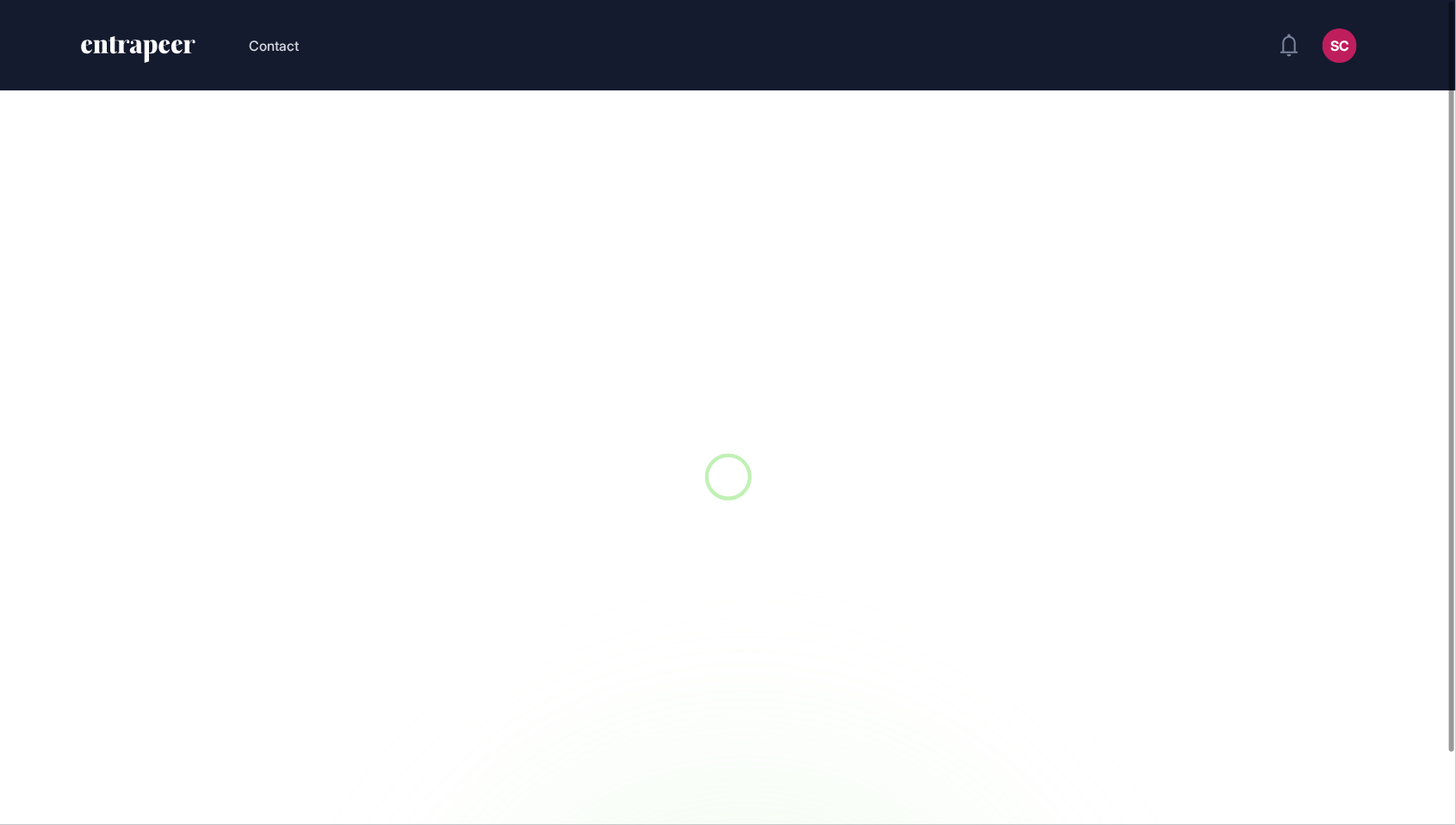
scroll to position [1, 1]
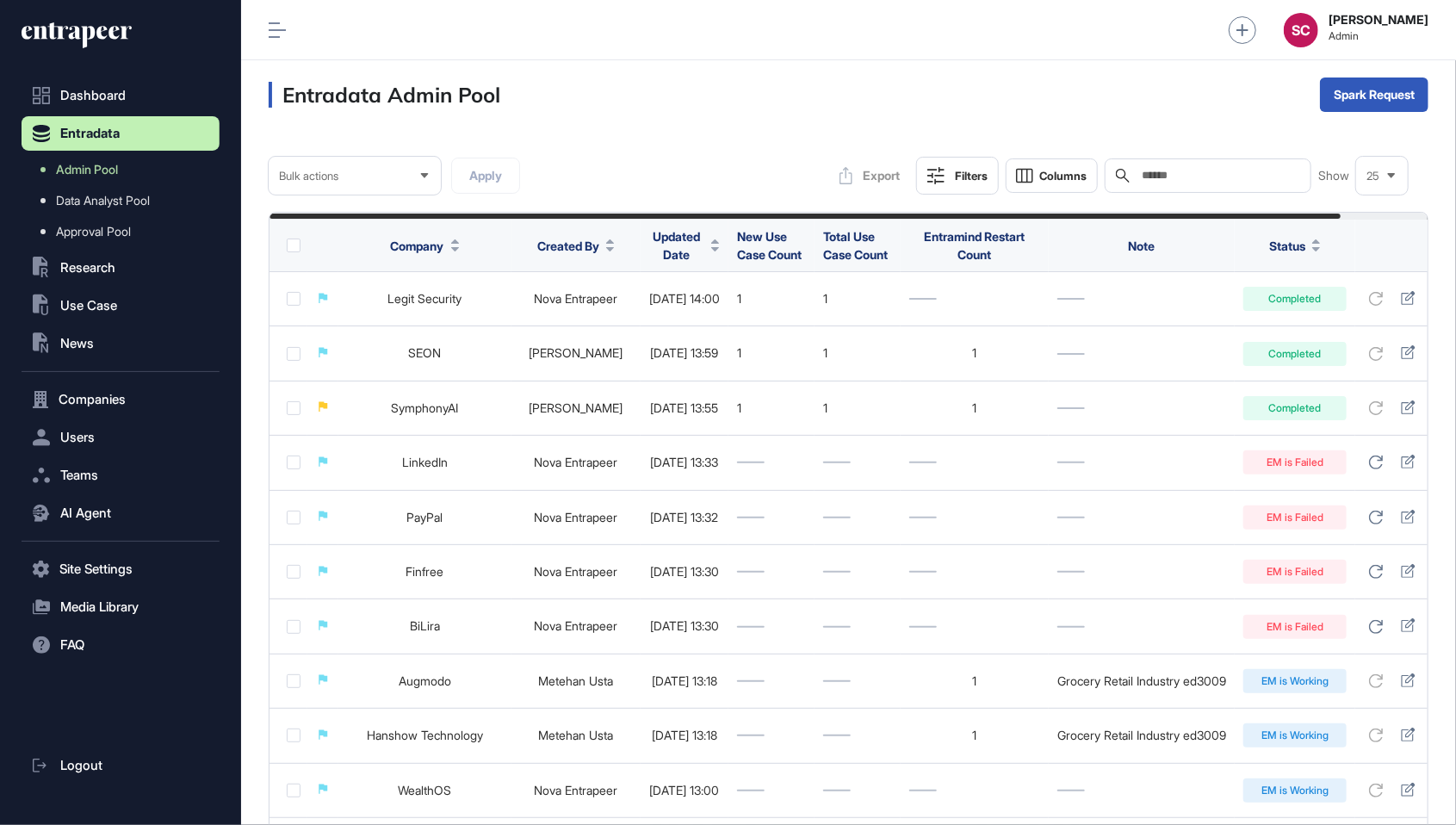
scroll to position [0, 94]
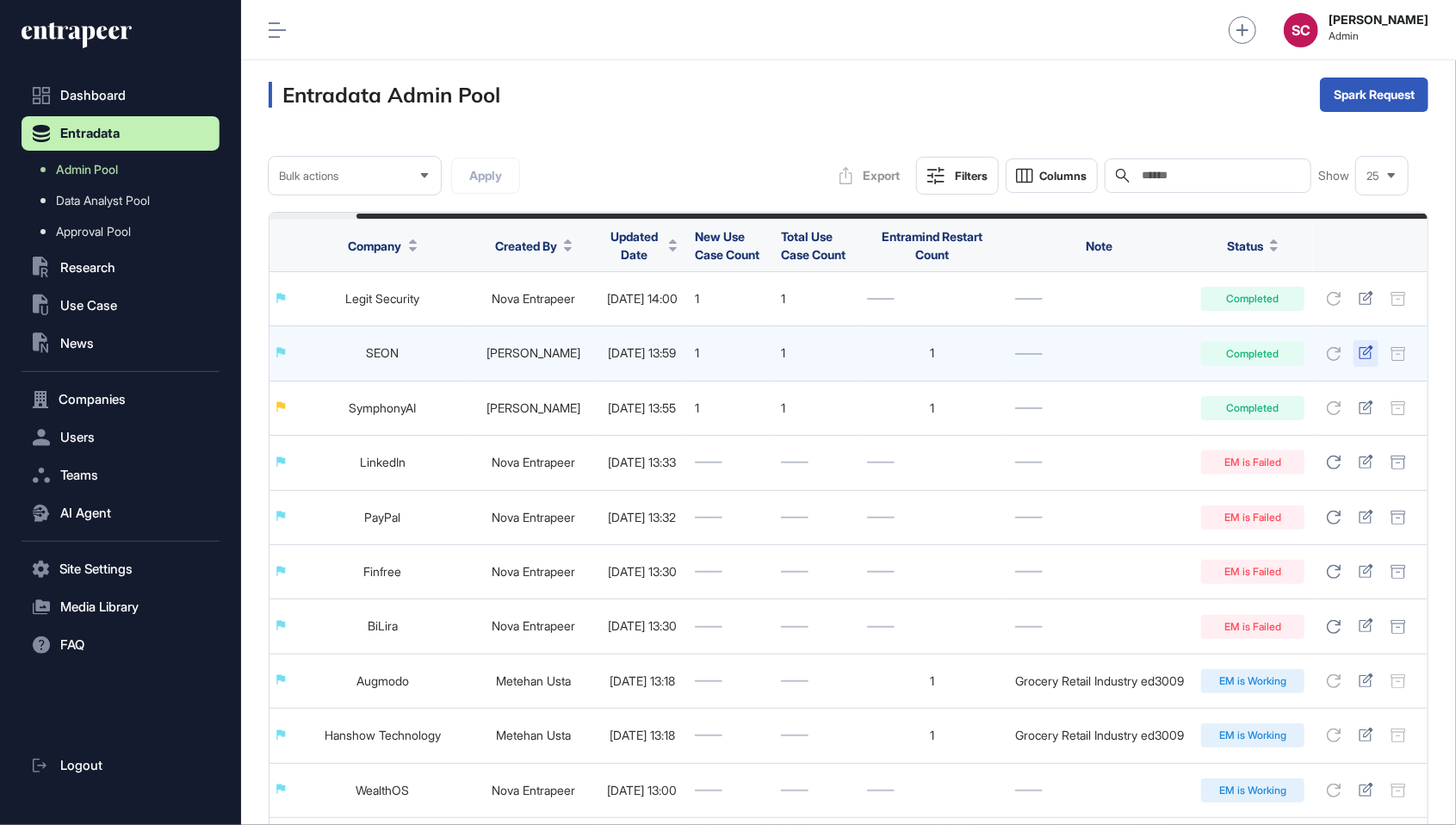
click at [1373, 356] on icon at bounding box center [1365, 352] width 15 height 14
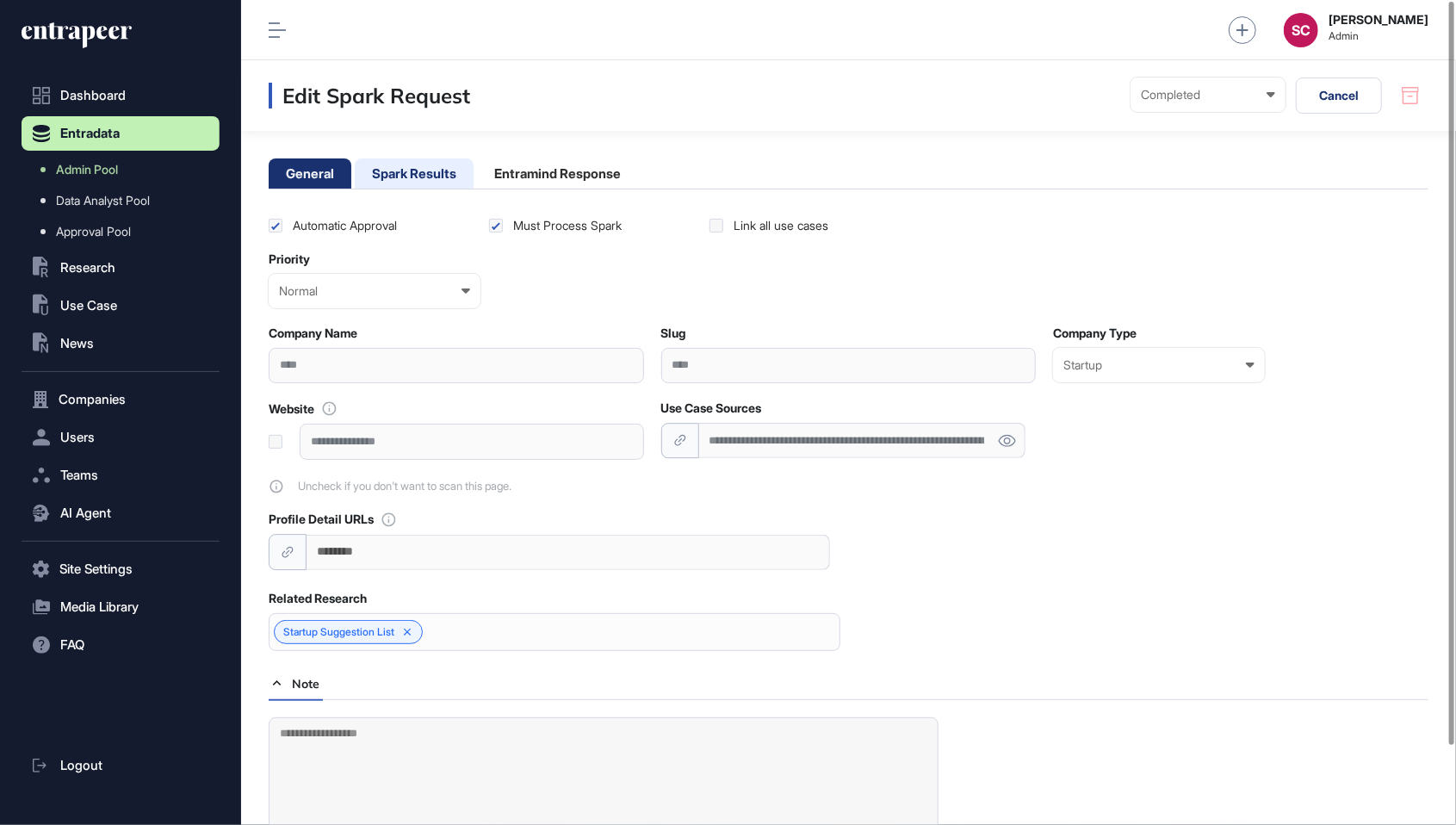
click at [404, 167] on li "Spark Results" at bounding box center [414, 173] width 119 height 30
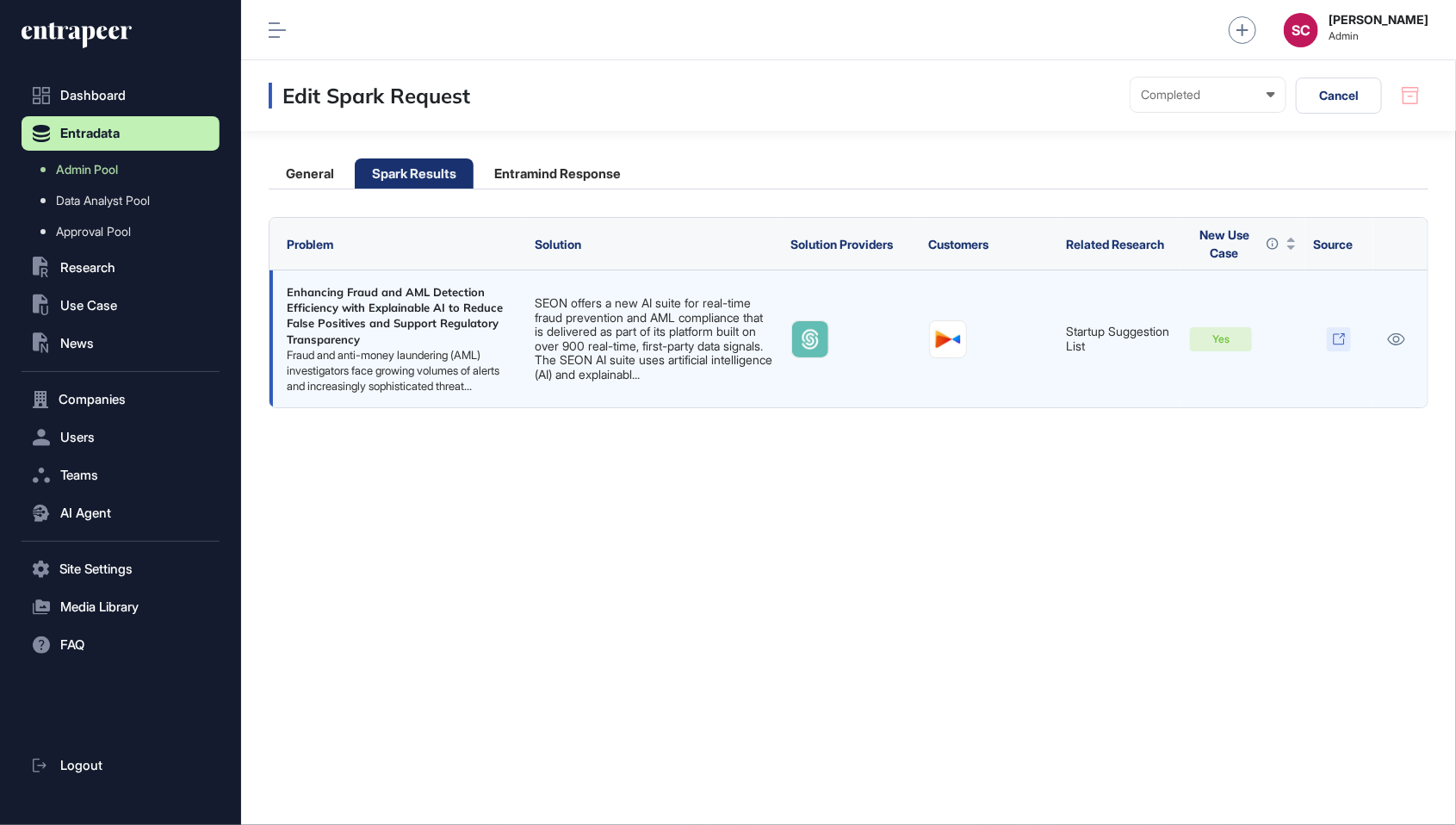
click at [1342, 346] on icon at bounding box center [1339, 339] width 14 height 14
click at [1385, 350] on link at bounding box center [1395, 339] width 28 height 22
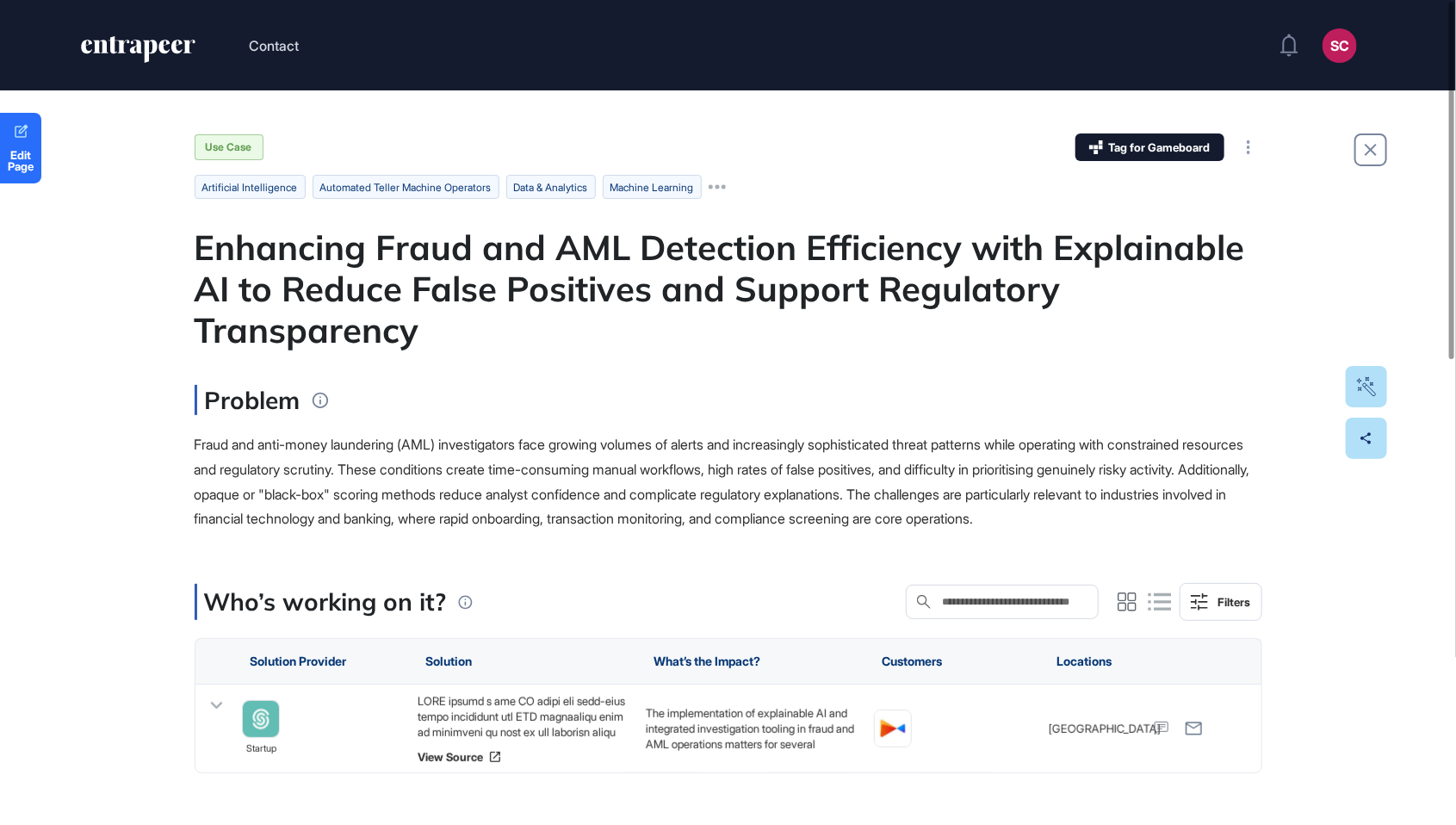
click at [765, 0] on html "Contact SC Admin Dashboard Dashboard Profile My Content Request More Data Edit …" at bounding box center [728, 412] width 1456 height 825
